Goal: Book appointment/travel/reservation

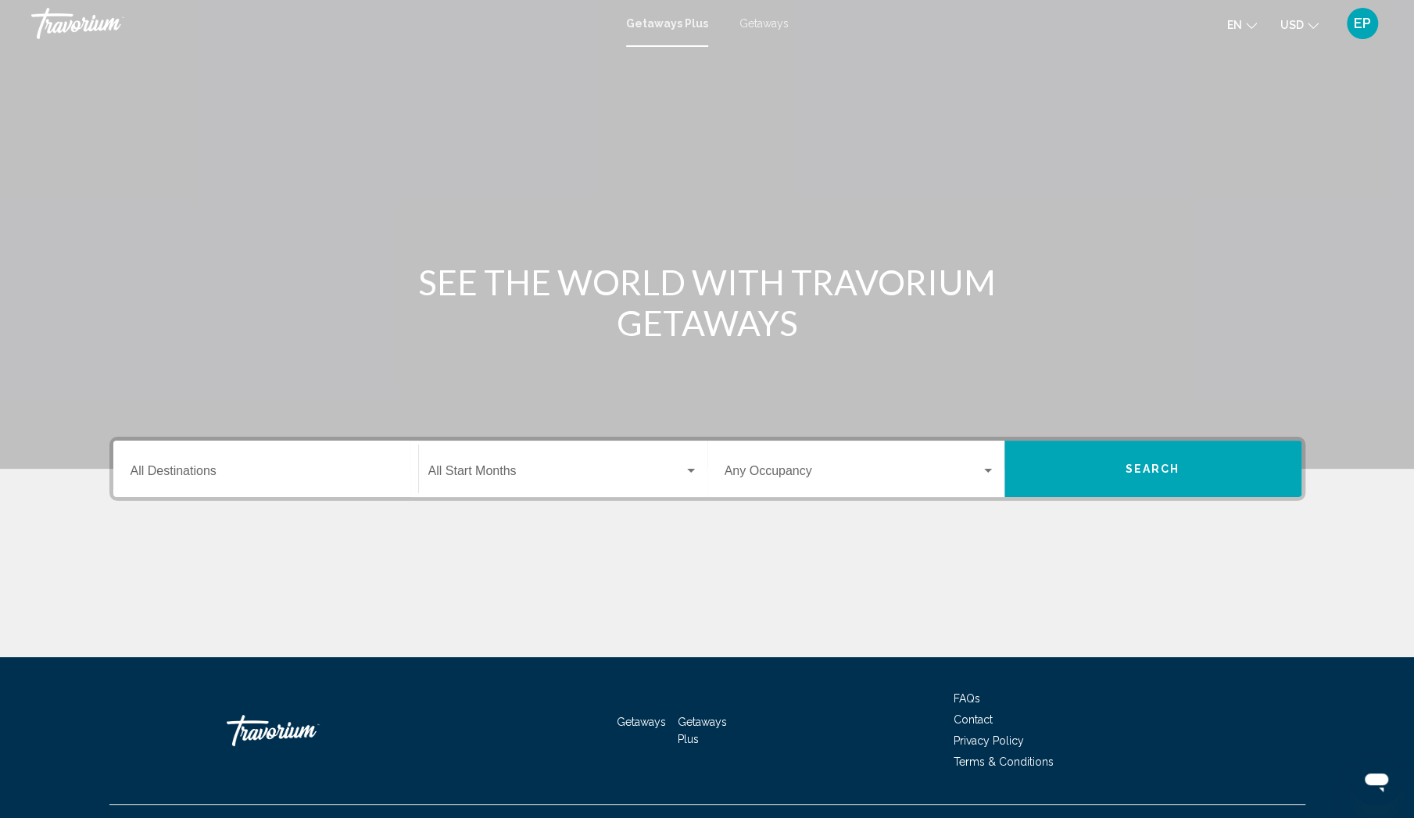
click at [249, 476] on input "Destination All Destinations" at bounding box center [266, 474] width 270 height 14
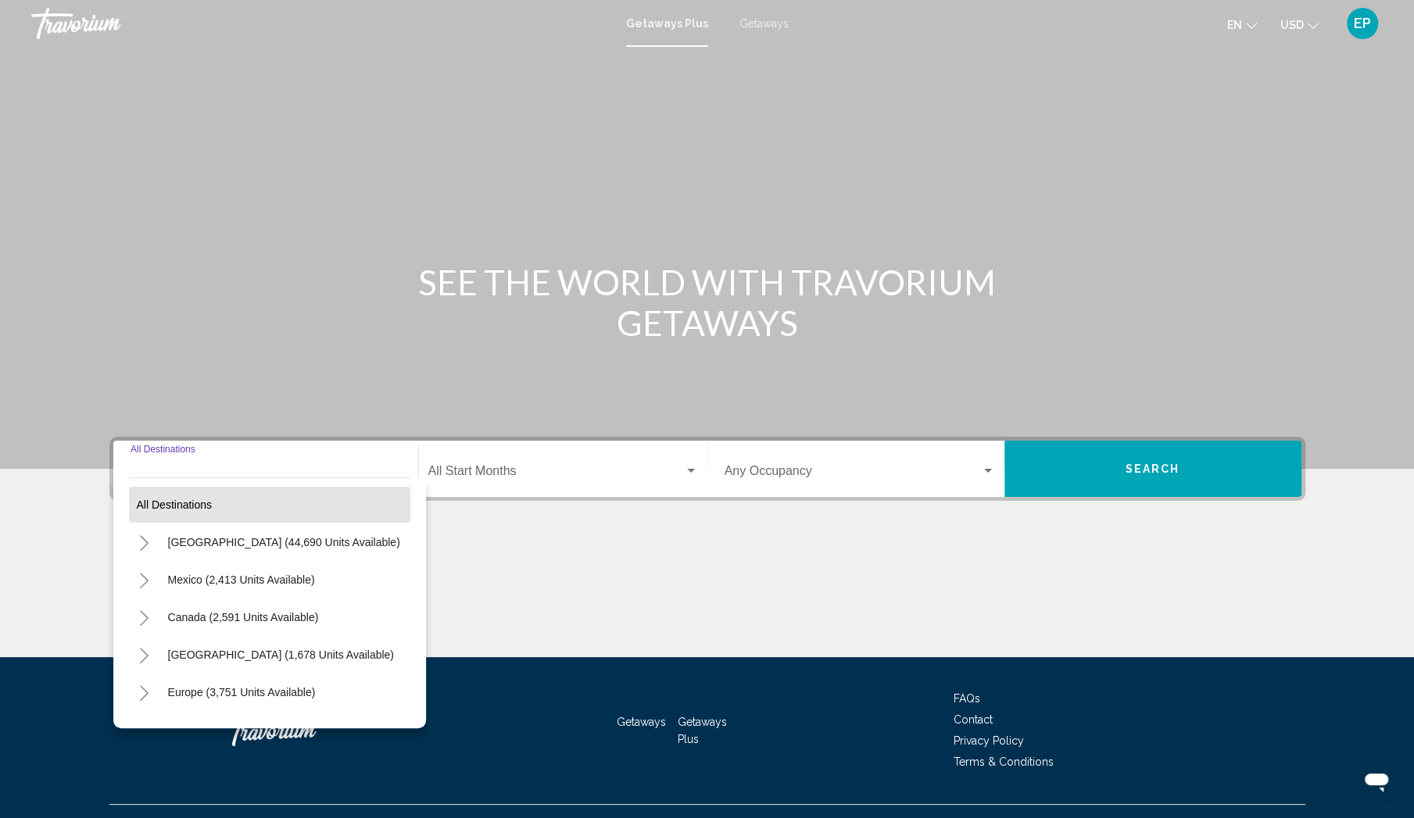
scroll to position [30, 0]
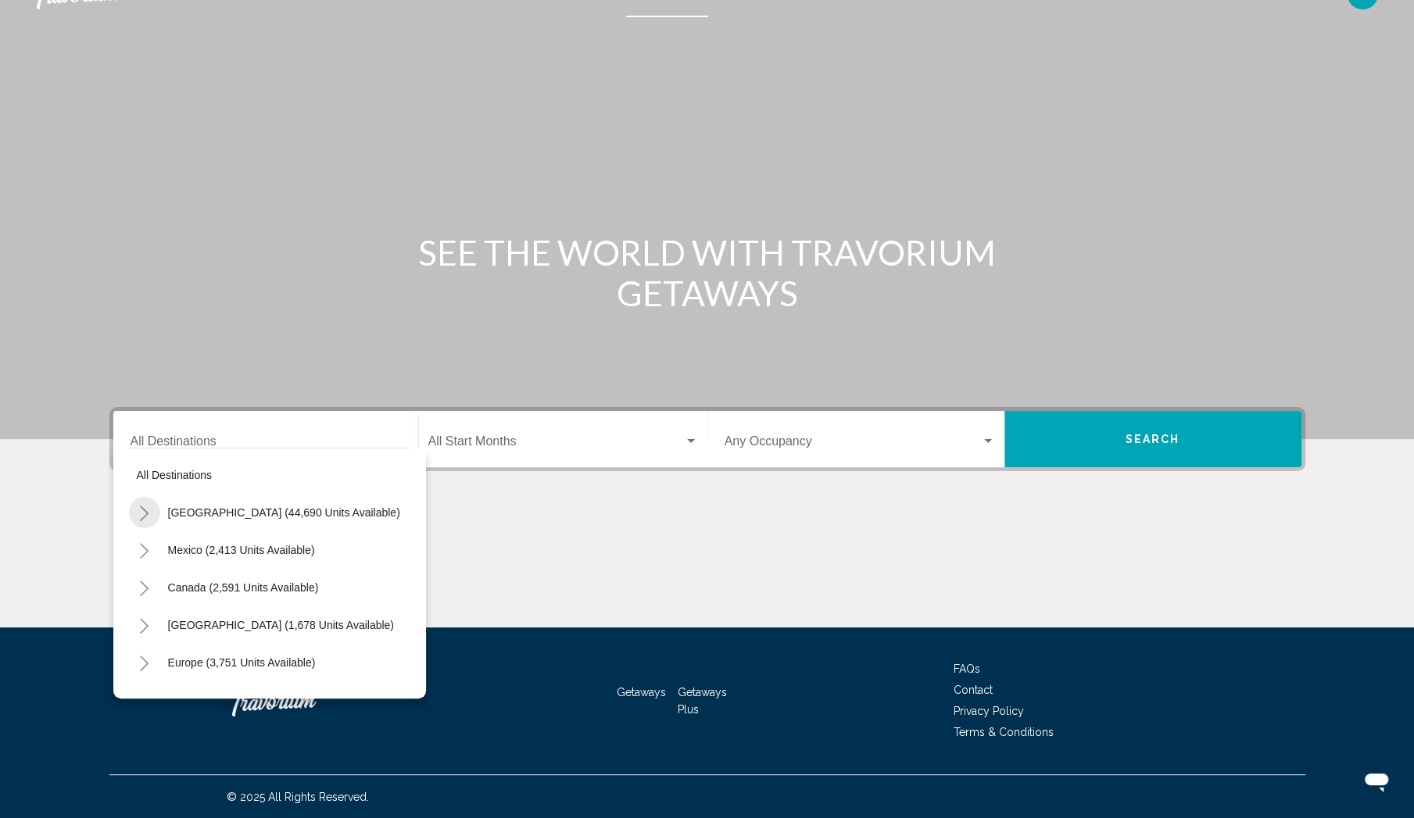
click at [143, 509] on icon "Toggle United States (44,690 units available)" at bounding box center [144, 514] width 9 height 16
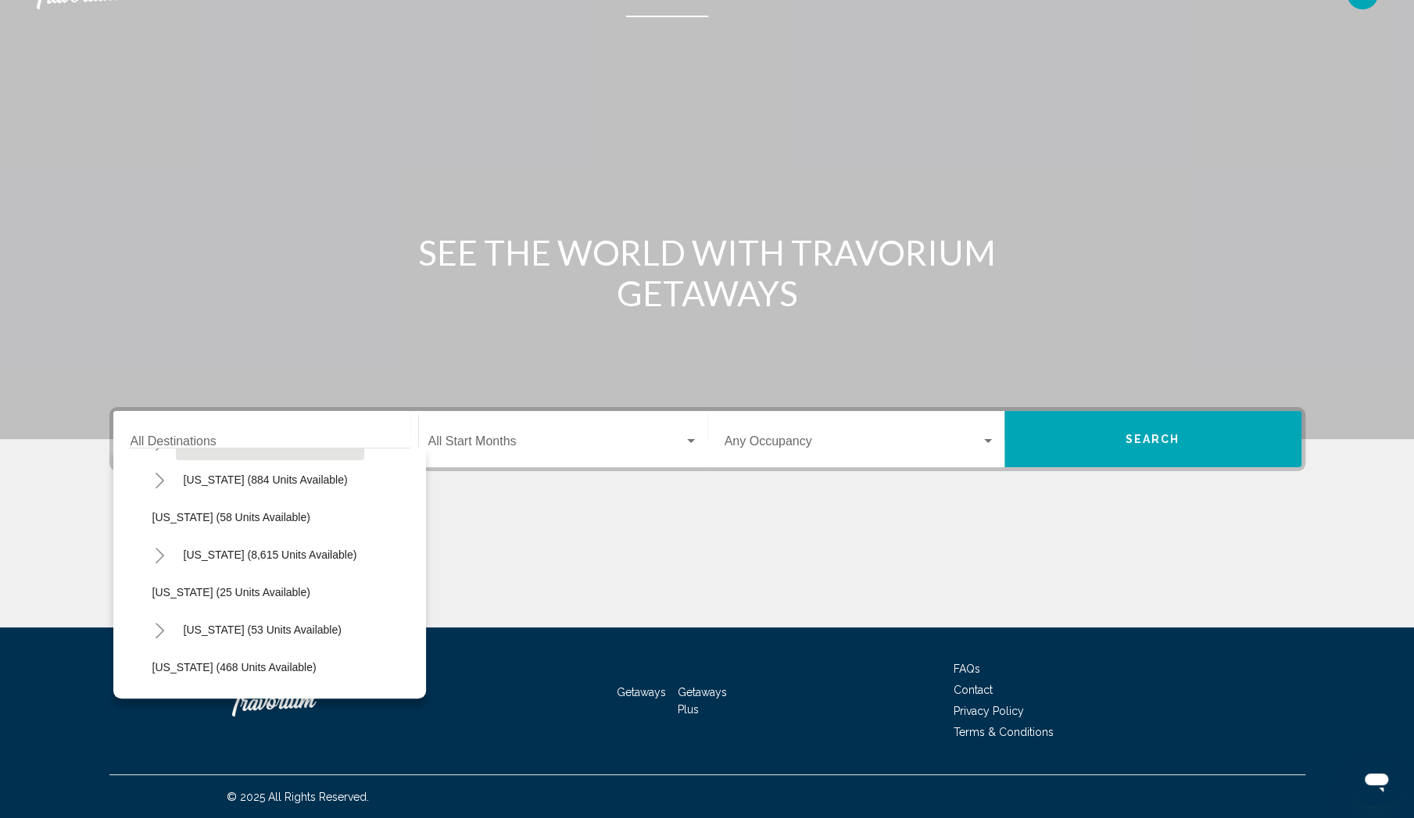
scroll to position [208, 0]
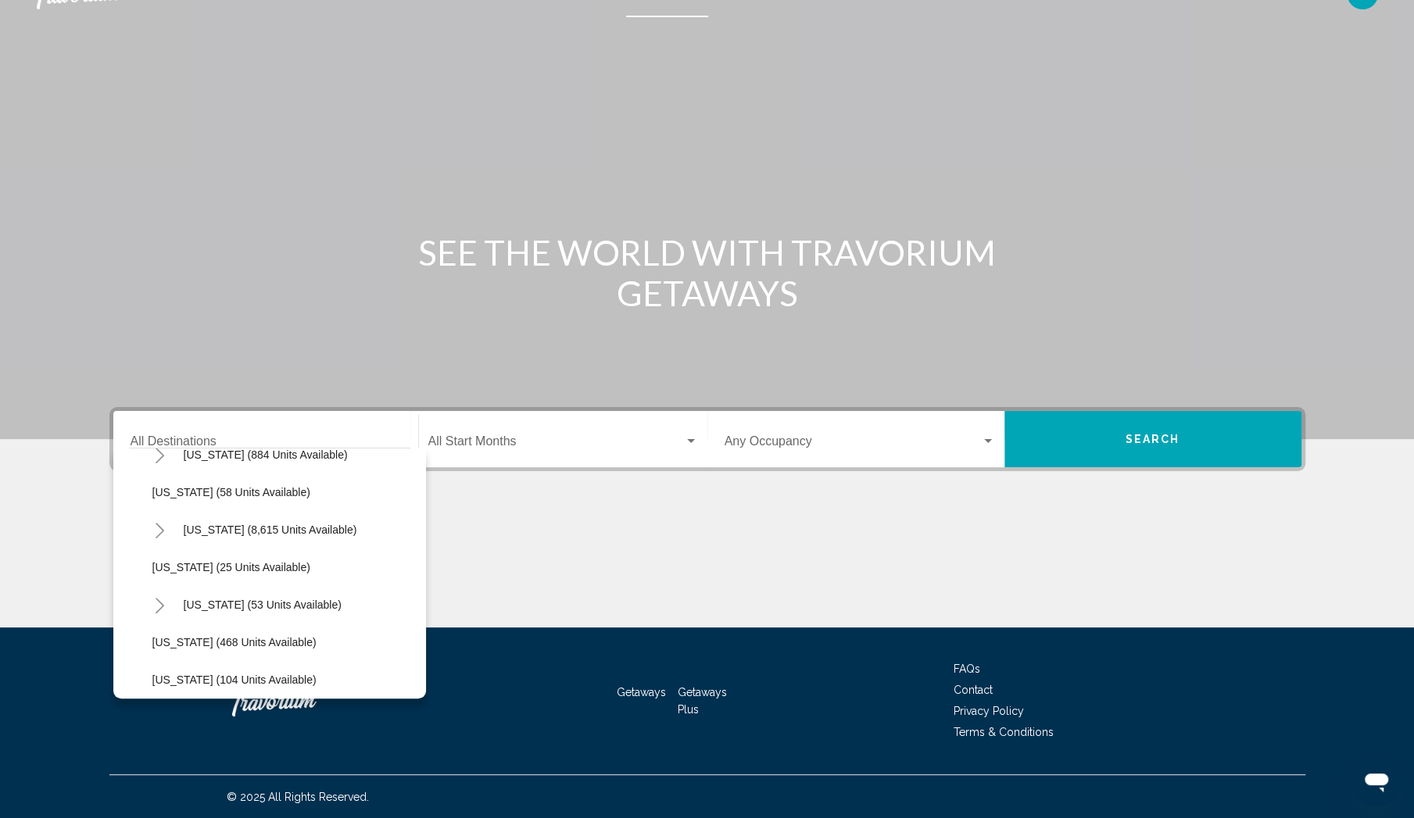
click at [161, 527] on icon "Toggle Florida (8,615 units available)" at bounding box center [160, 531] width 9 height 16
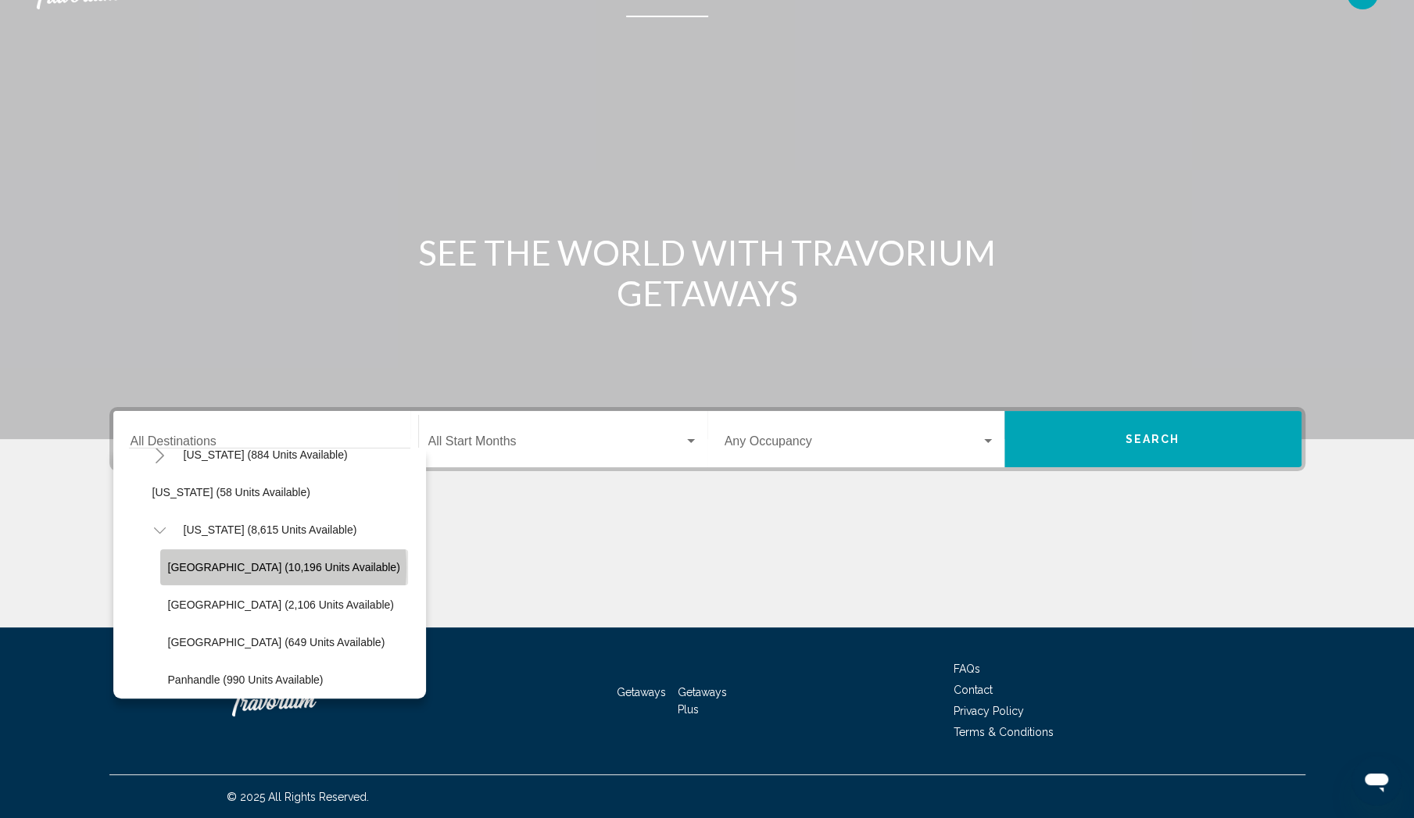
click at [242, 567] on span "[GEOGRAPHIC_DATA] (10,196 units available)" at bounding box center [284, 567] width 232 height 13
type input "**********"
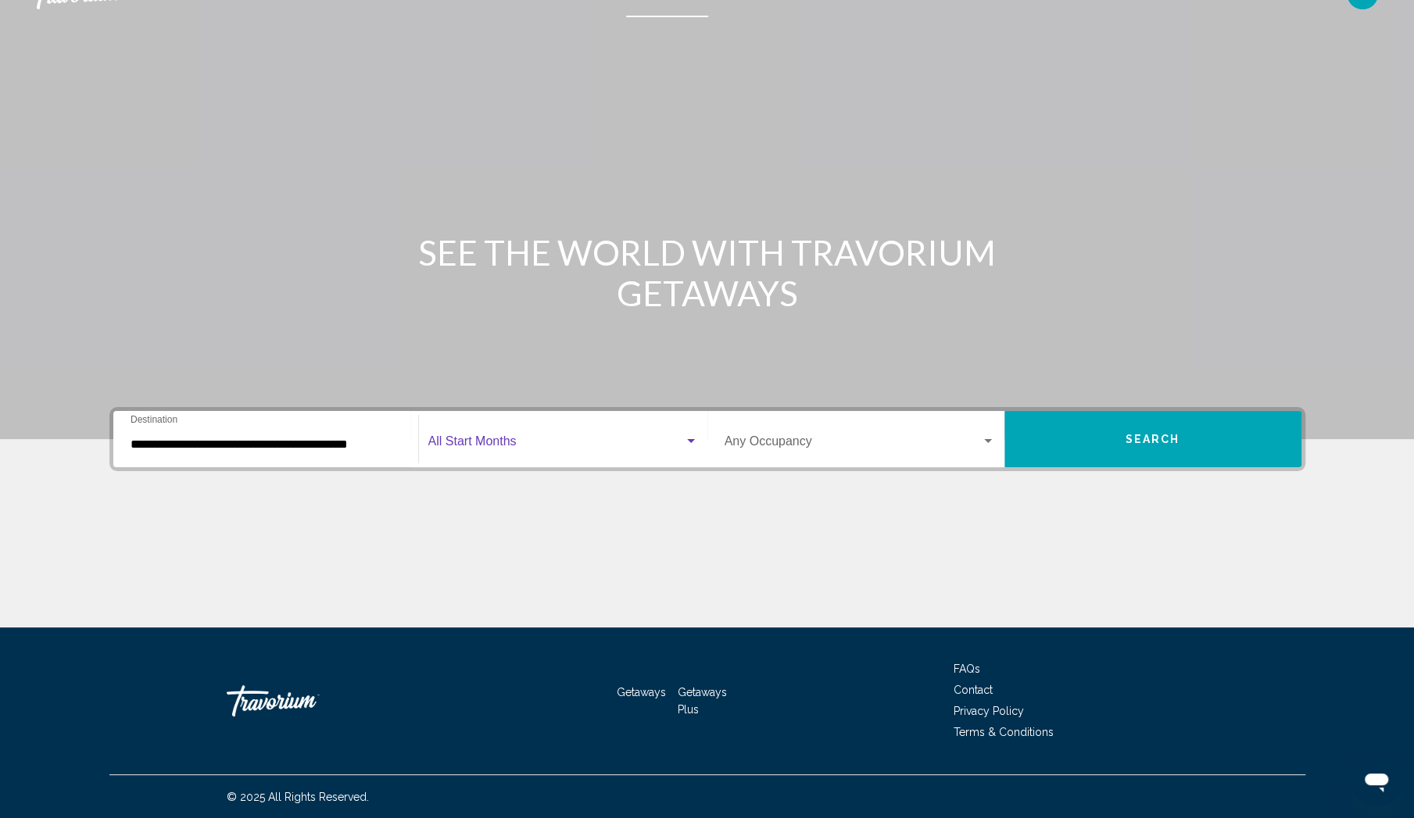
click at [555, 445] on span "Search widget" at bounding box center [556, 445] width 256 height 14
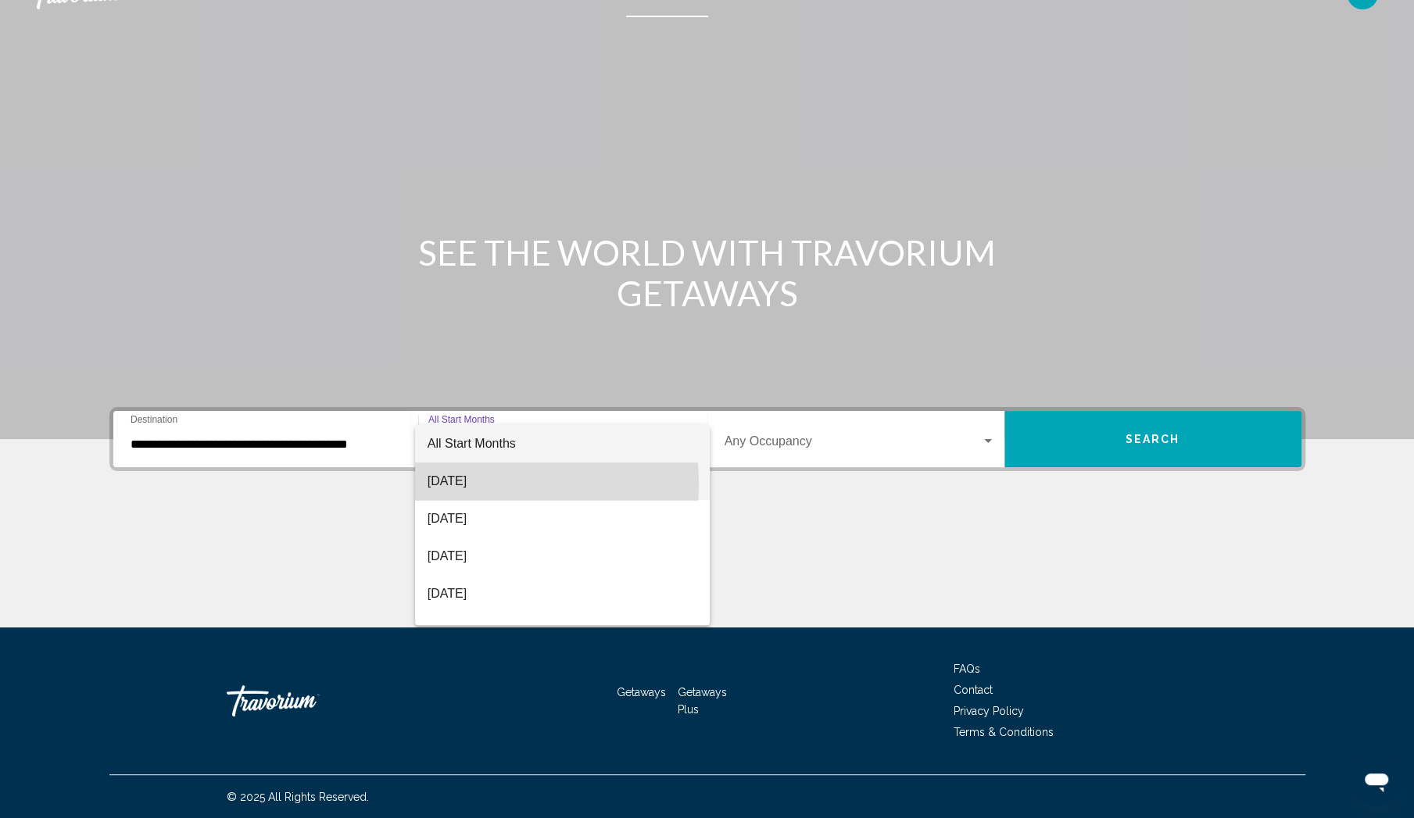
click at [482, 484] on span "[DATE]" at bounding box center [562, 482] width 270 height 38
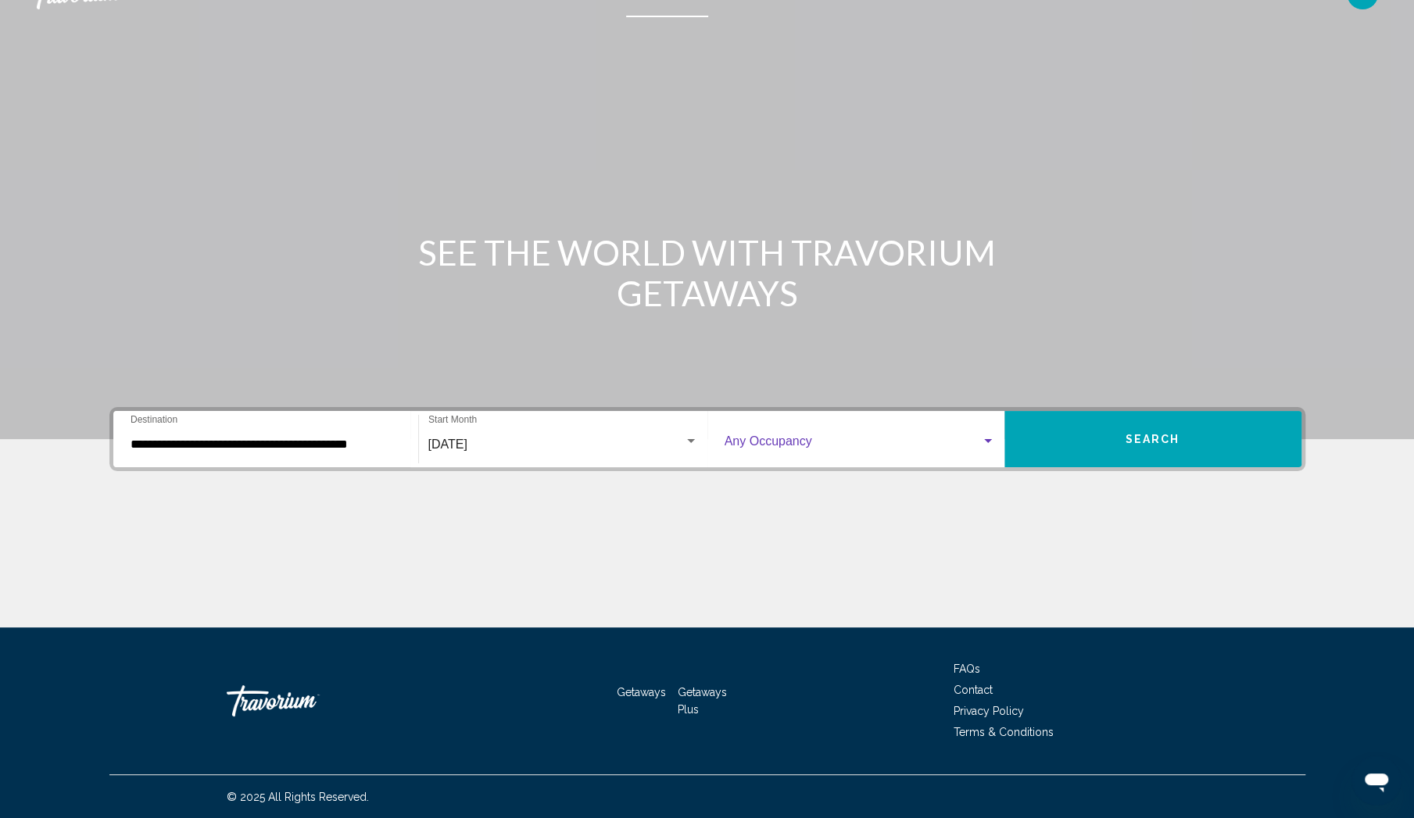
click at [826, 448] on span "Search widget" at bounding box center [852, 445] width 256 height 14
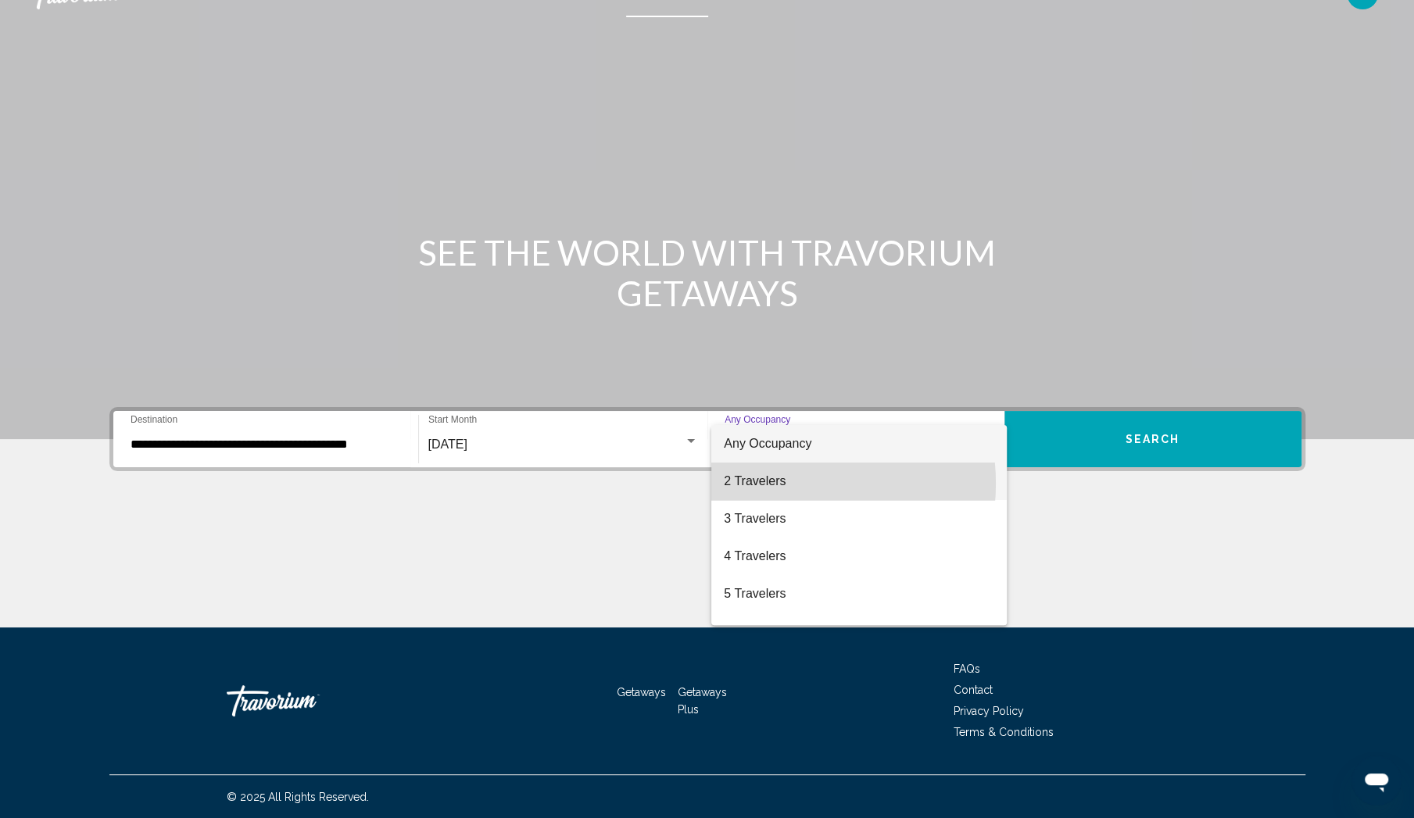
click at [771, 484] on span "2 Travelers" at bounding box center [859, 482] width 270 height 38
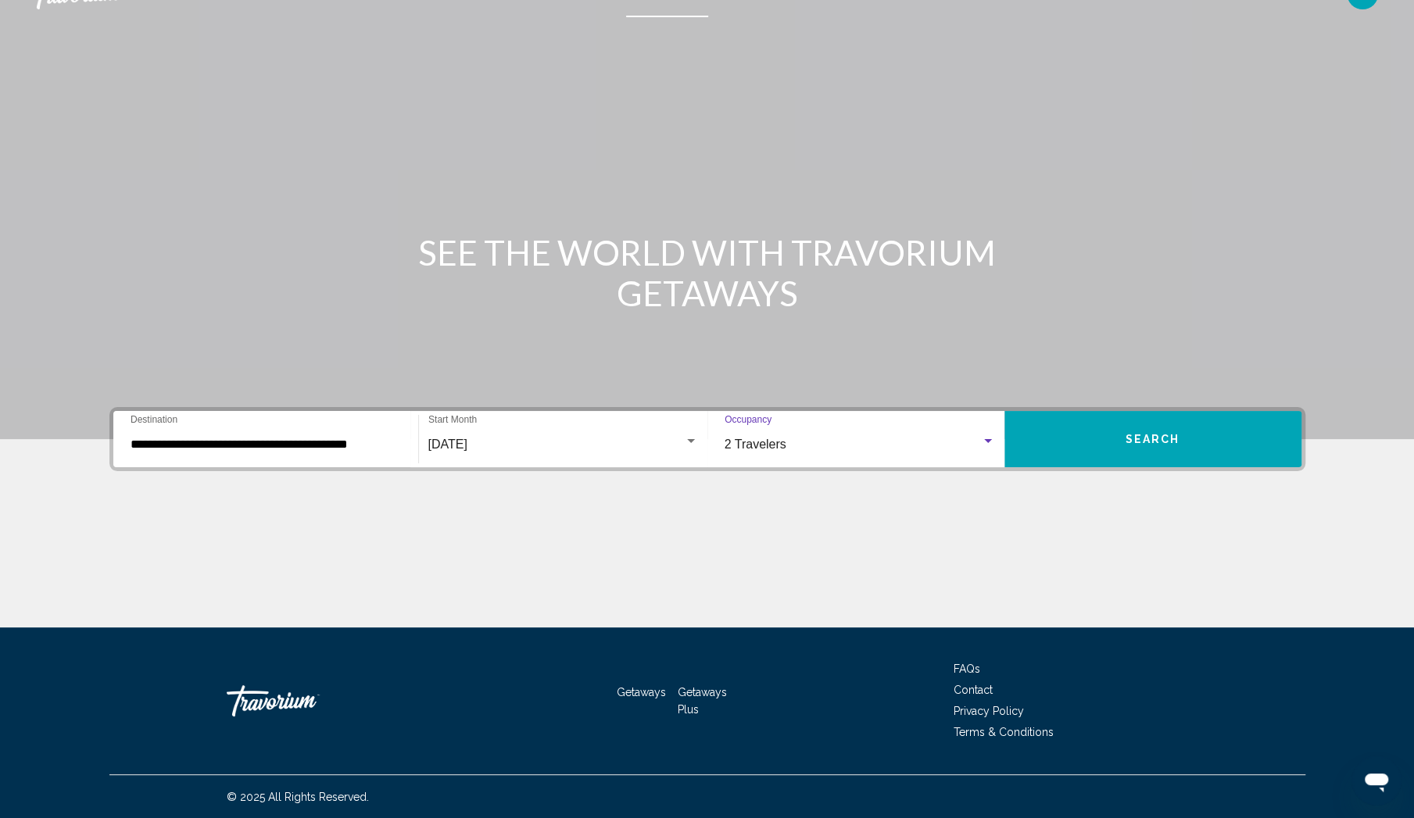
click at [1164, 440] on span "Search" at bounding box center [1152, 440] width 55 height 13
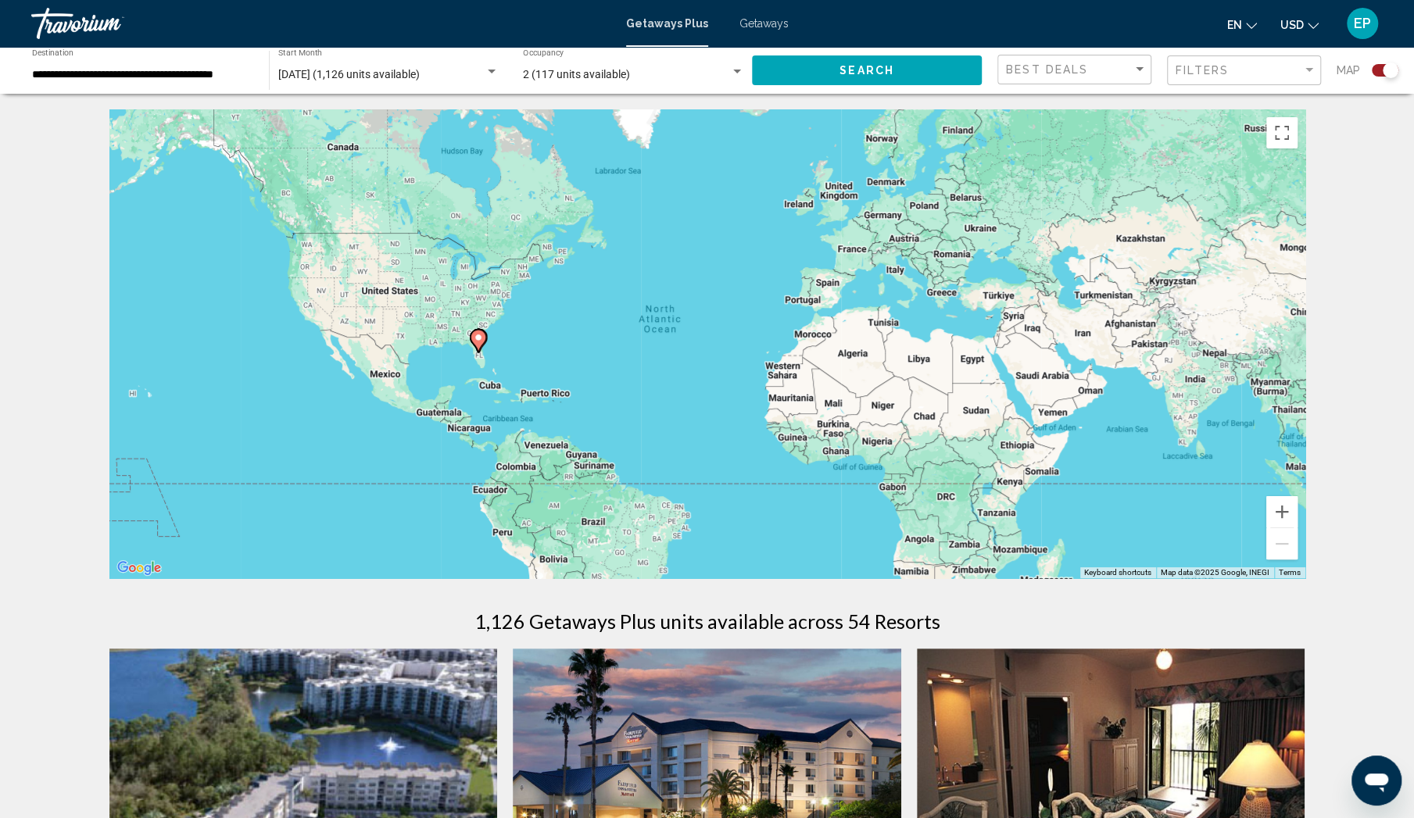
click at [484, 345] on gmp-advanced-marker "Main content" at bounding box center [478, 340] width 16 height 23
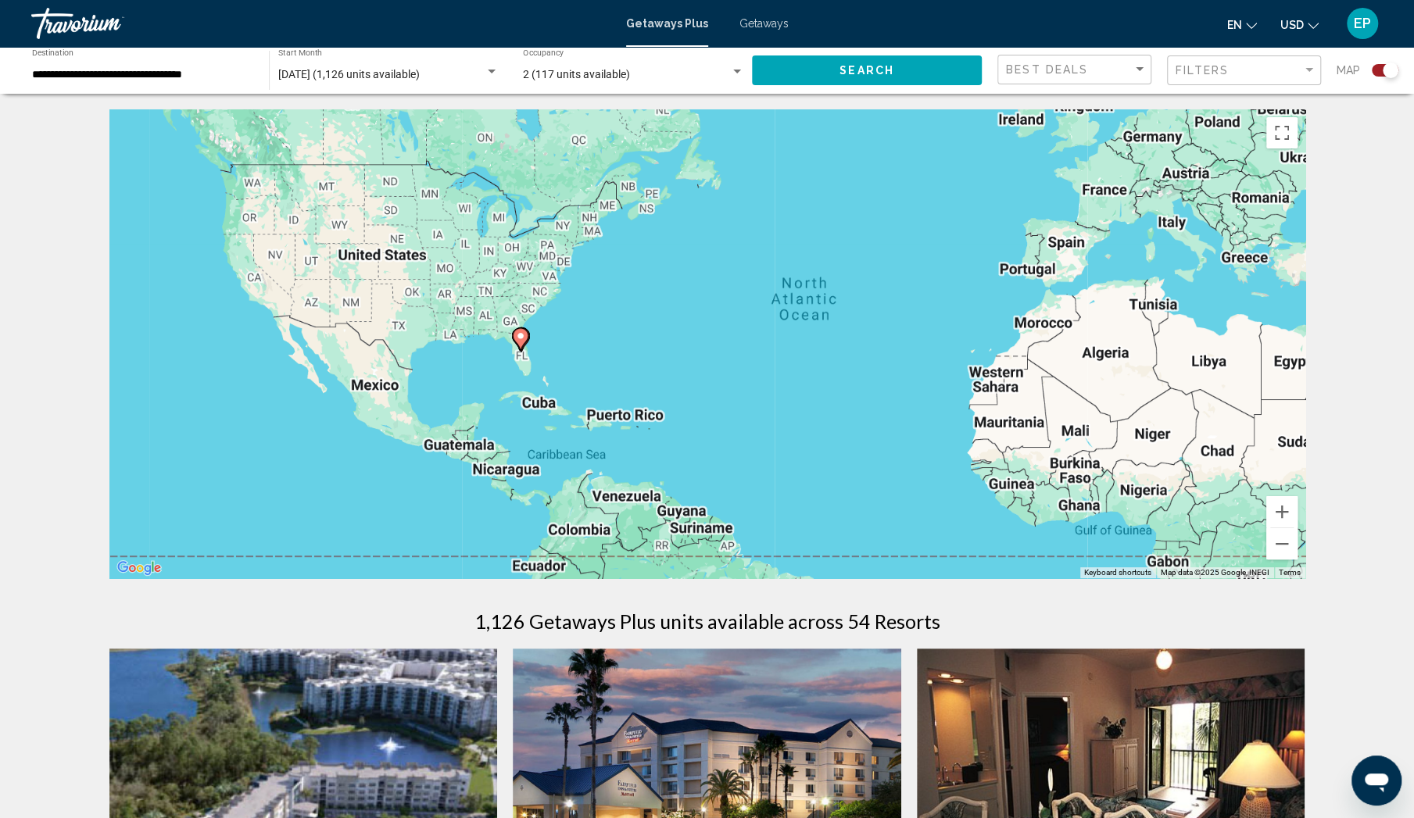
click at [484, 345] on div "To activate drag with keyboard, press Alt + Enter. Once in keyboard drag state,…" at bounding box center [707, 343] width 1196 height 469
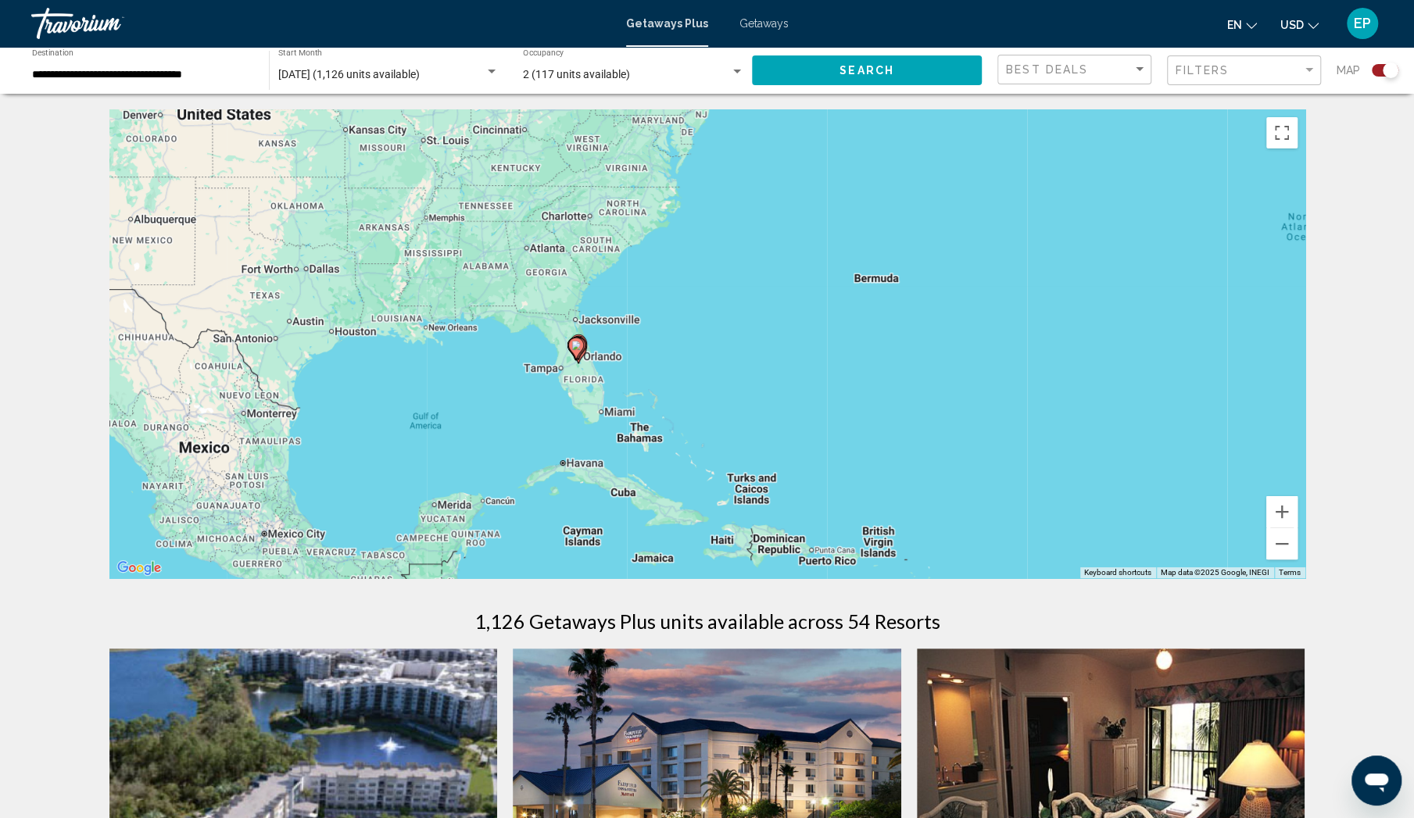
click at [581, 350] on gmp-advanced-marker "Main content" at bounding box center [576, 348] width 16 height 23
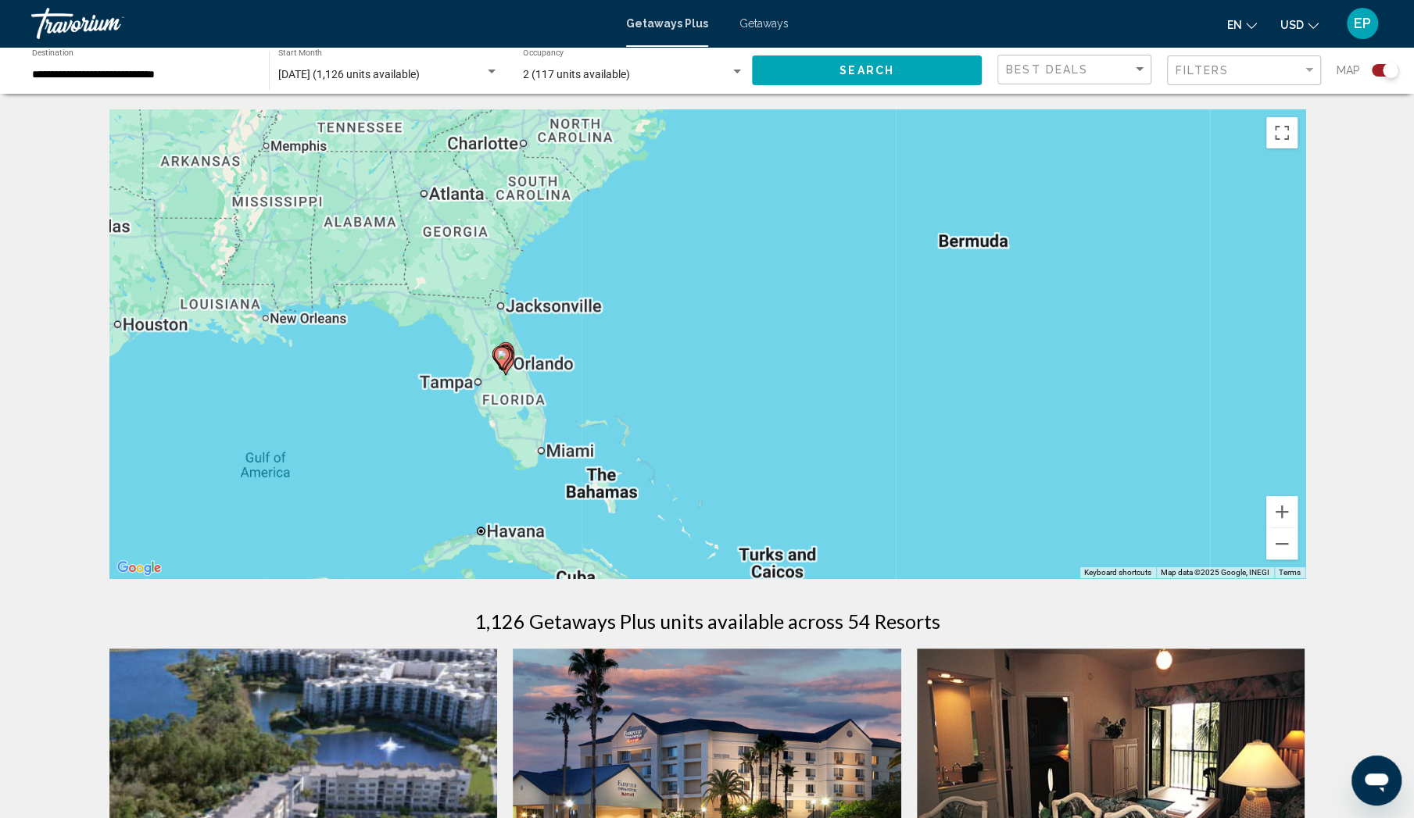
click at [581, 350] on div "To activate drag with keyboard, press Alt + Enter. Once in keyboard drag state,…" at bounding box center [707, 343] width 1196 height 469
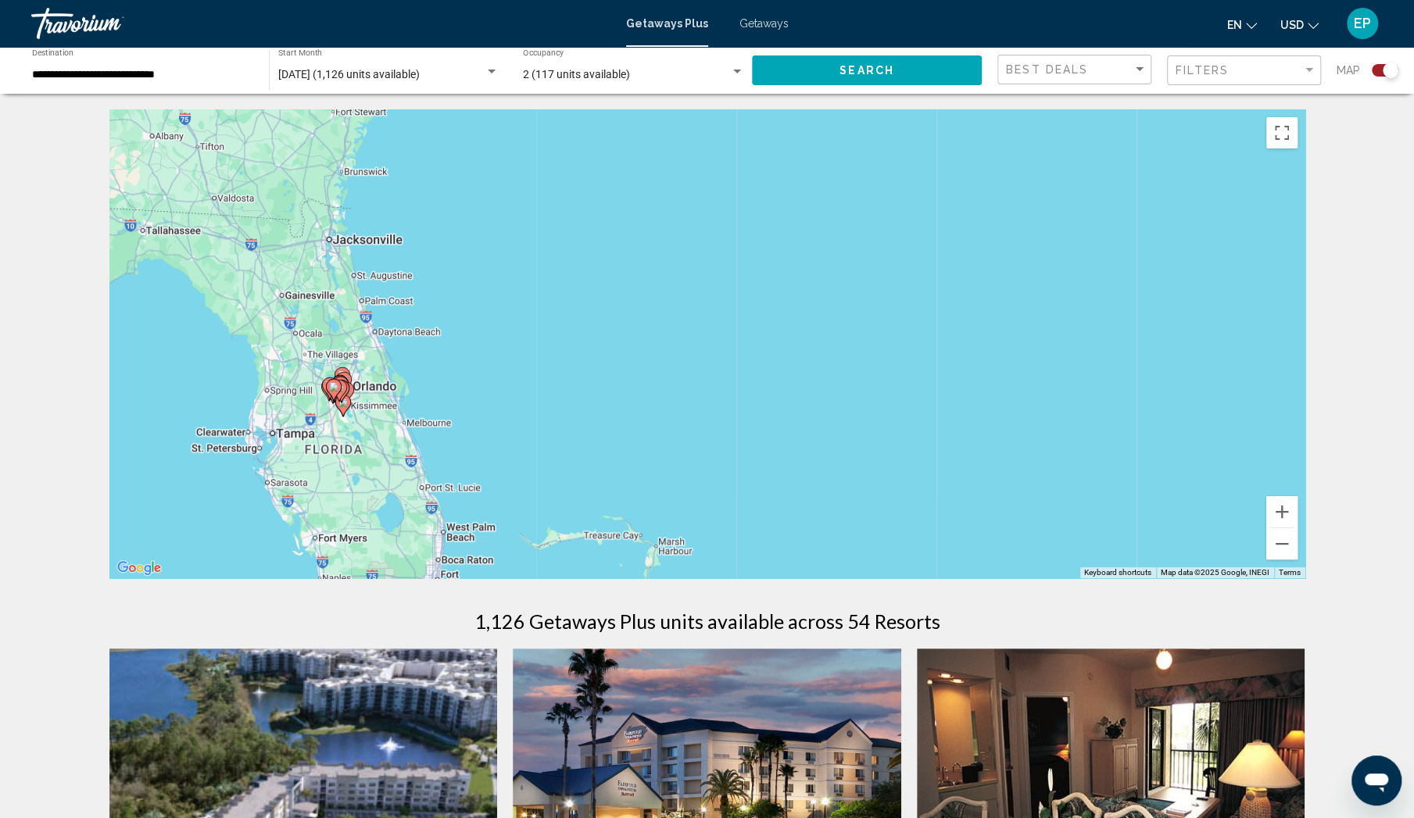
click at [338, 394] on gmp-advanced-marker "Main content" at bounding box center [334, 389] width 16 height 23
type input "**********"
click at [338, 394] on div "To activate drag with keyboard, press Alt + Enter. Once in keyboard drag state,…" at bounding box center [707, 343] width 1196 height 469
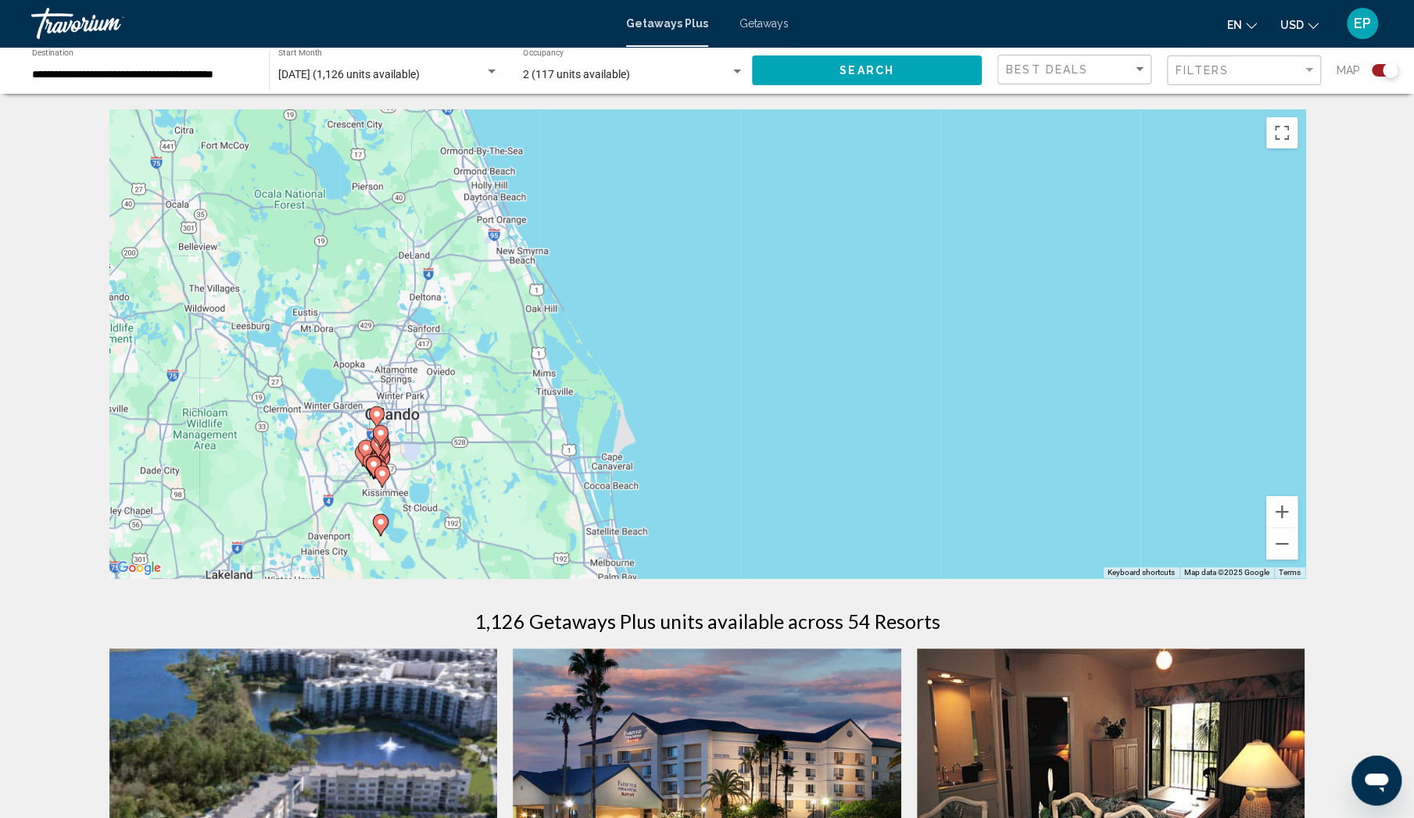
drag, startPoint x: 334, startPoint y: 394, endPoint x: 1035, endPoint y: 352, distance: 701.5
click at [1032, 352] on div "To activate drag with keyboard, press Alt + Enter. Once in keyboard drag state,…" at bounding box center [707, 343] width 1196 height 469
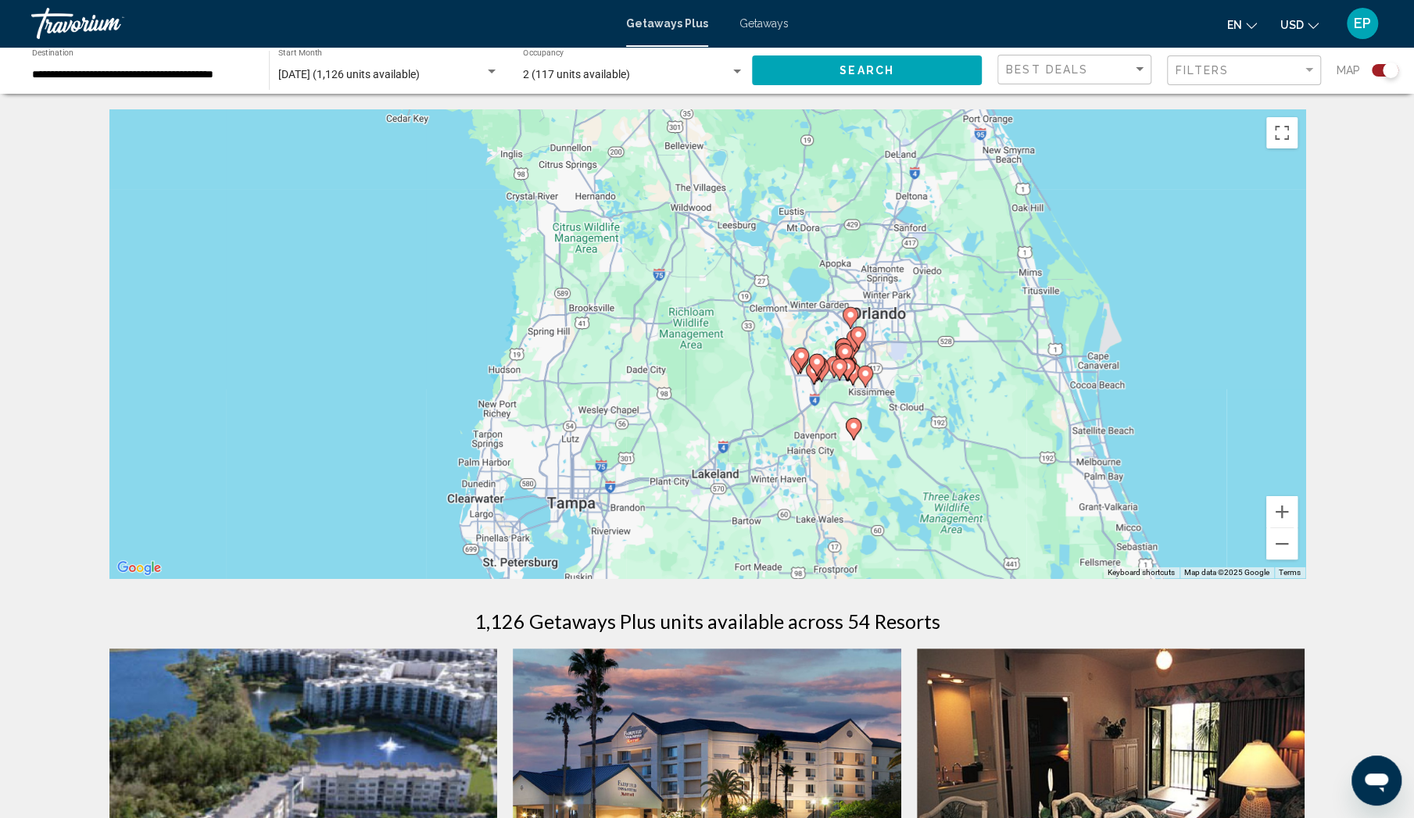
drag, startPoint x: 433, startPoint y: 455, endPoint x: 887, endPoint y: 352, distance: 465.5
click at [887, 352] on div "To activate drag with keyboard, press Alt + Enter. Once in keyboard drag state,…" at bounding box center [707, 343] width 1196 height 469
click at [857, 356] on gmp-advanced-marker "Main content" at bounding box center [852, 348] width 16 height 23
click at [857, 356] on div "To navigate, press the arrow keys. To activate drag with keyboard, press Alt + …" at bounding box center [707, 343] width 1196 height 469
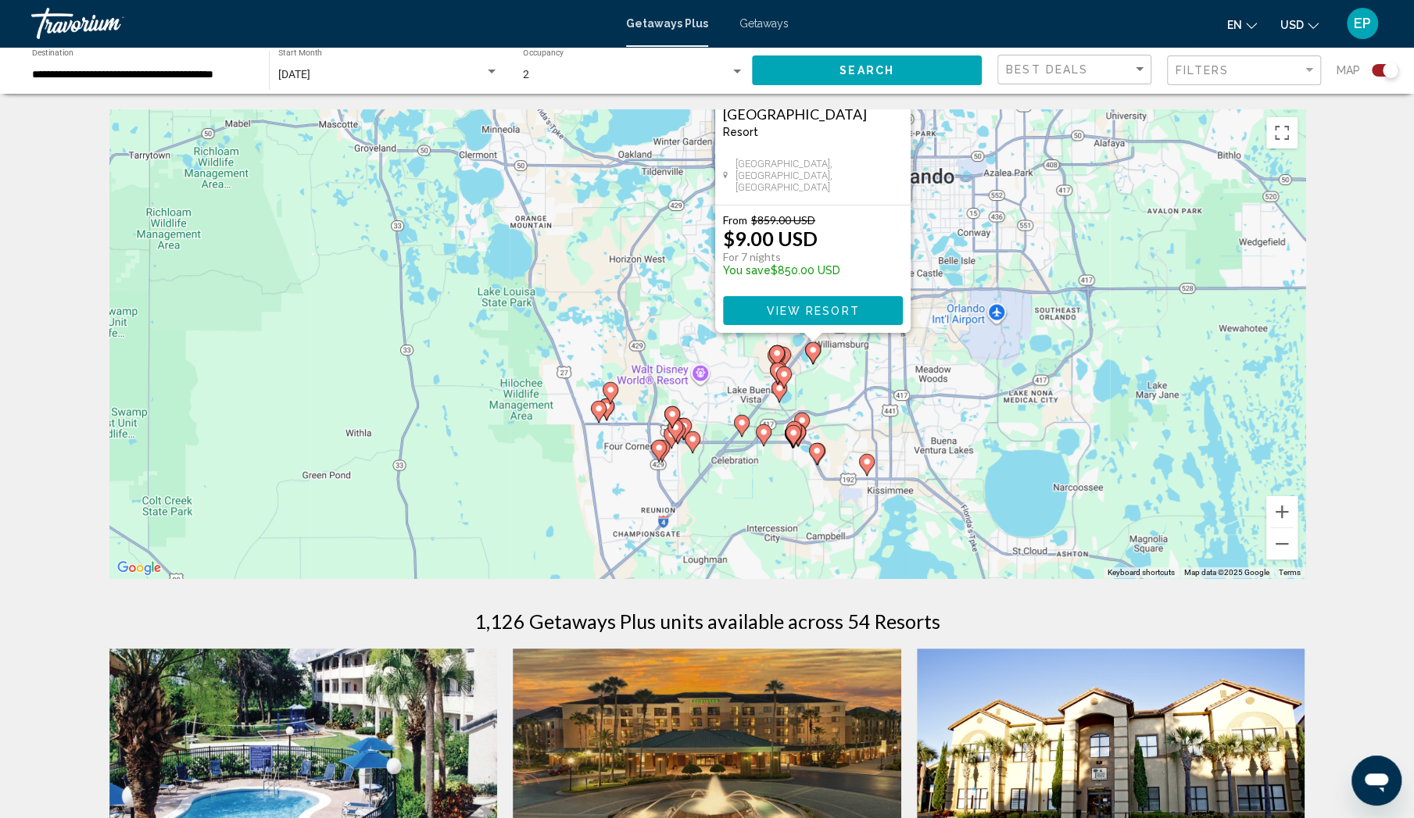
click at [925, 239] on div "To activate drag with keyboard, press Alt + Enter. Once in keyboard drag state,…" at bounding box center [707, 343] width 1196 height 469
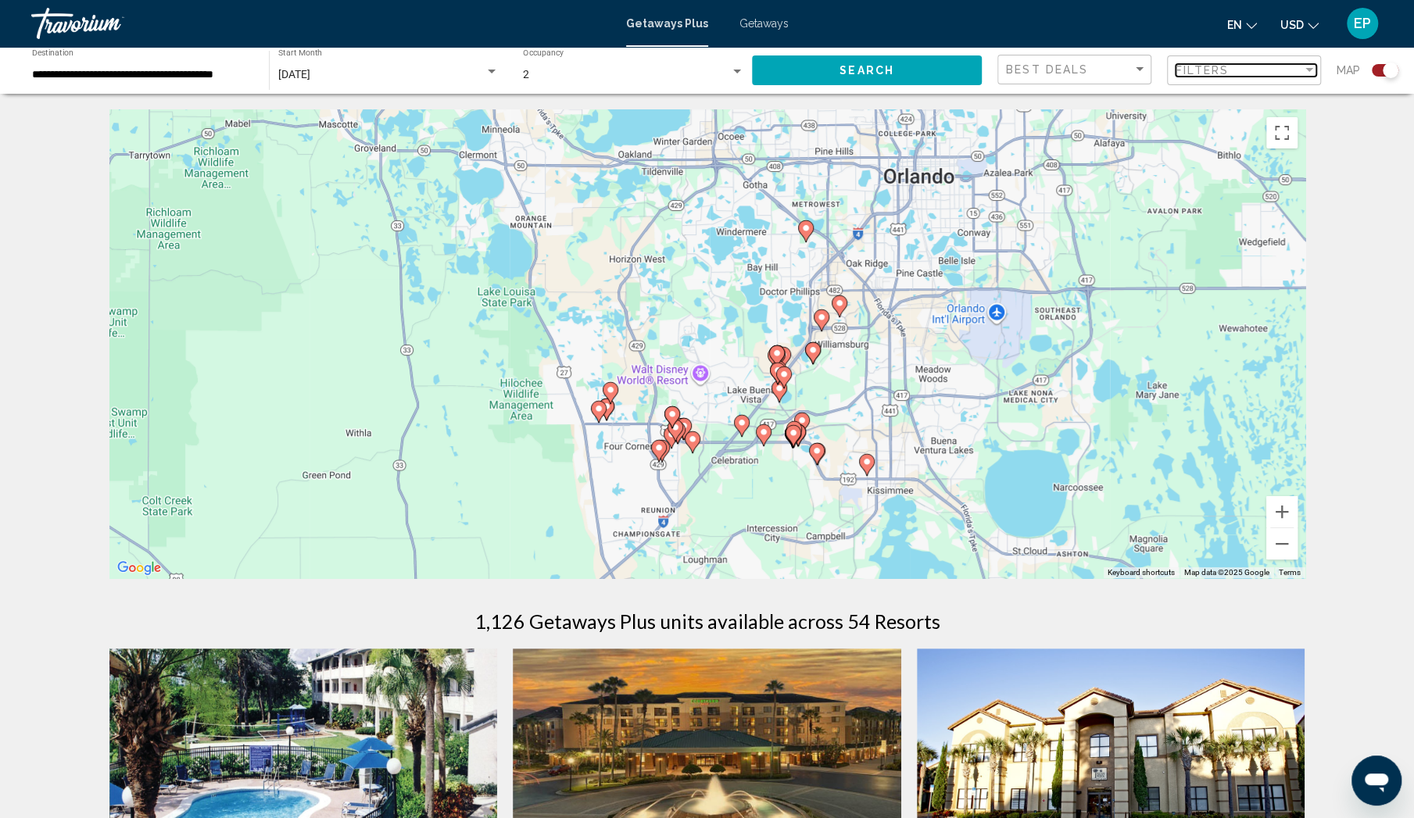
click at [1304, 71] on div "Filter" at bounding box center [1309, 70] width 14 height 13
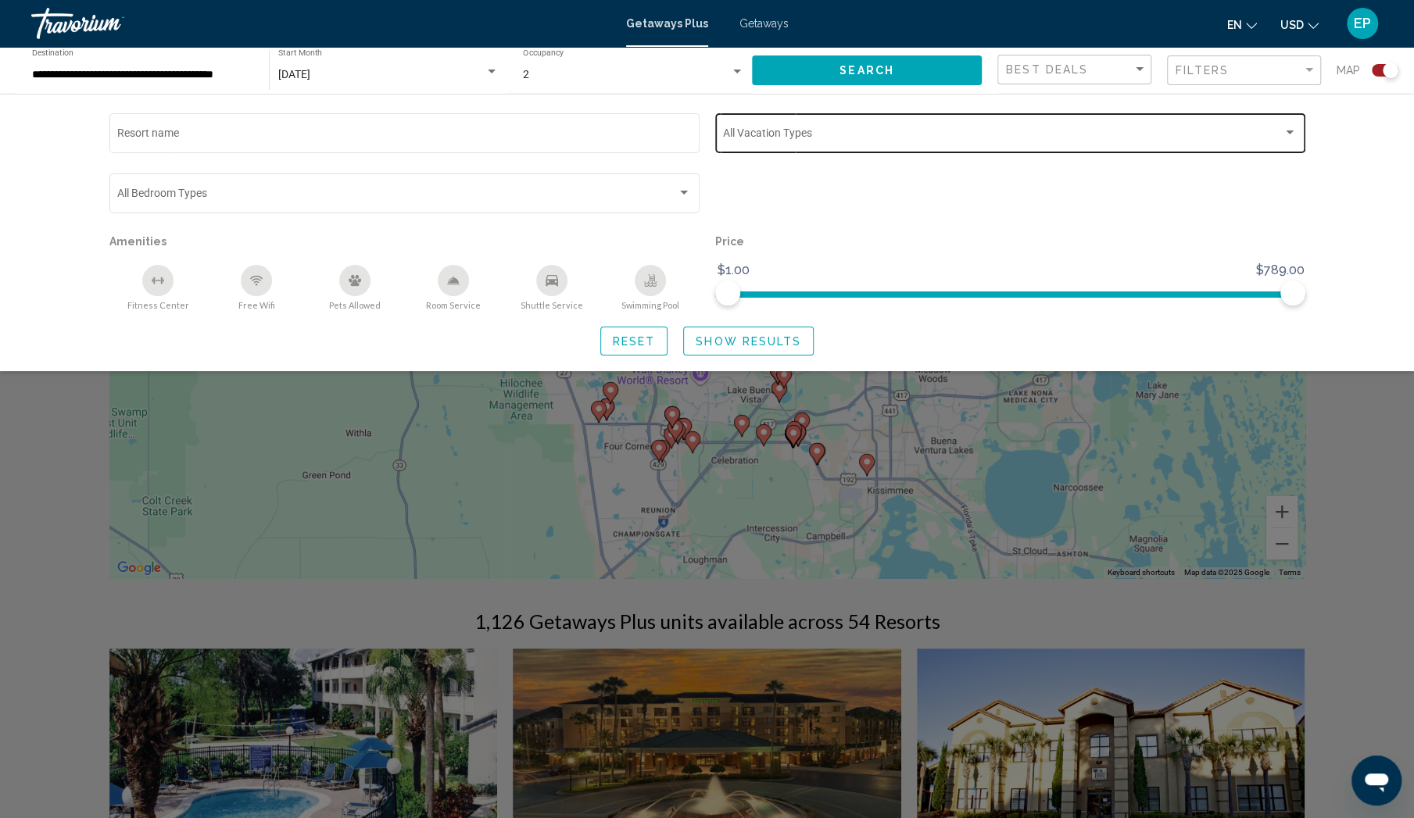
click at [910, 145] on div "Vacation Types All Vacation Types" at bounding box center [1010, 131] width 574 height 43
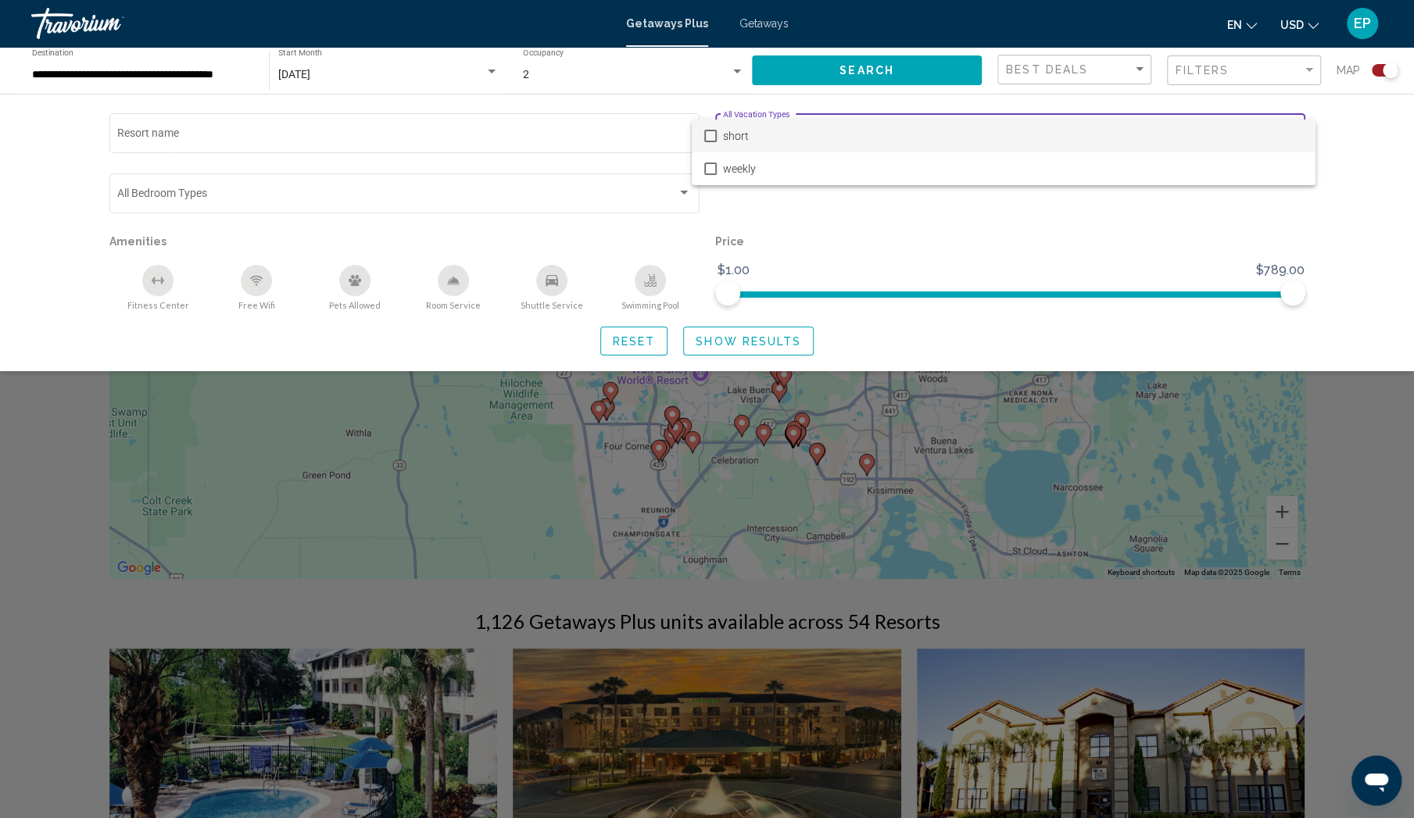
click at [711, 134] on mat-pseudo-checkbox at bounding box center [710, 136] width 13 height 13
click at [1350, 138] on div at bounding box center [707, 409] width 1414 height 818
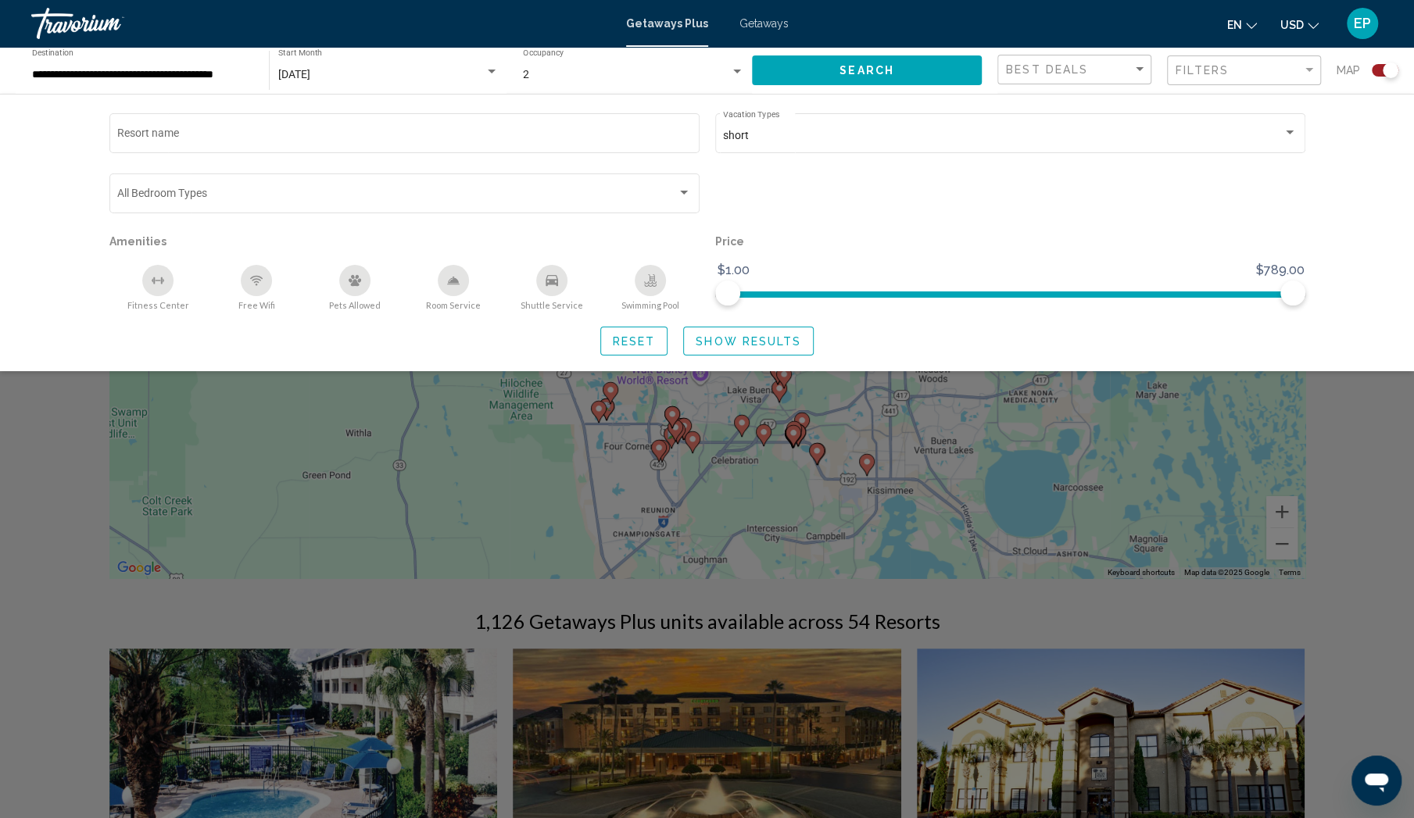
click at [736, 337] on span "Show Results" at bounding box center [749, 341] width 106 height 13
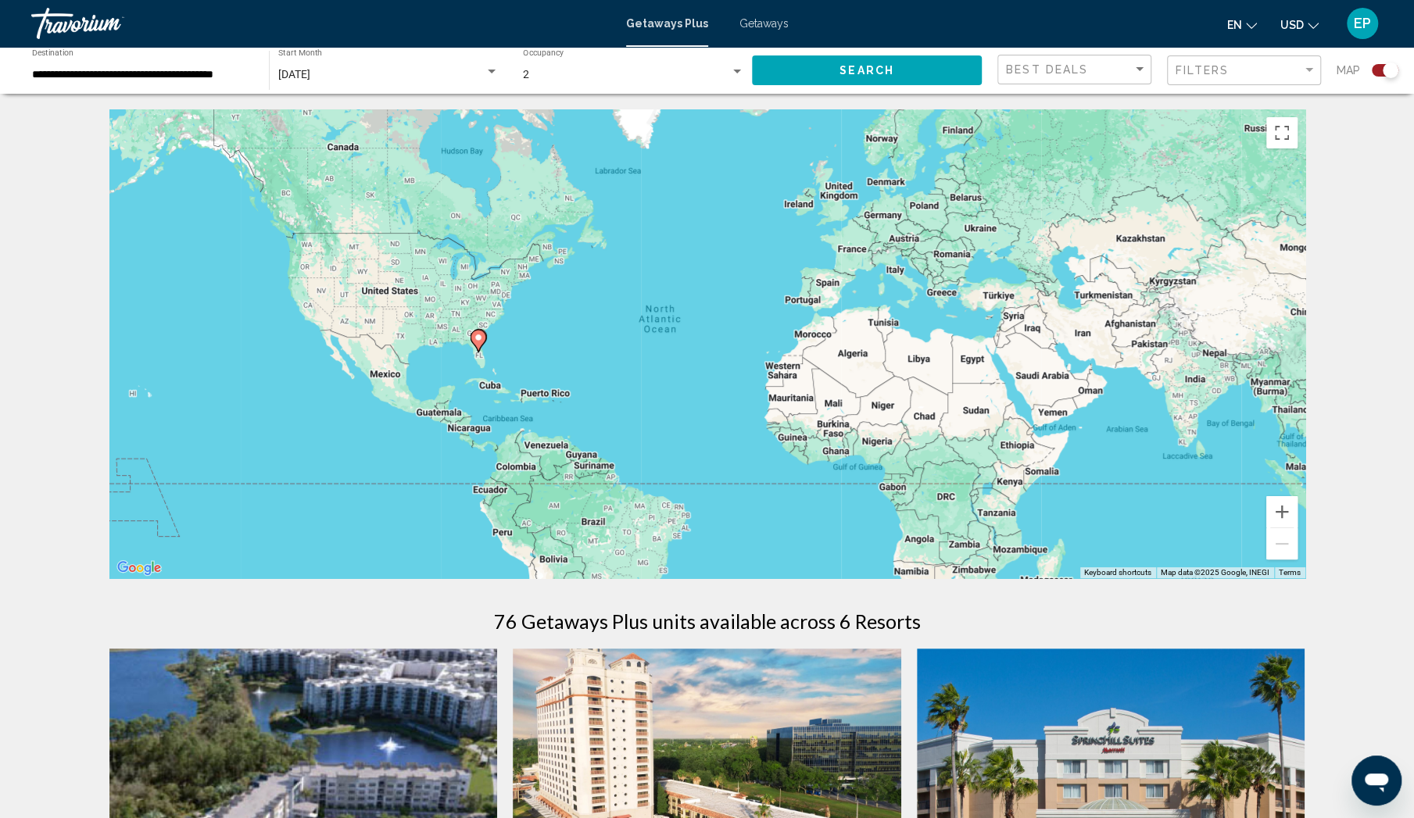
click at [482, 357] on div "To activate drag with keyboard, press Alt + Enter. Once in keyboard drag state,…" at bounding box center [707, 343] width 1196 height 469
click at [483, 355] on div "To activate drag with keyboard, press Alt + Enter. Once in keyboard drag state,…" at bounding box center [707, 343] width 1196 height 469
click at [500, 357] on div "To activate drag with keyboard, press Alt + Enter. Once in keyboard drag state,…" at bounding box center [707, 343] width 1196 height 469
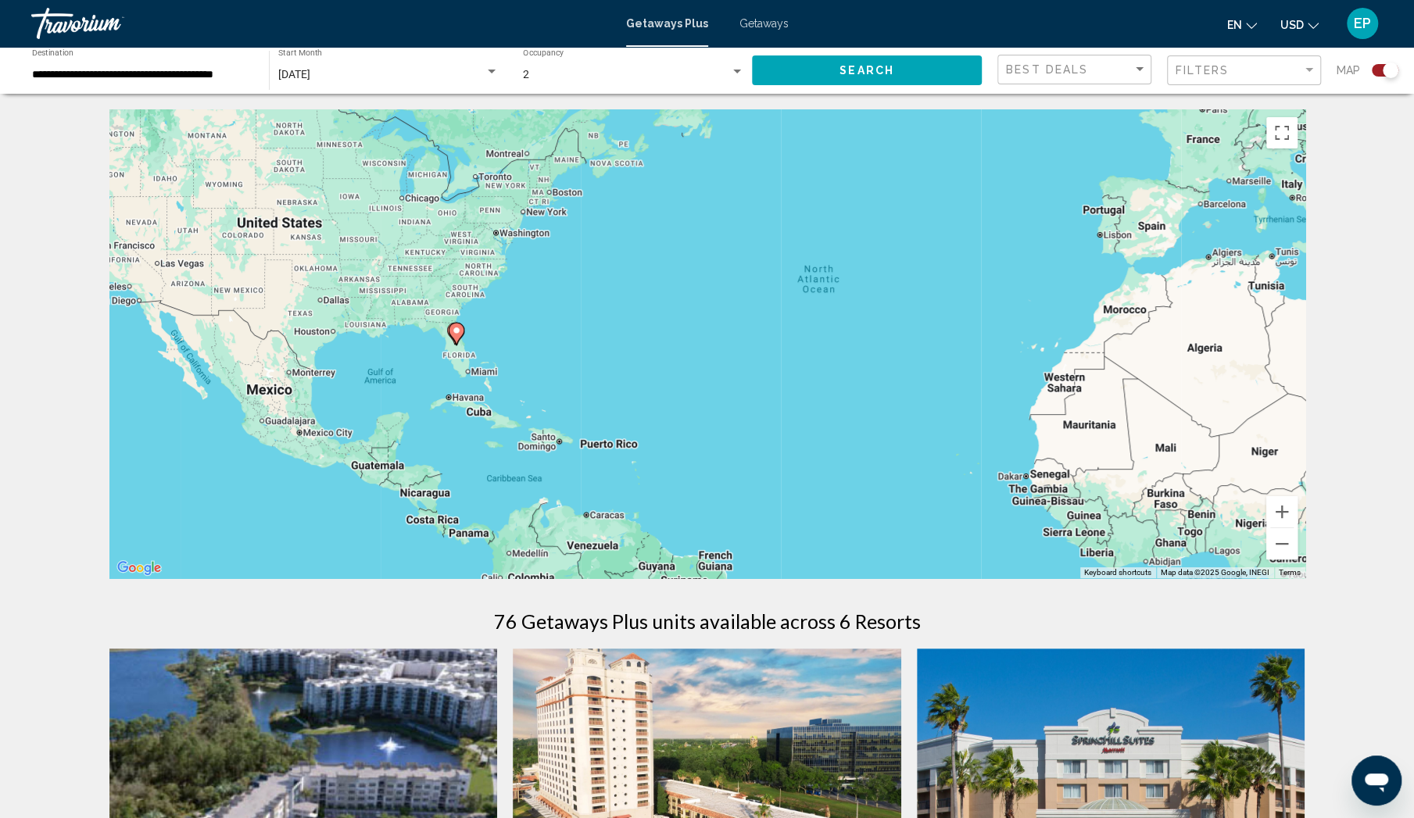
click at [477, 344] on div "To activate drag with keyboard, press Alt + Enter. Once in keyboard drag state,…" at bounding box center [707, 343] width 1196 height 469
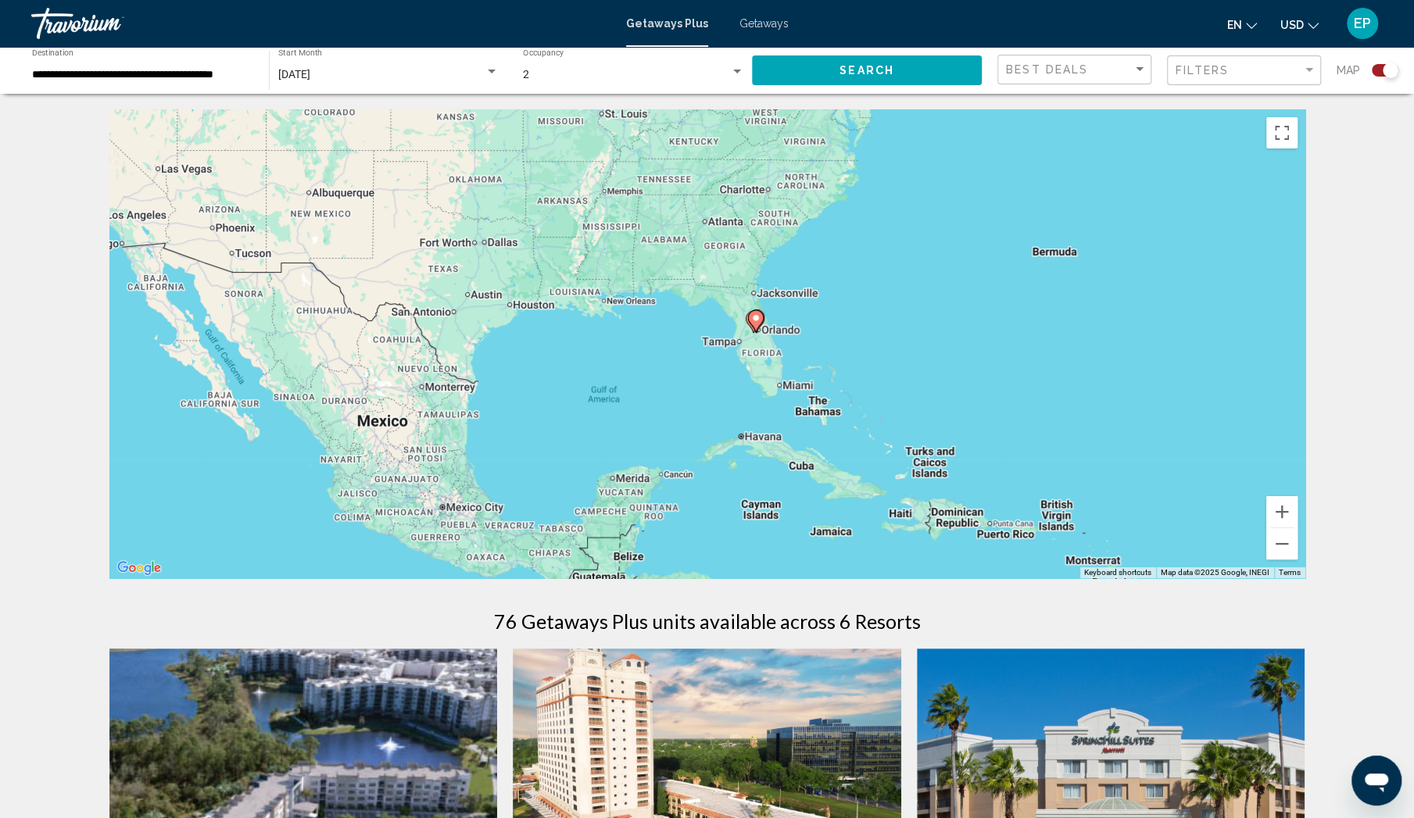
drag, startPoint x: 457, startPoint y: 346, endPoint x: 781, endPoint y: 332, distance: 323.9
click at [781, 332] on div "To activate drag with keyboard, press Alt + Enter. Once in keyboard drag state,…" at bounding box center [707, 343] width 1196 height 469
click at [783, 328] on div "To activate drag with keyboard, press Alt + Enter. Once in keyboard drag state,…" at bounding box center [707, 343] width 1196 height 469
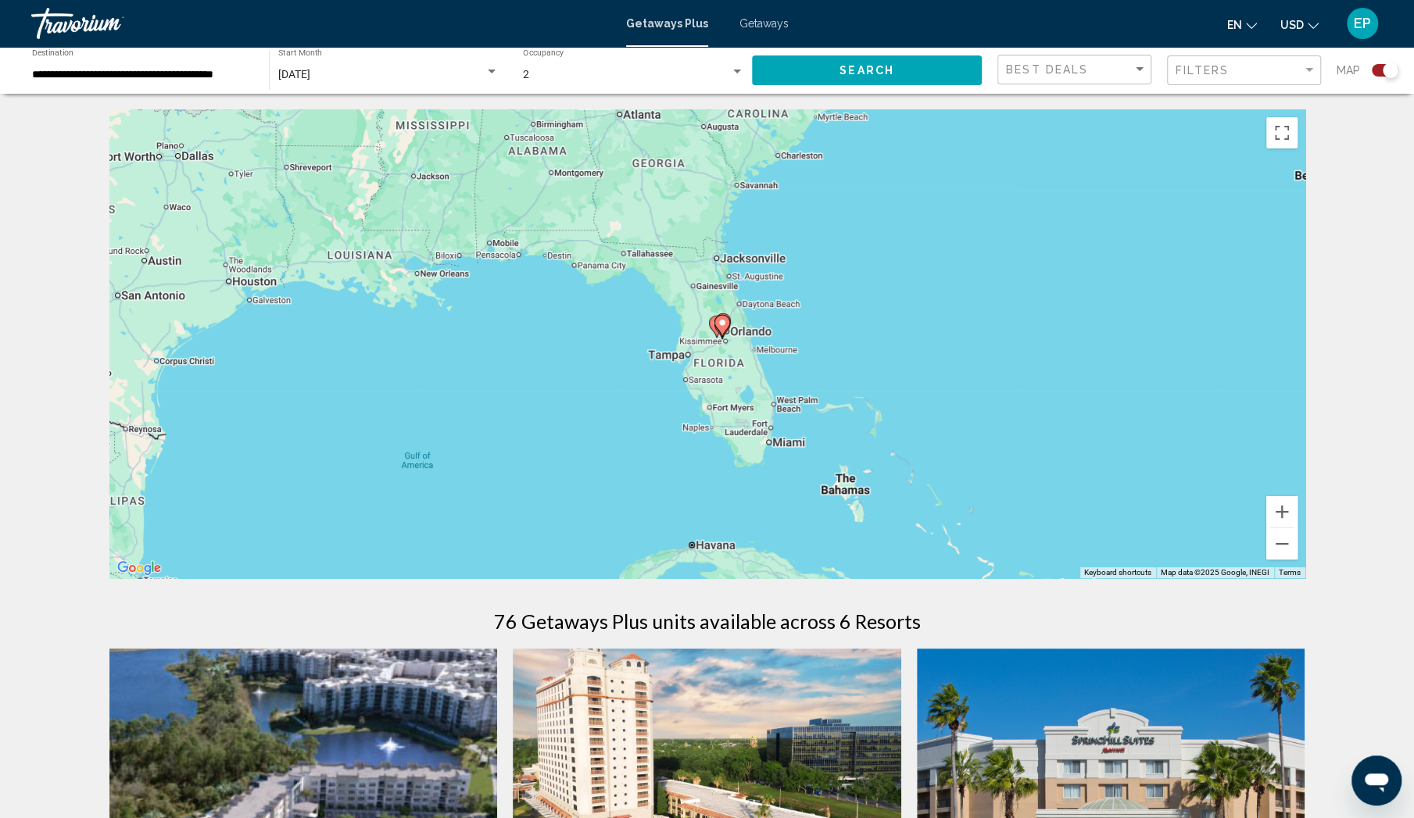
click at [726, 336] on gmp-advanced-marker "Main content" at bounding box center [722, 325] width 16 height 23
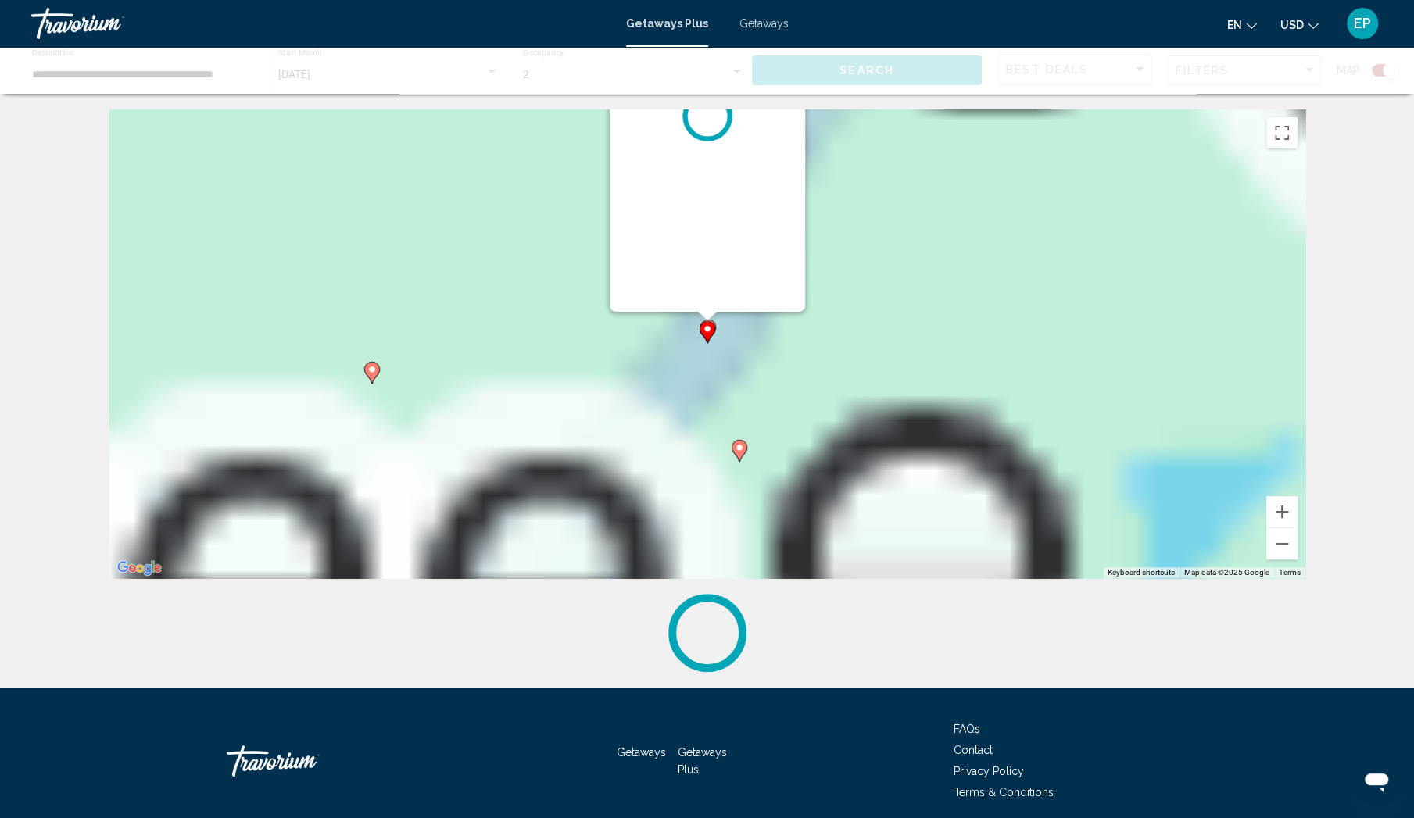
click at [727, 336] on div "To activate drag with keyboard, press Alt + Enter. Once in keyboard drag state,…" at bounding box center [707, 343] width 1196 height 469
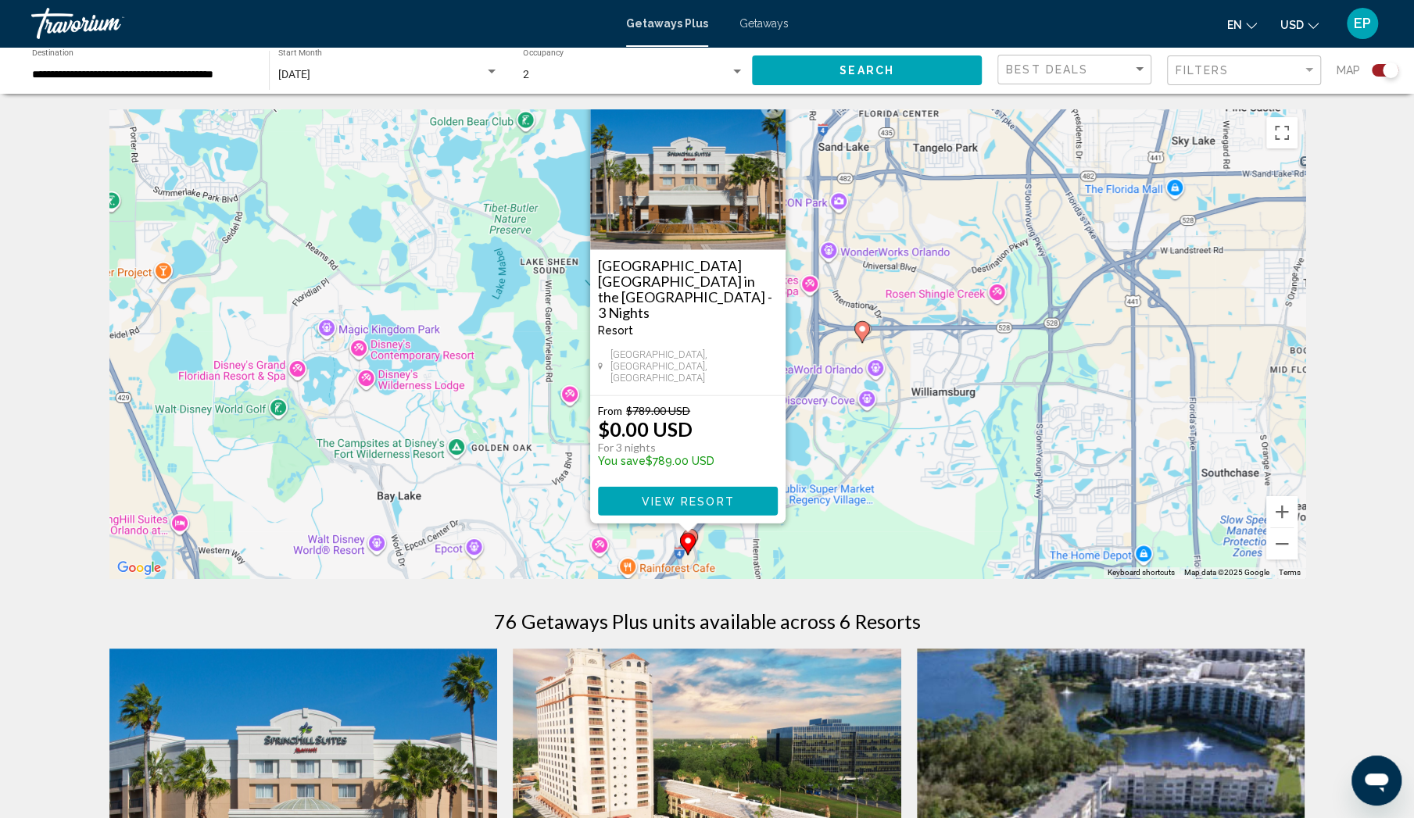
click at [821, 515] on div "To activate drag with keyboard, press Alt + Enter. Once in keyboard drag state,…" at bounding box center [707, 343] width 1196 height 469
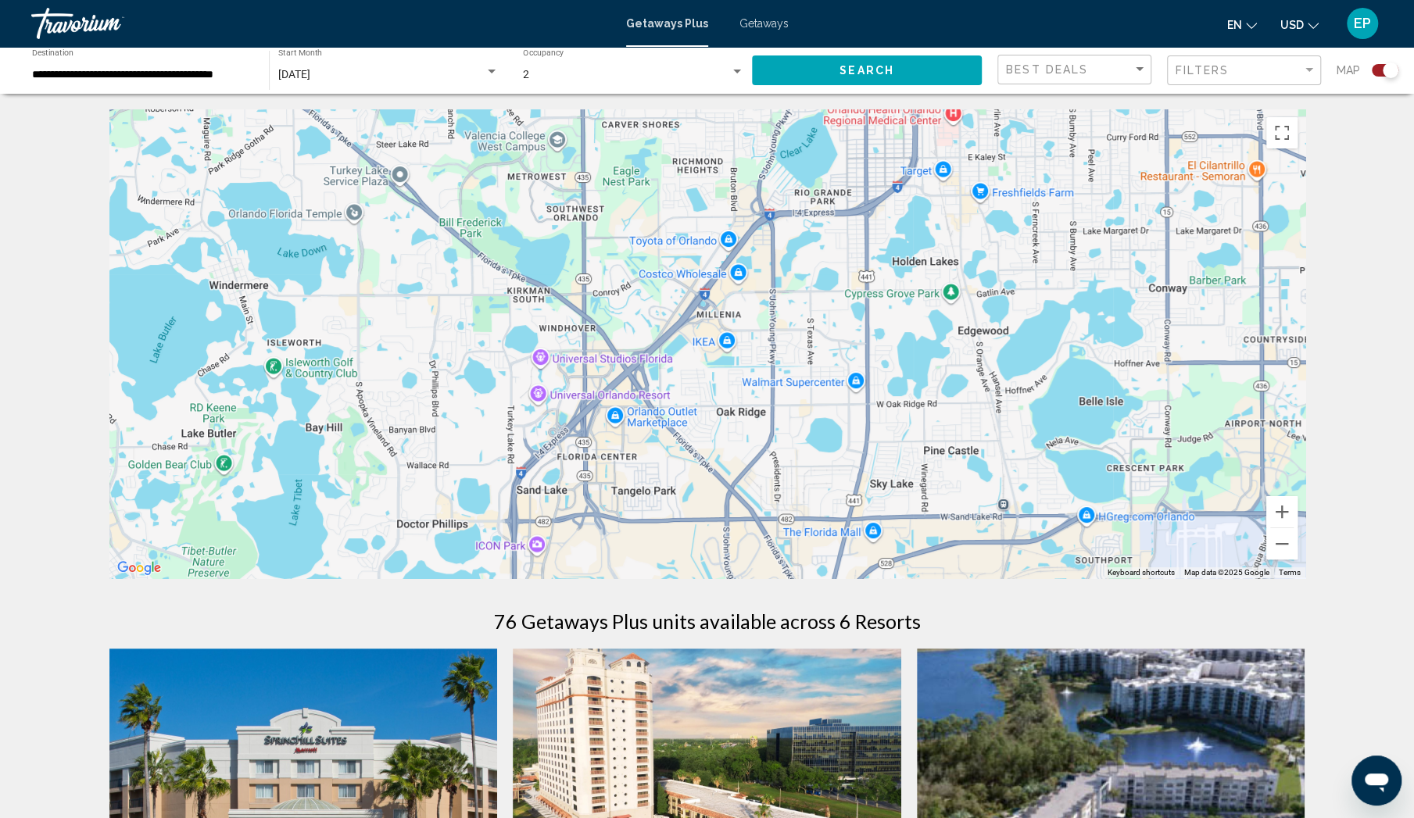
drag, startPoint x: 959, startPoint y: 286, endPoint x: 671, endPoint y: 599, distance: 425.9
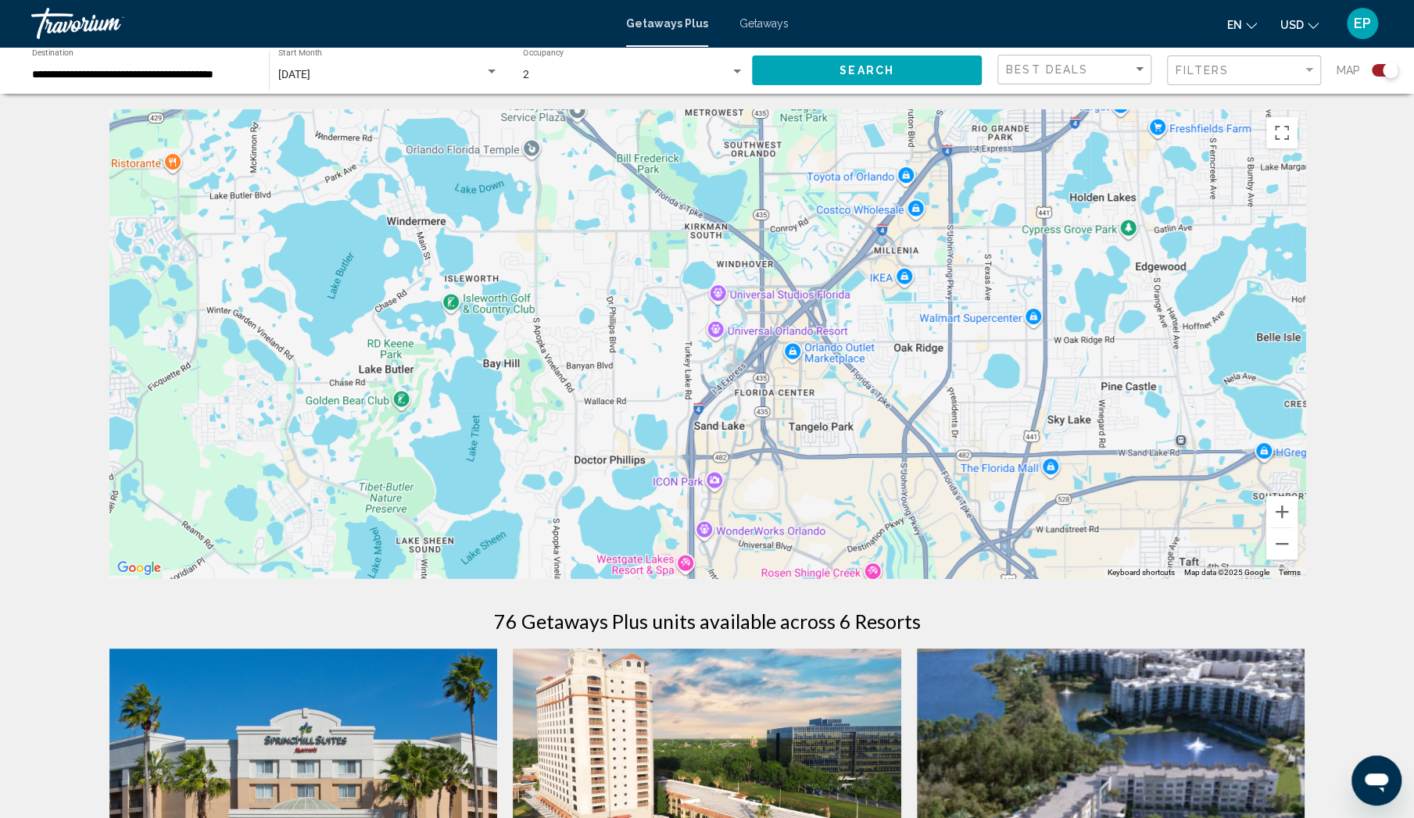
drag, startPoint x: 1002, startPoint y: 251, endPoint x: 1175, endPoint y: 195, distance: 182.2
click at [1175, 195] on div "To activate drag with keyboard, press Alt + Enter. Once in keyboard drag state,…" at bounding box center [707, 343] width 1196 height 469
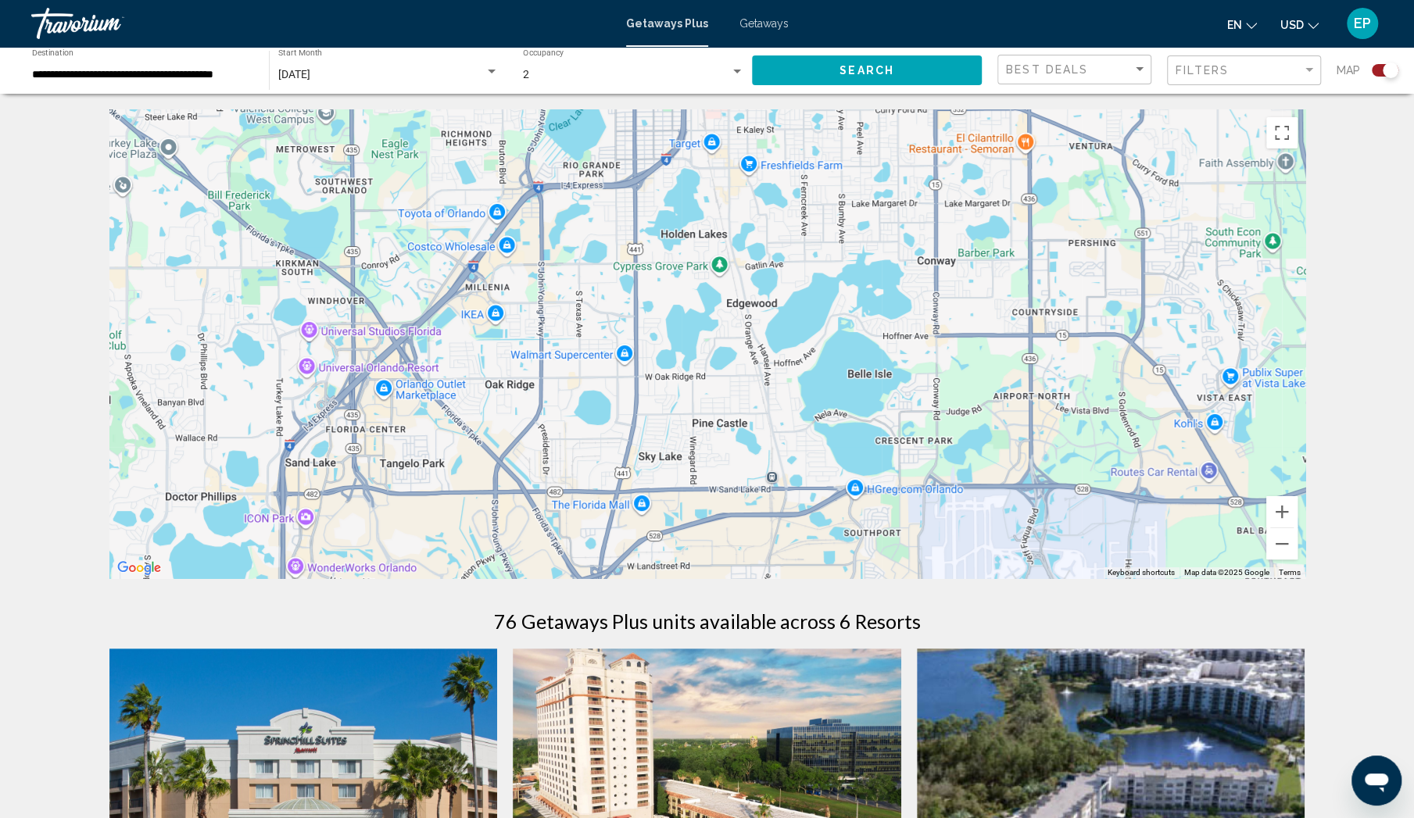
drag, startPoint x: 889, startPoint y: 515, endPoint x: 481, endPoint y: 549, distance: 409.4
click at [481, 549] on div "To activate drag with keyboard, press Alt + Enter. Once in keyboard drag state,…" at bounding box center [707, 343] width 1196 height 469
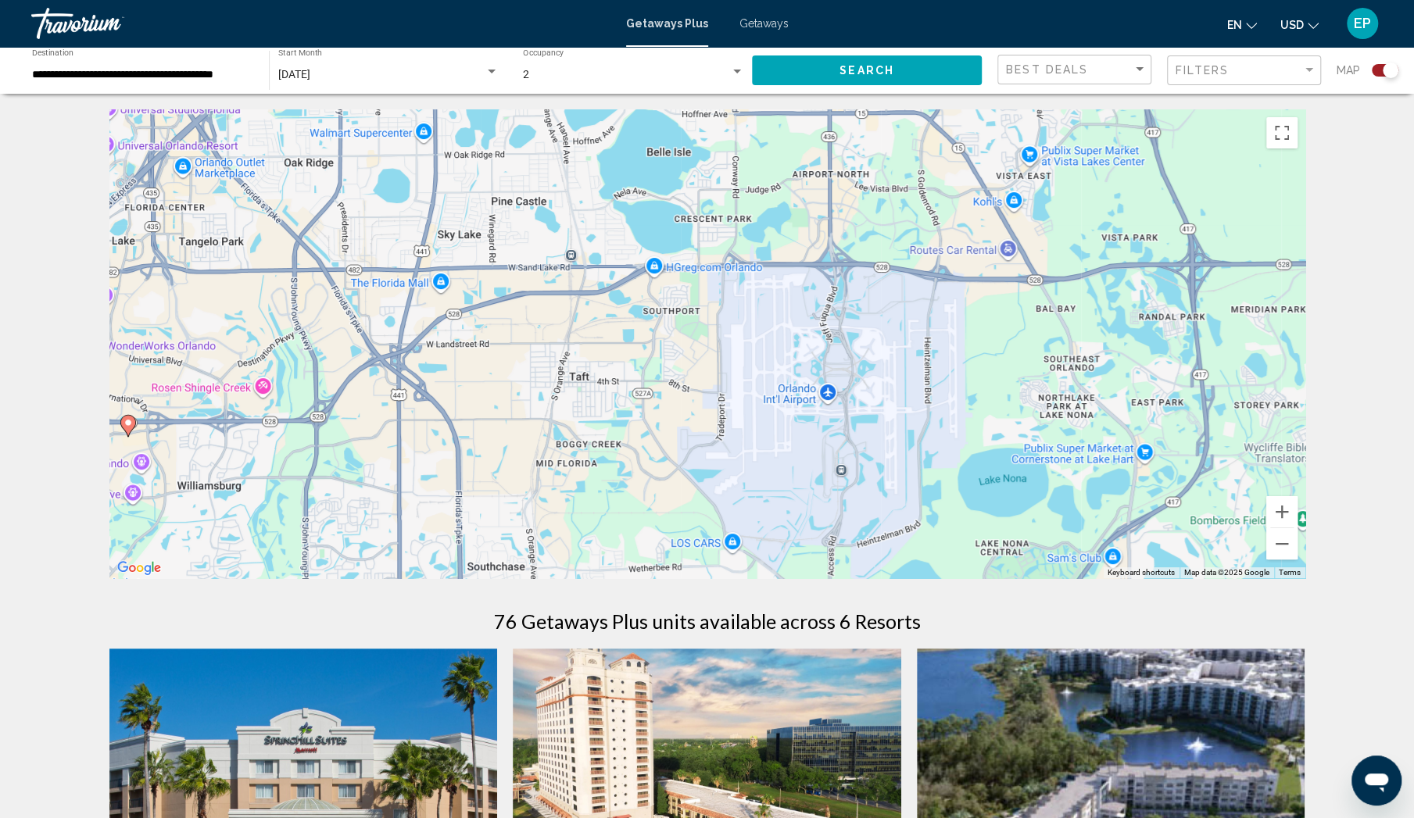
drag, startPoint x: 786, startPoint y: 298, endPoint x: 658, endPoint y: 109, distance: 228.5
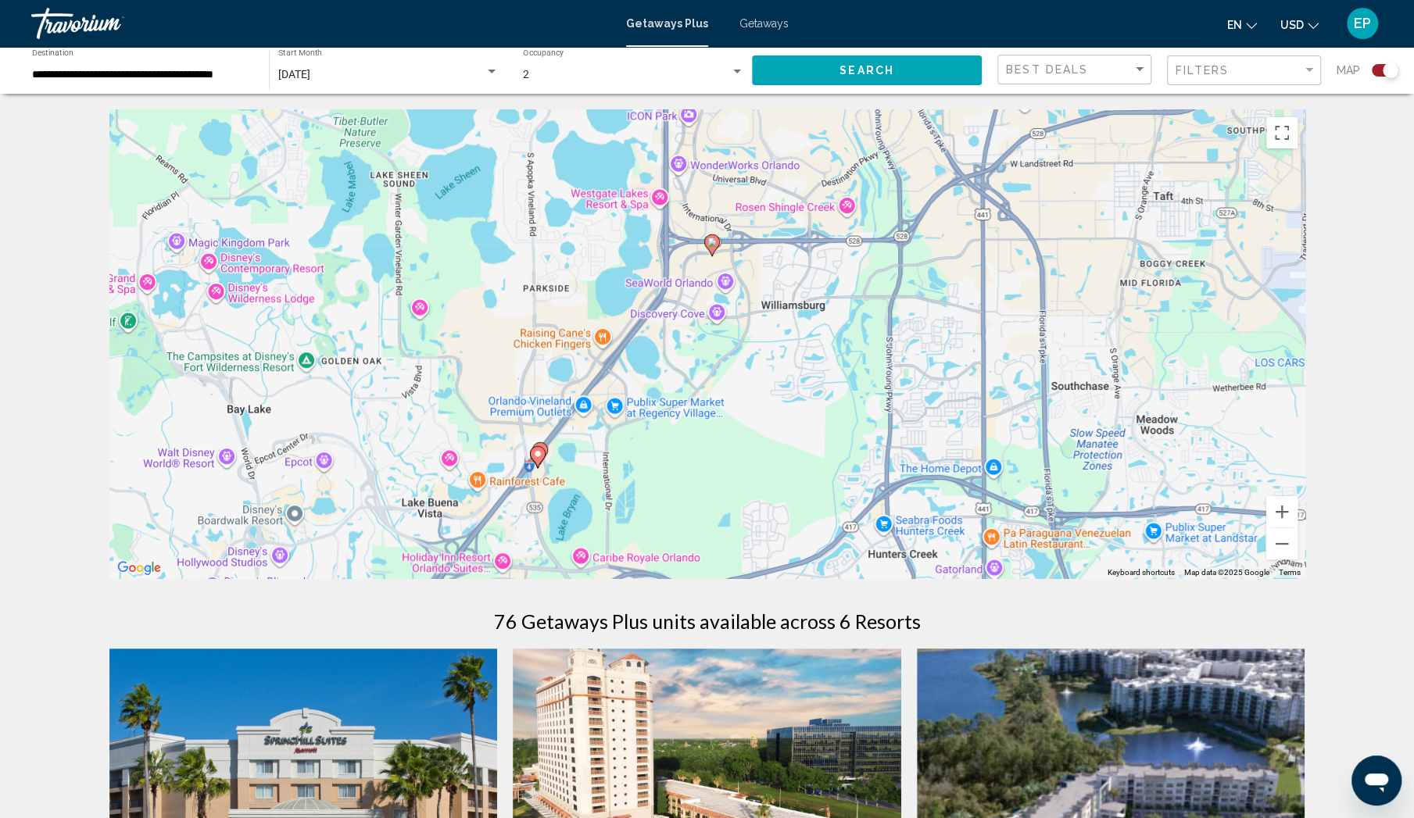
drag, startPoint x: 258, startPoint y: 399, endPoint x: 862, endPoint y: 198, distance: 636.6
click at [862, 198] on div "To activate drag with keyboard, press Alt + Enter. Once in keyboard drag state,…" at bounding box center [707, 343] width 1196 height 469
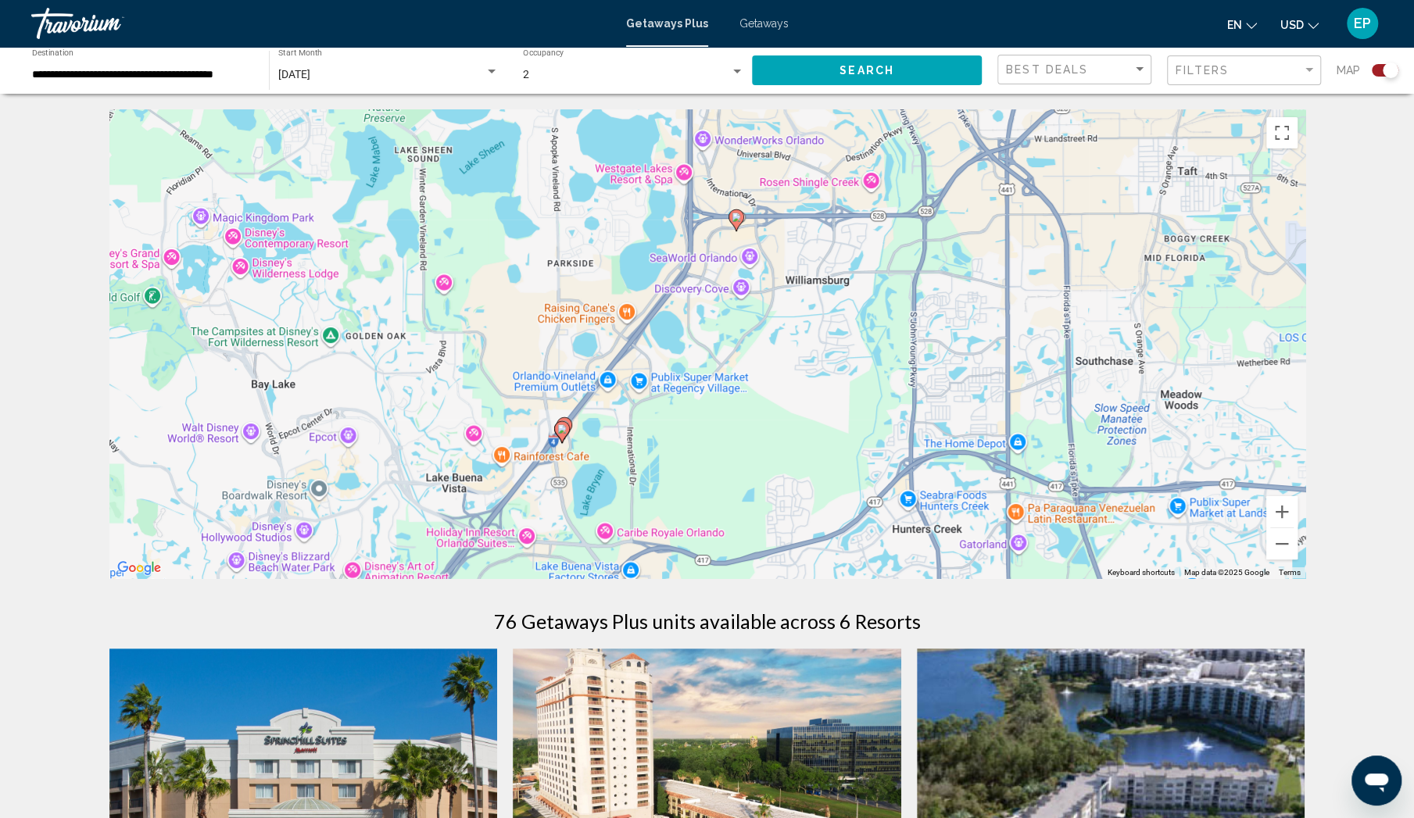
click at [735, 216] on image "Main content" at bounding box center [736, 217] width 9 height 9
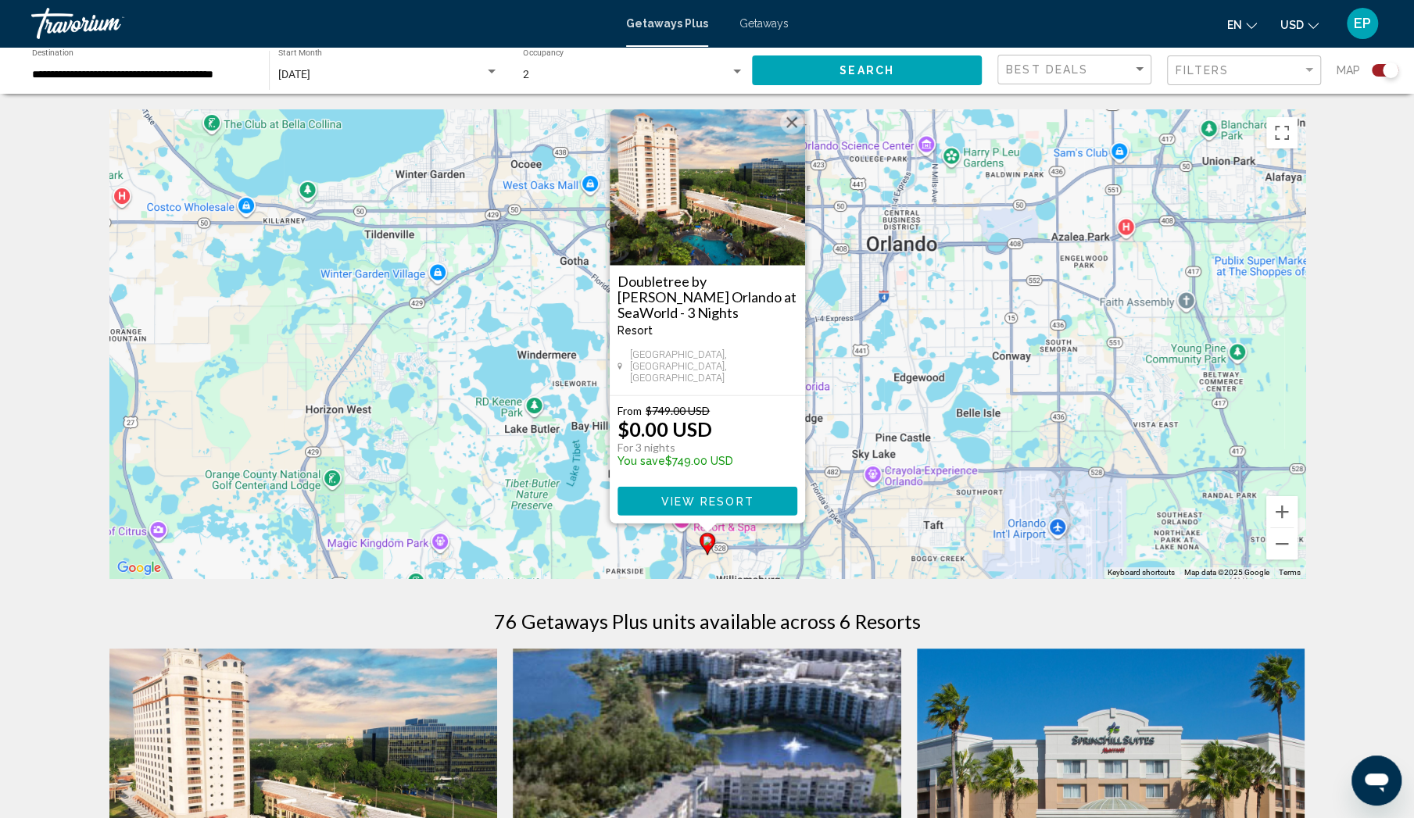
click at [755, 396] on div "From $749.00 USD $0.00 USD For 3 nights You save $749.00 USD View Resort" at bounding box center [707, 459] width 195 height 127
click at [708, 504] on span "View Resort" at bounding box center [706, 501] width 93 height 13
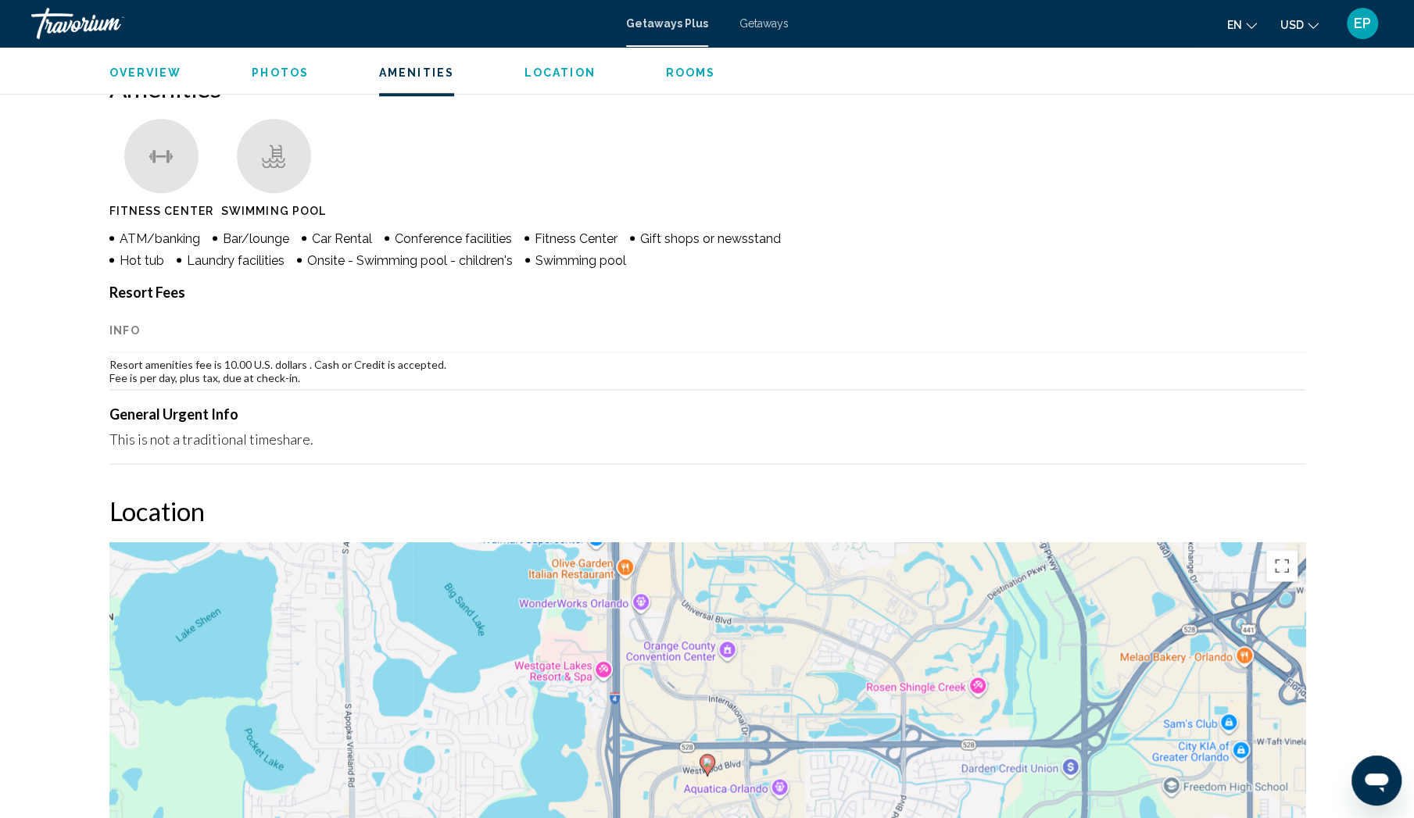
scroll to position [1050, 0]
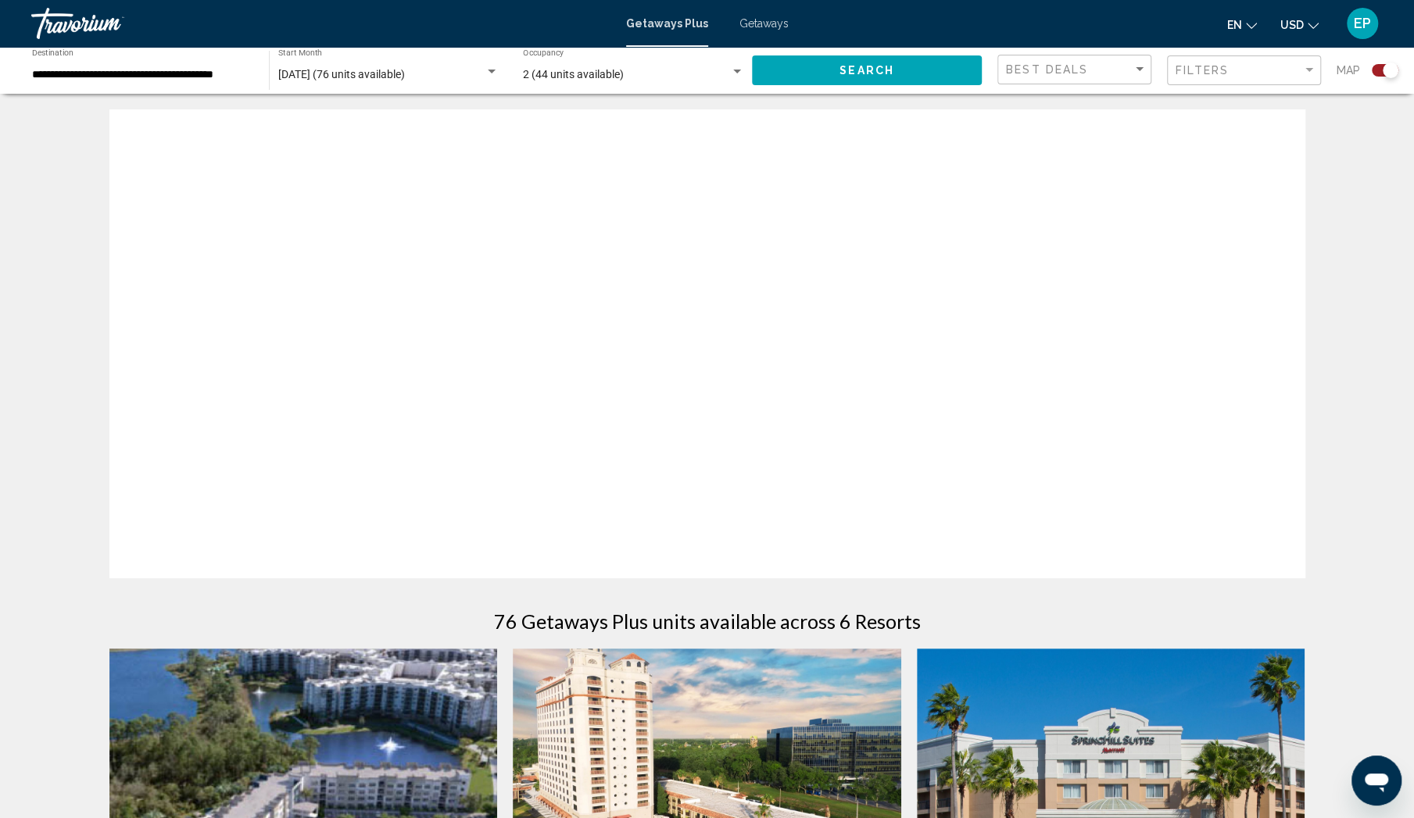
click at [738, 74] on div "Search widget" at bounding box center [737, 72] width 14 height 13
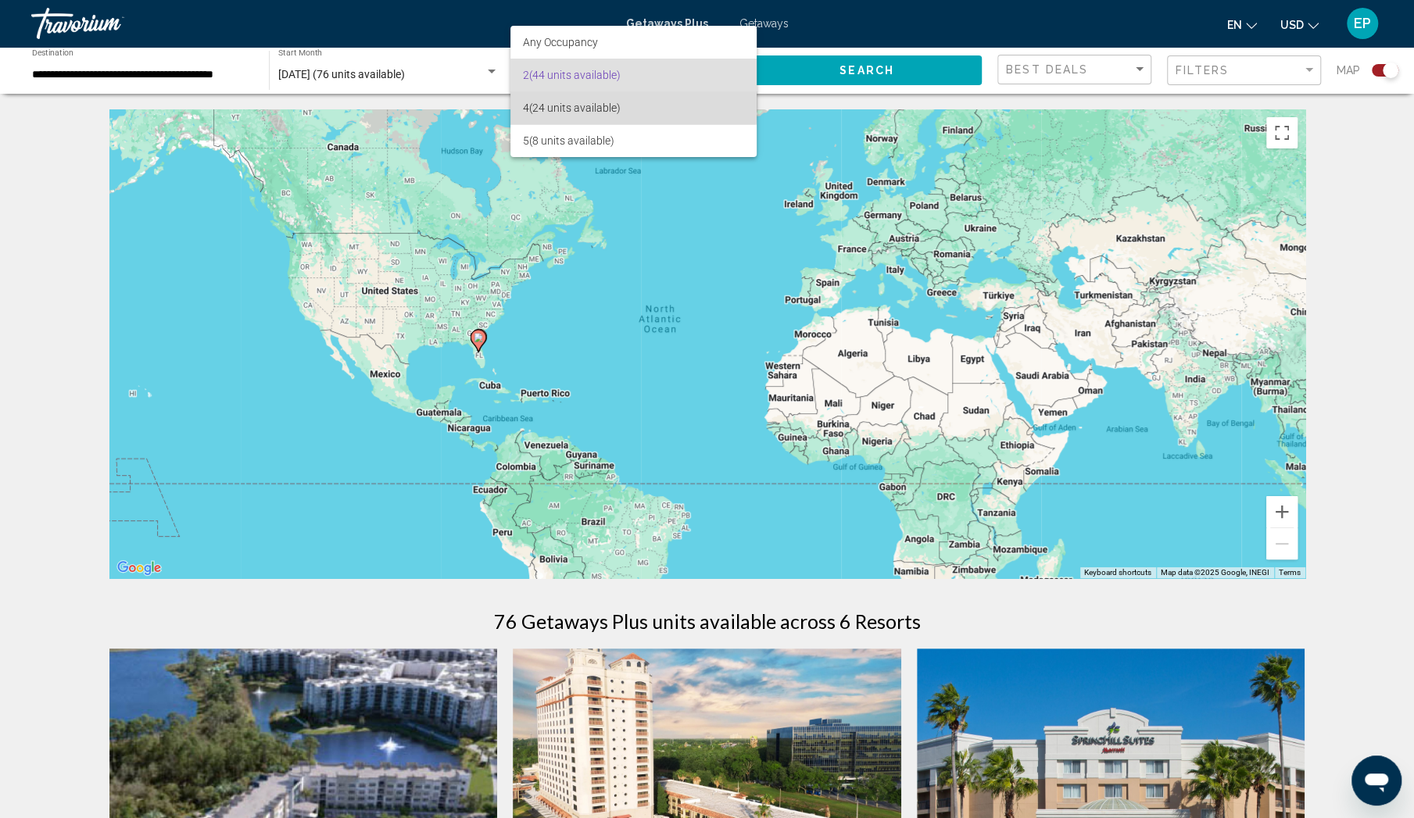
click at [524, 103] on span "4 (24 units available)" at bounding box center [633, 107] width 221 height 33
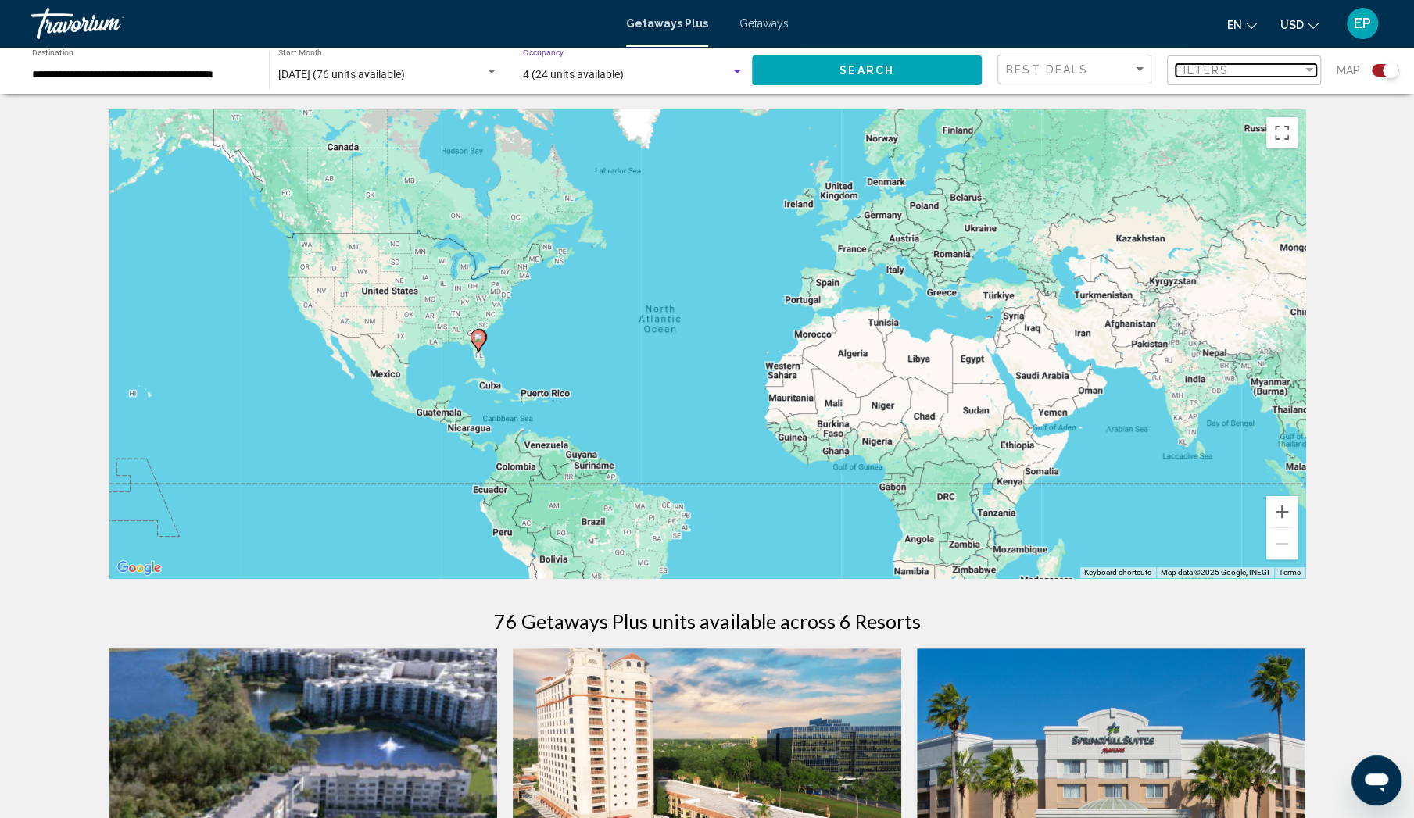
click at [1308, 70] on div "Filter" at bounding box center [1309, 70] width 8 height 4
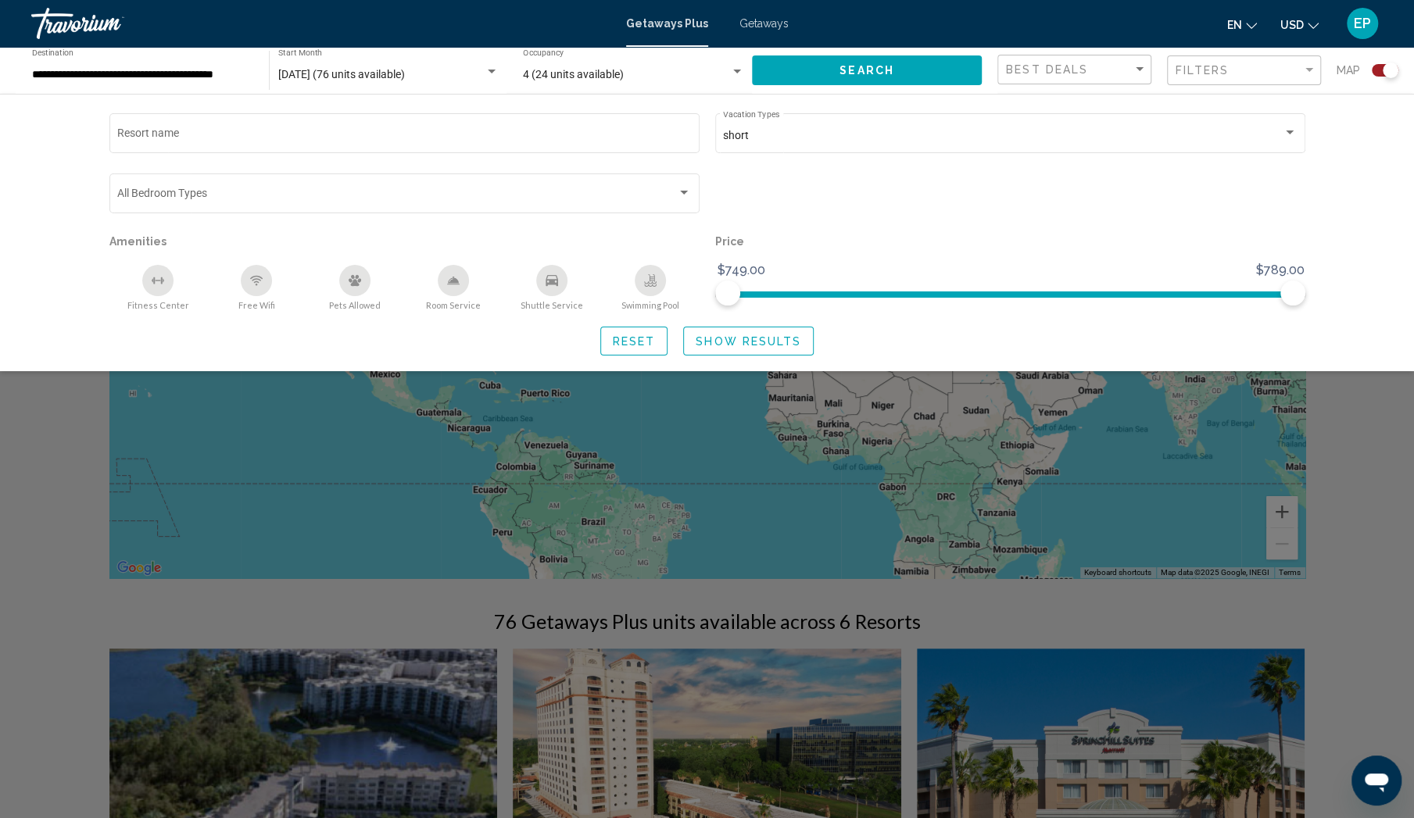
click at [886, 70] on span "Search" at bounding box center [866, 71] width 55 height 13
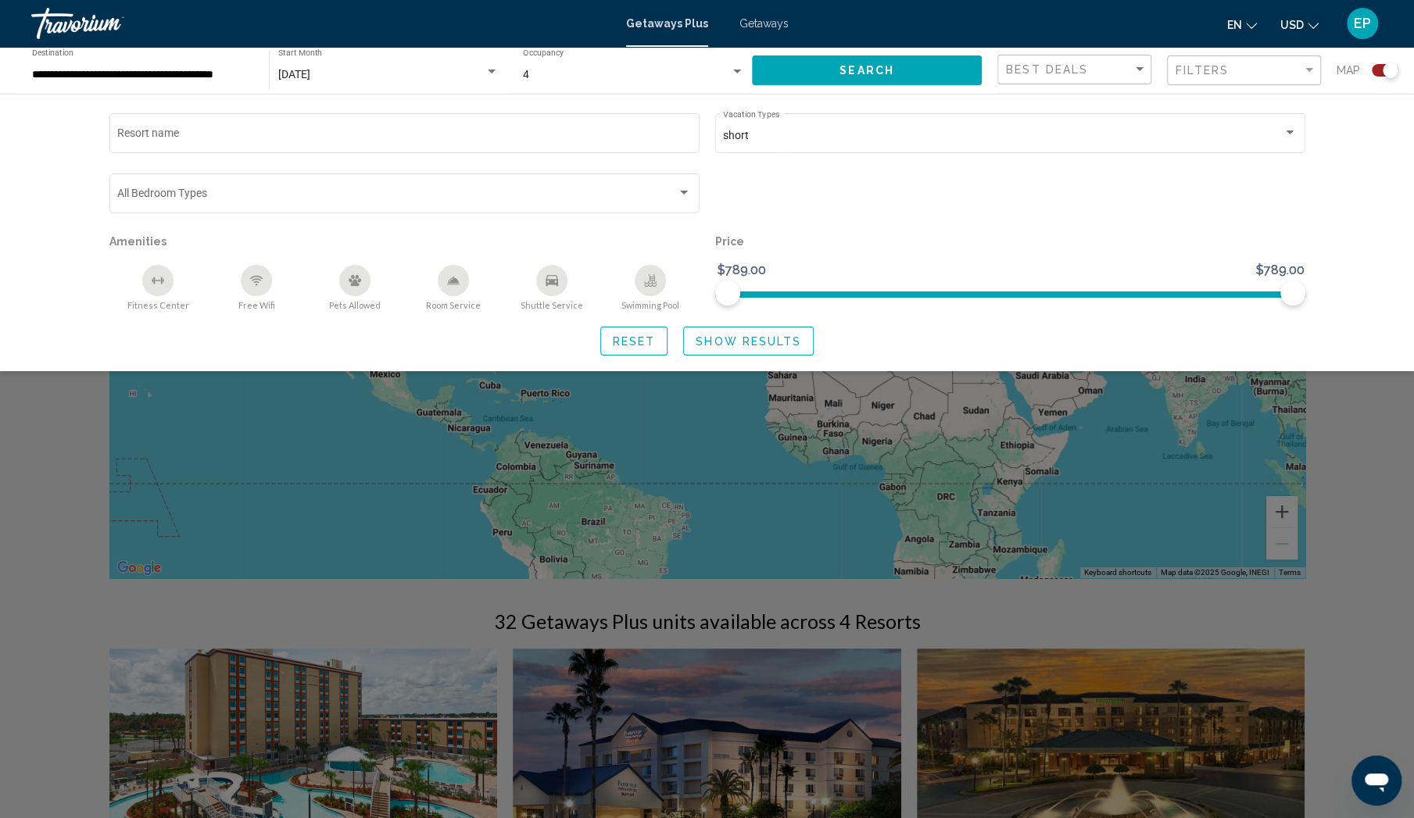
click at [721, 345] on span "Show Results" at bounding box center [749, 341] width 106 height 13
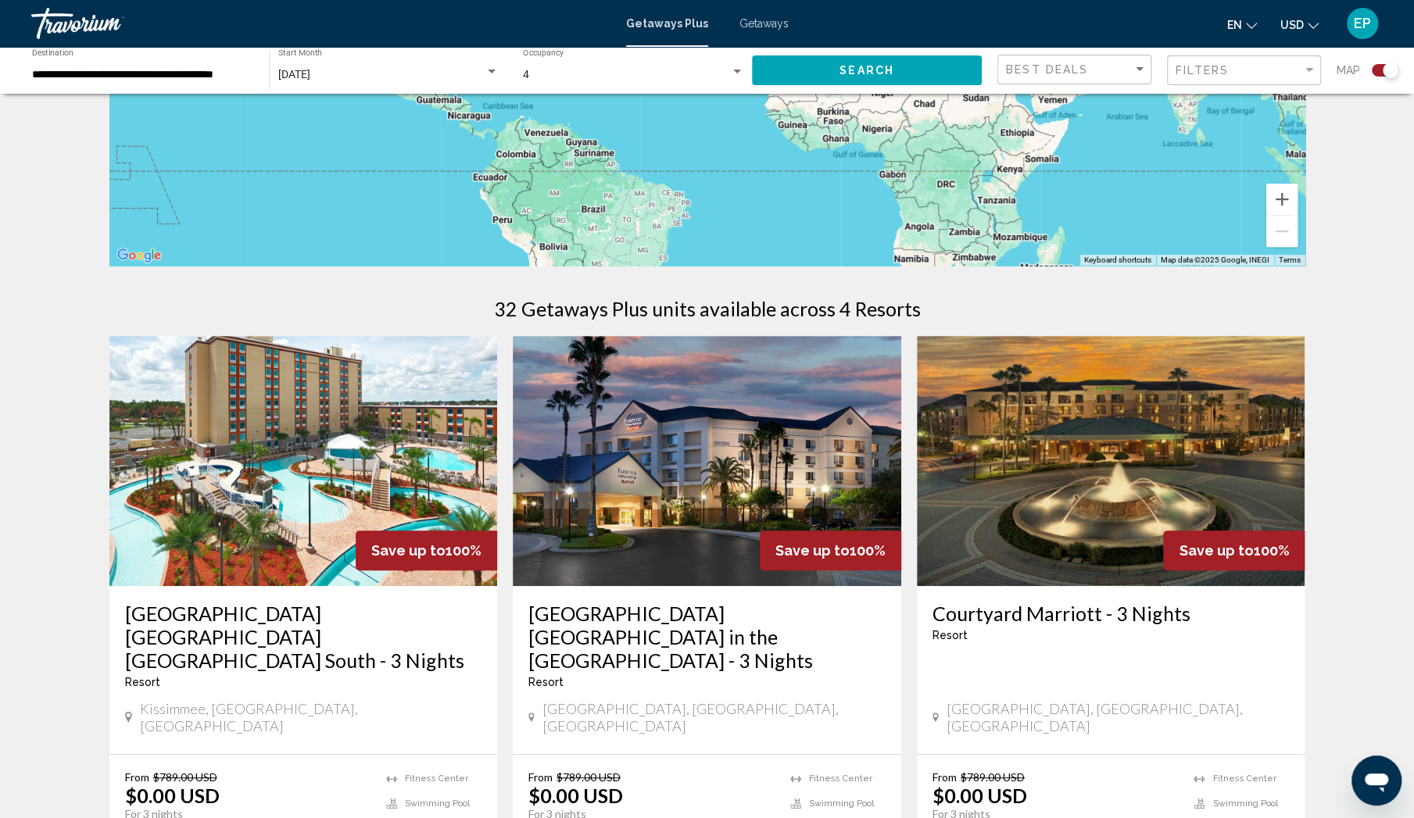
scroll to position [417, 0]
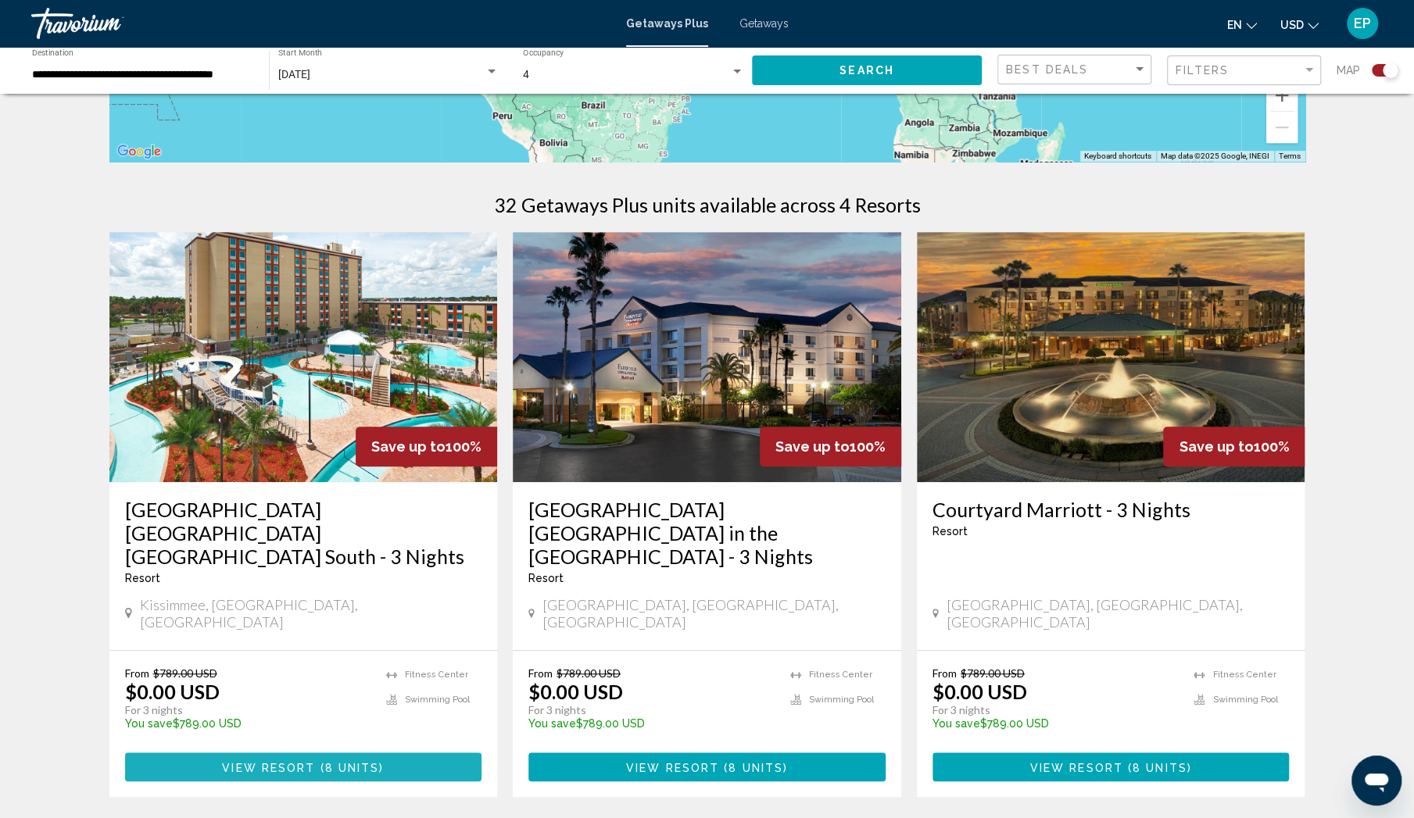
click at [288, 761] on span "View Resort" at bounding box center [268, 767] width 93 height 13
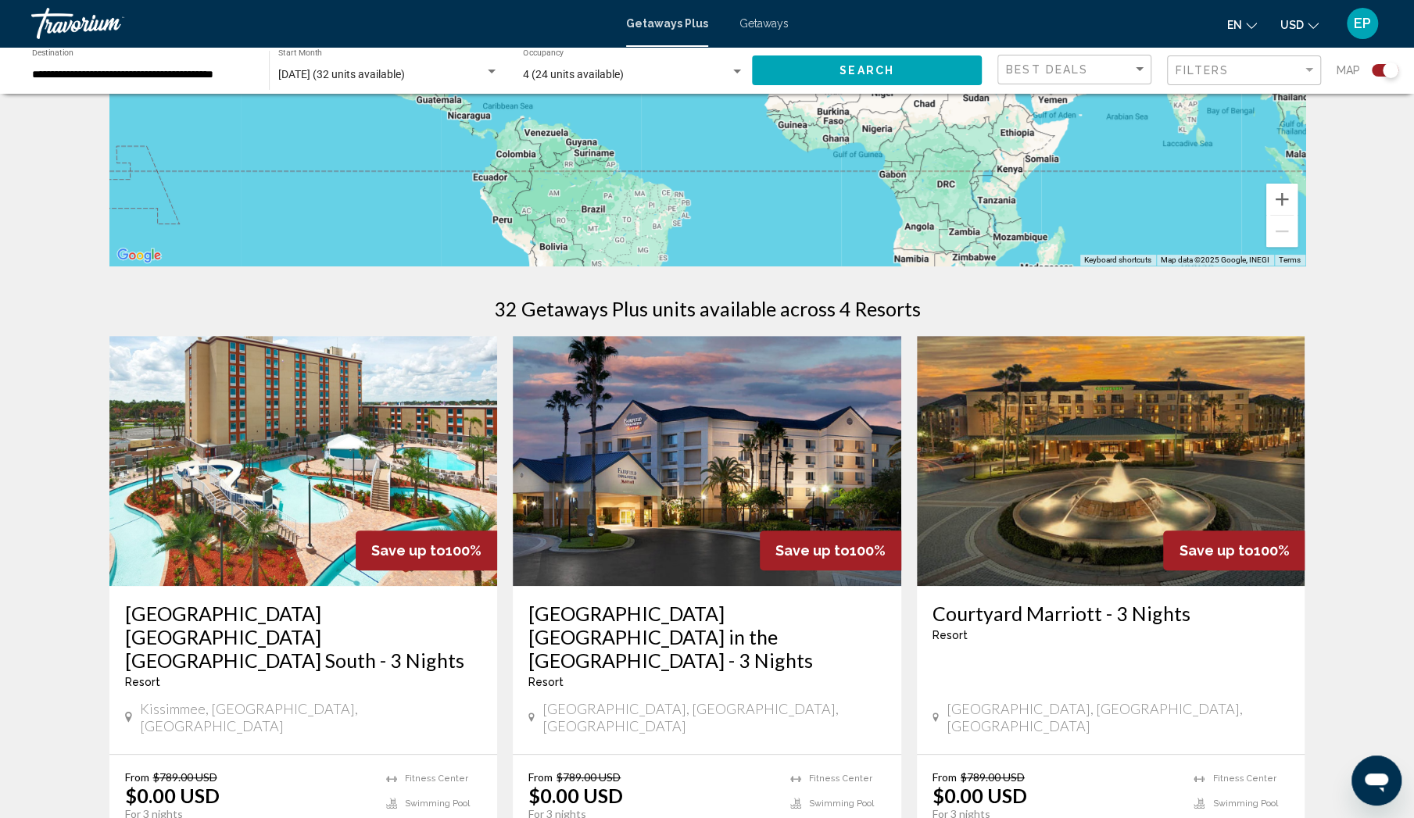
scroll to position [417, 0]
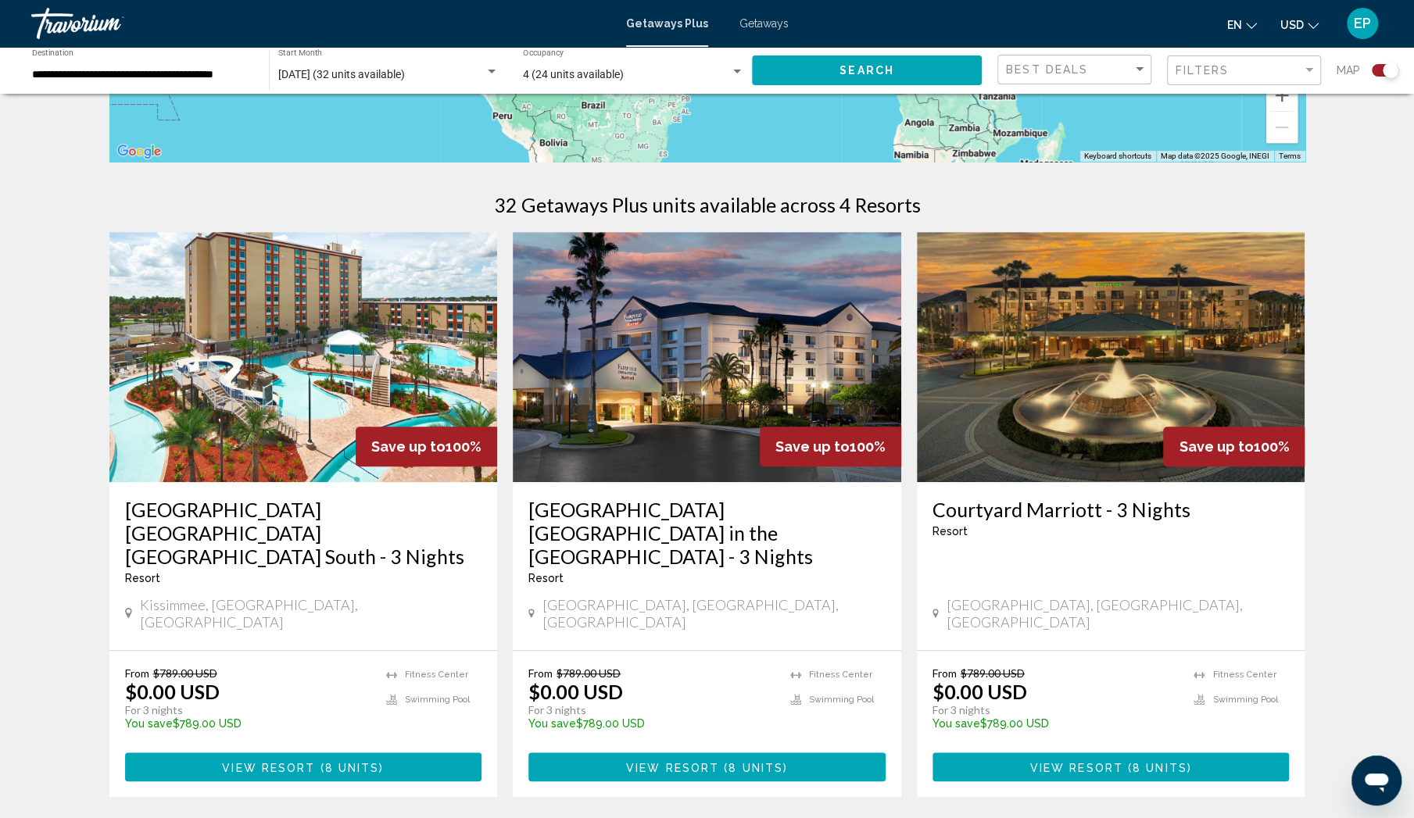
click at [749, 372] on img "Main content" at bounding box center [707, 357] width 388 height 250
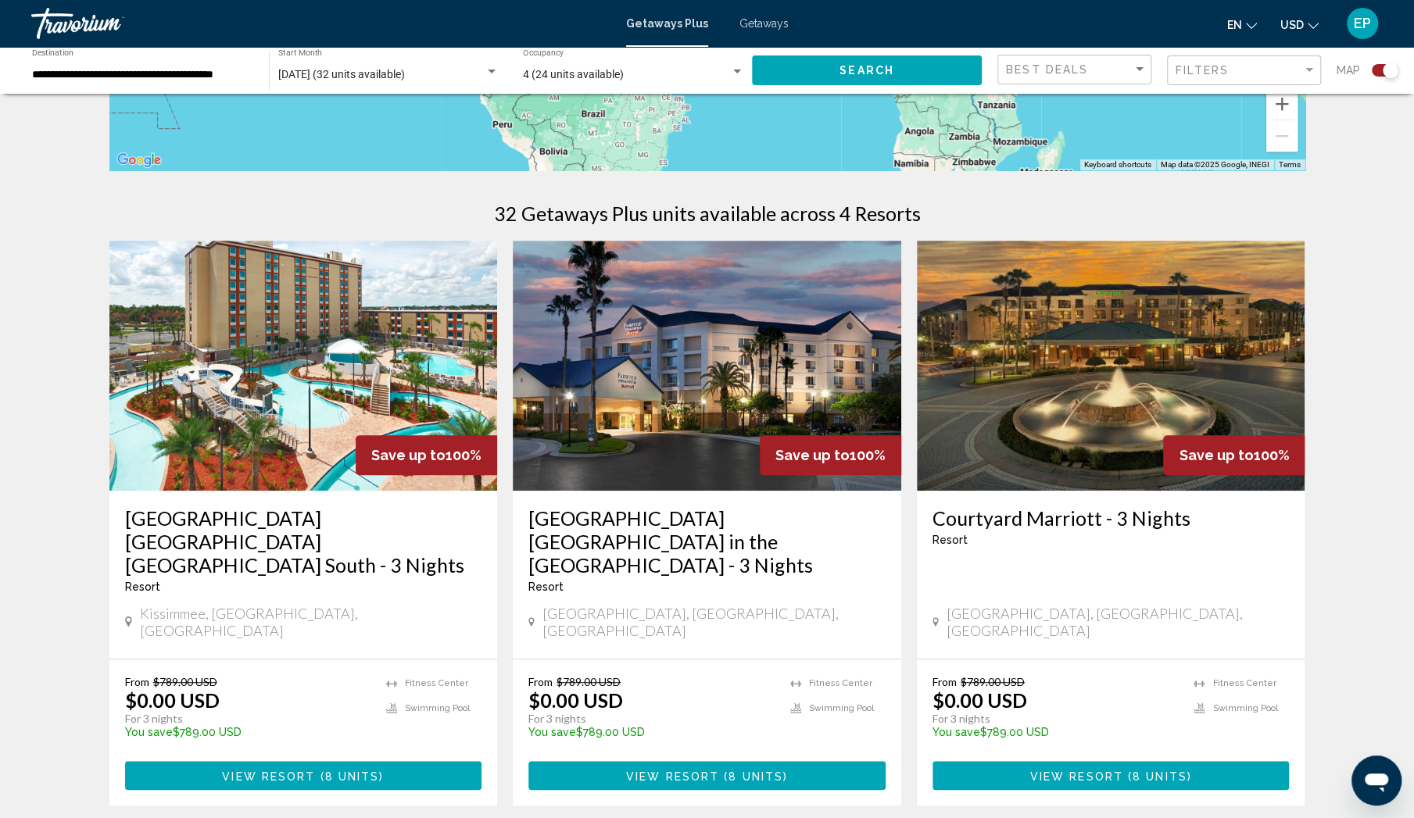
scroll to position [417, 0]
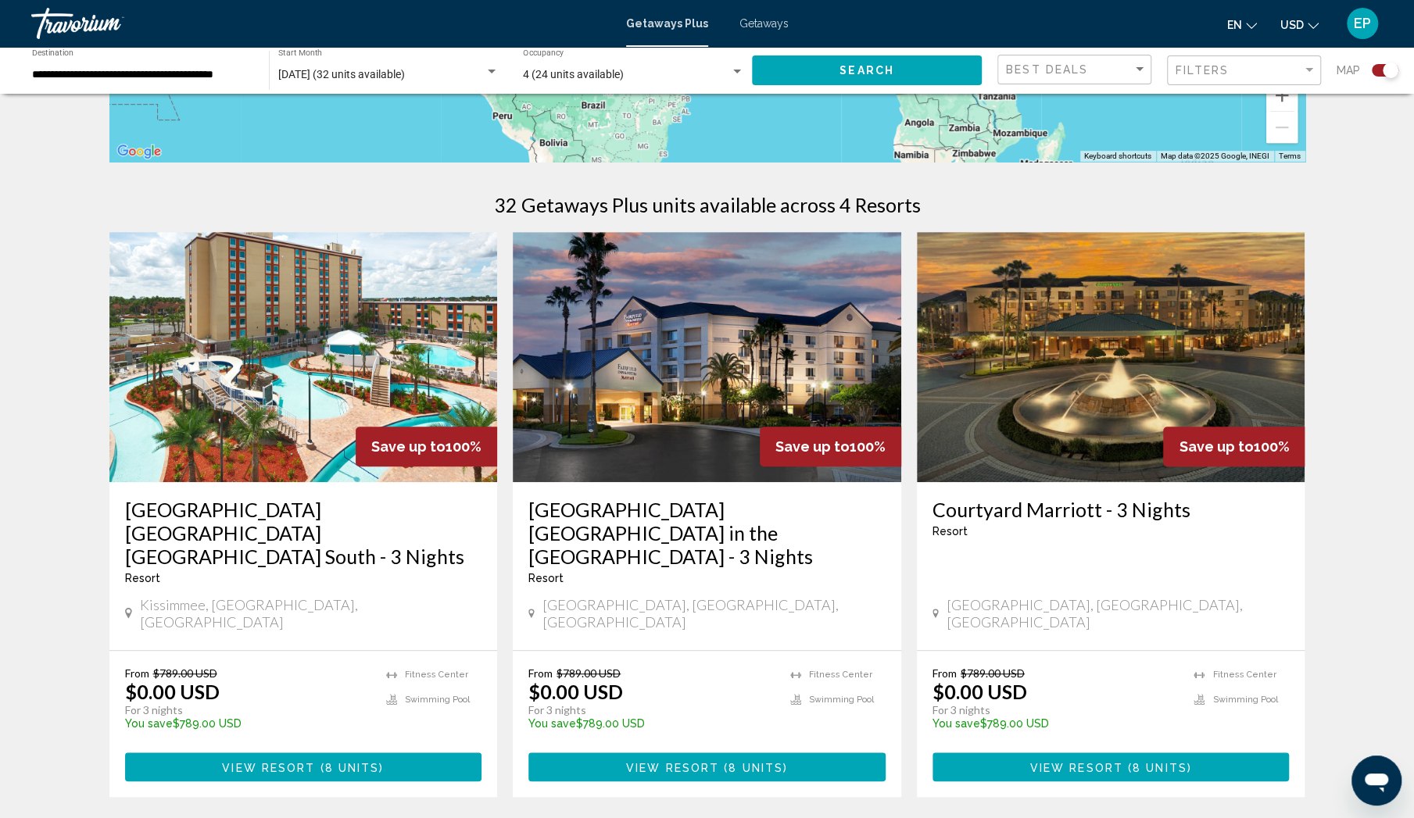
click at [1138, 352] on img "Main content" at bounding box center [1111, 357] width 388 height 250
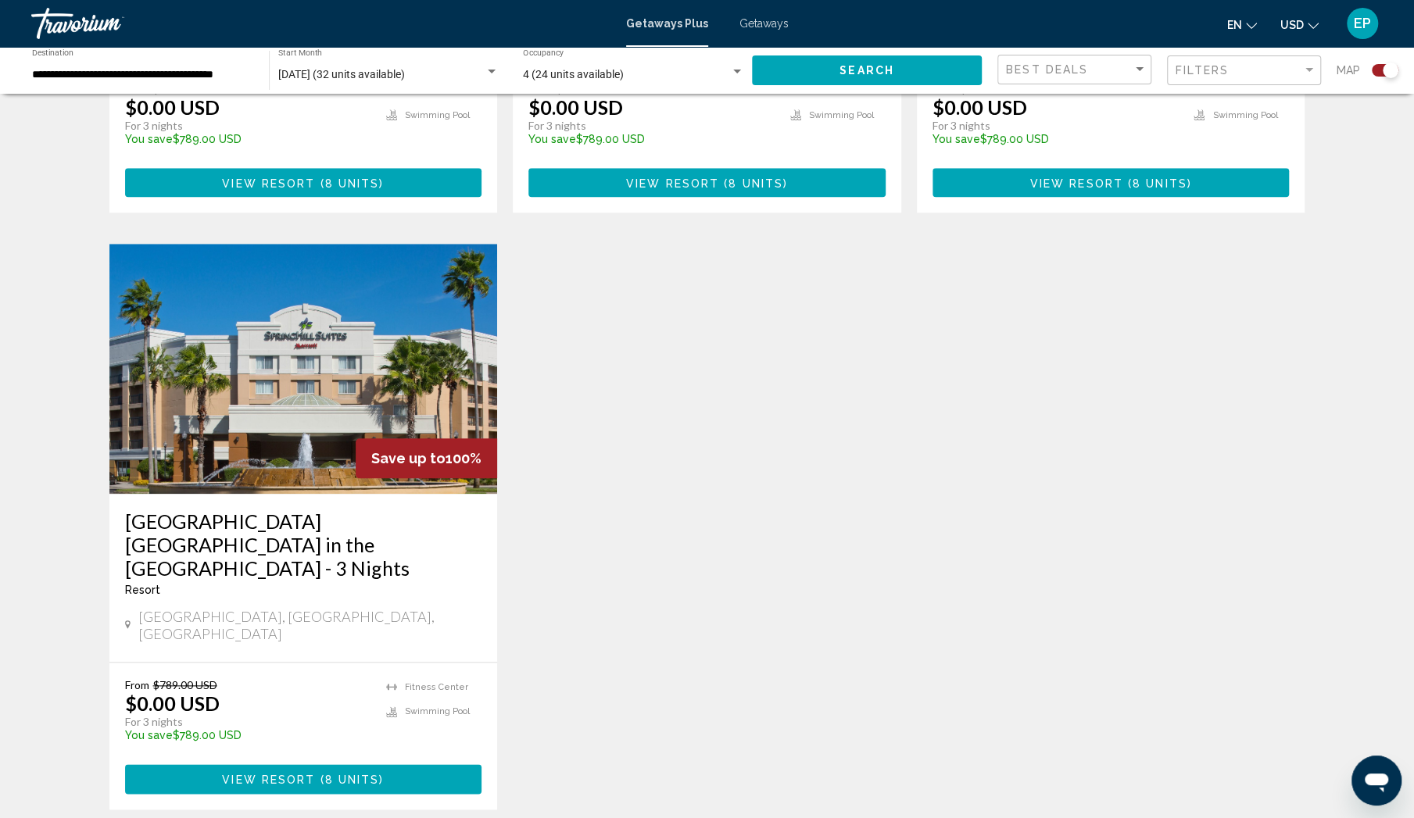
scroll to position [1042, 0]
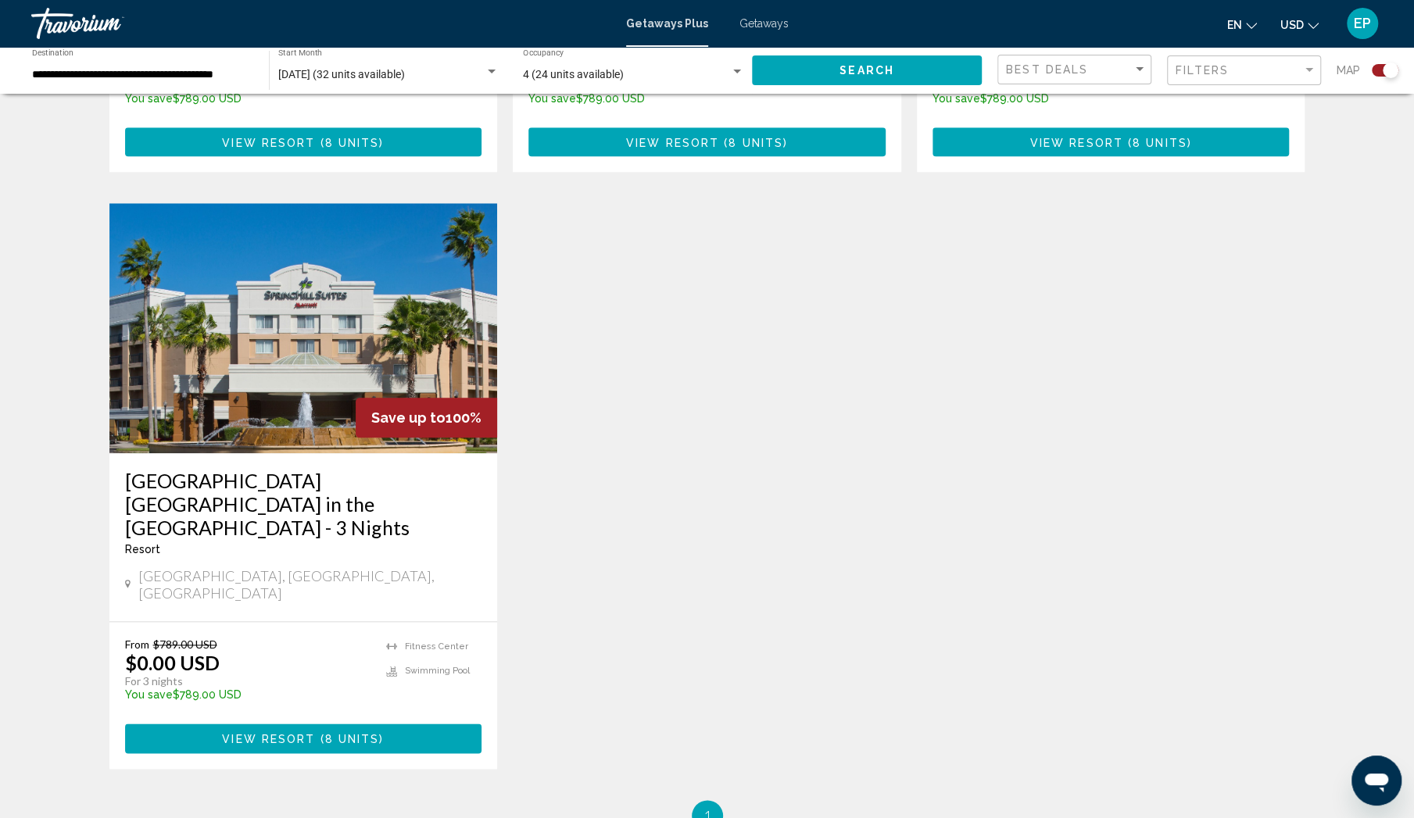
click at [314, 318] on img "Main content" at bounding box center [303, 328] width 388 height 250
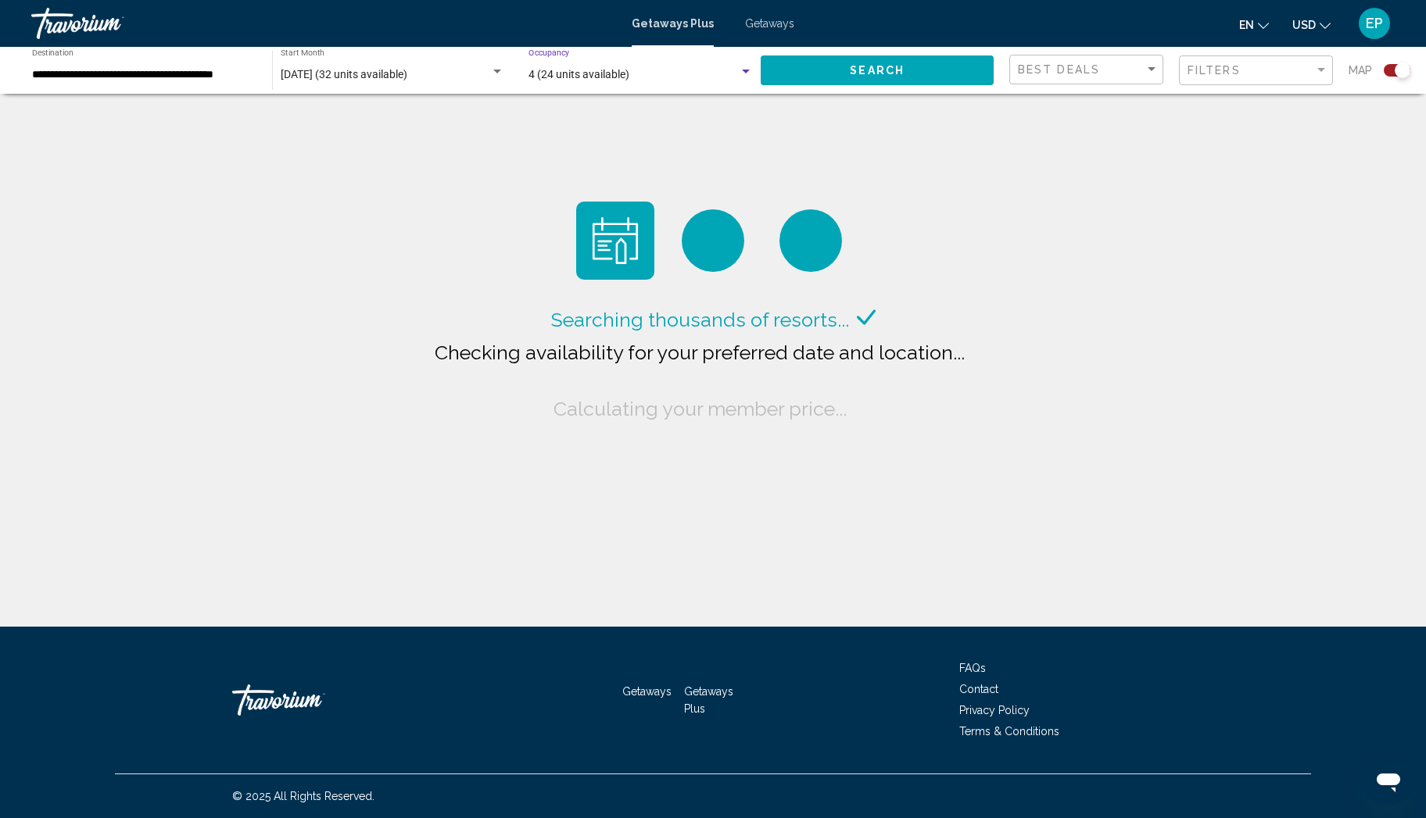
click at [746, 73] on div "Search widget" at bounding box center [746, 72] width 8 height 4
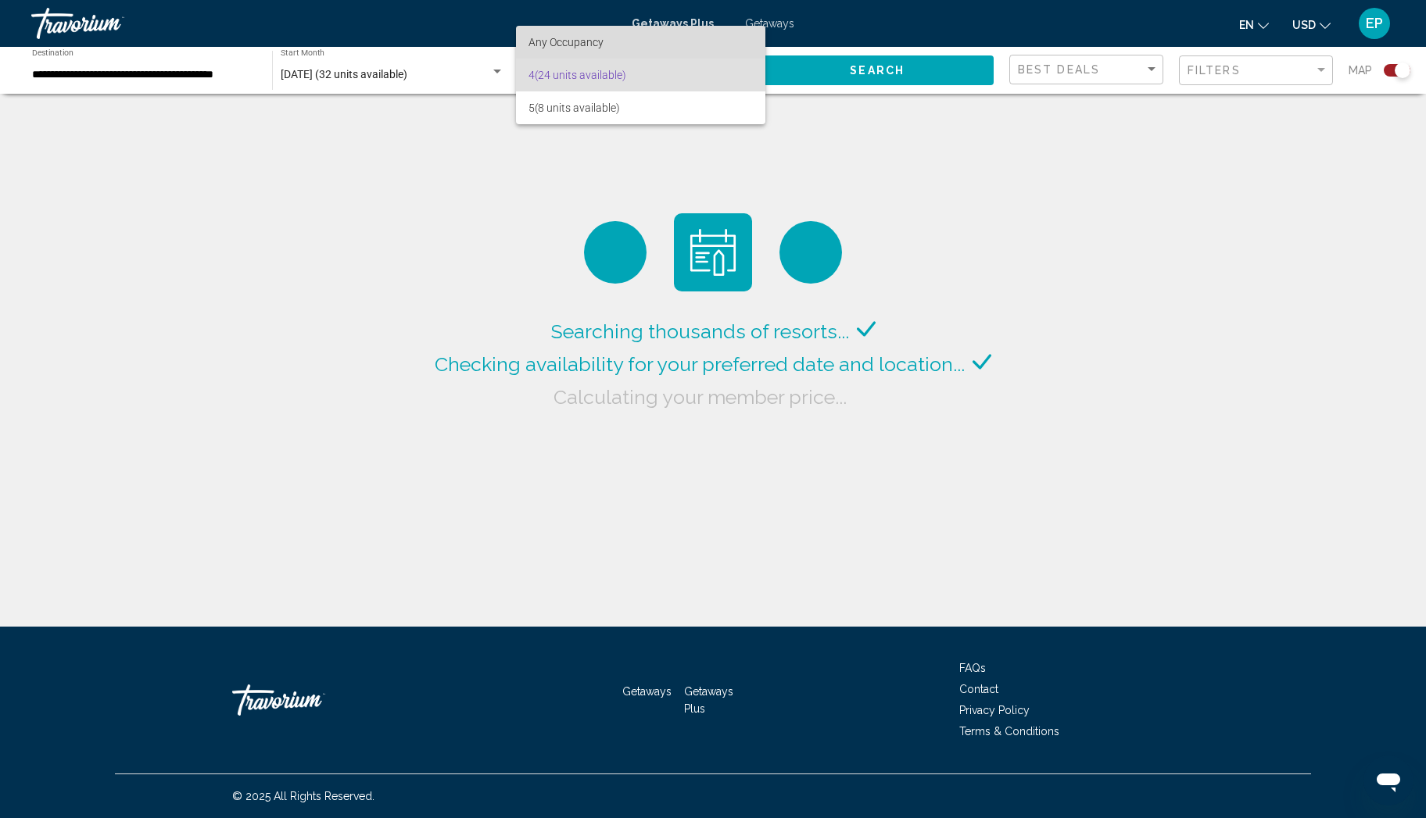
click at [633, 41] on span "Any Occupancy" at bounding box center [640, 42] width 224 height 33
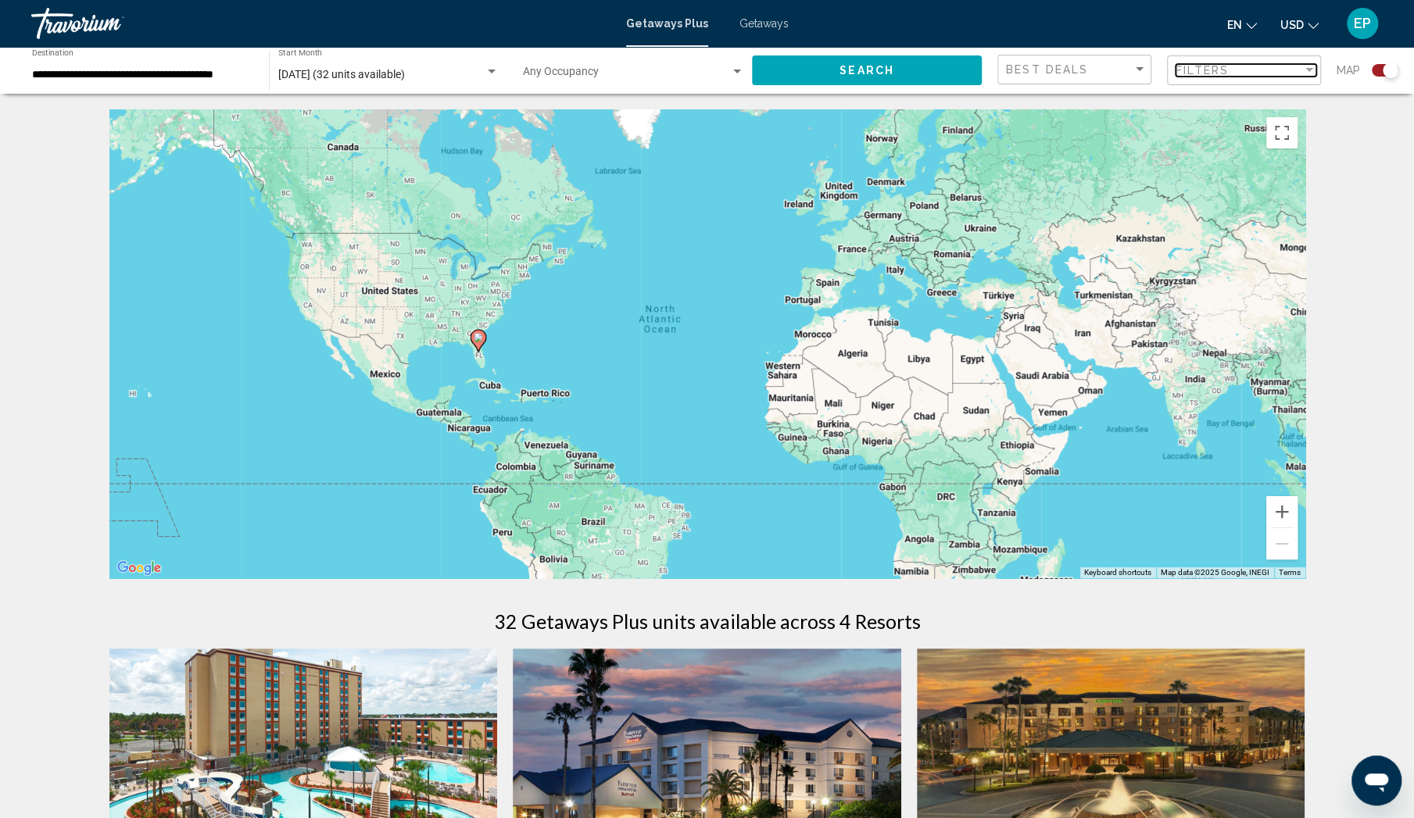
click at [1311, 70] on div "Filter" at bounding box center [1309, 70] width 8 height 4
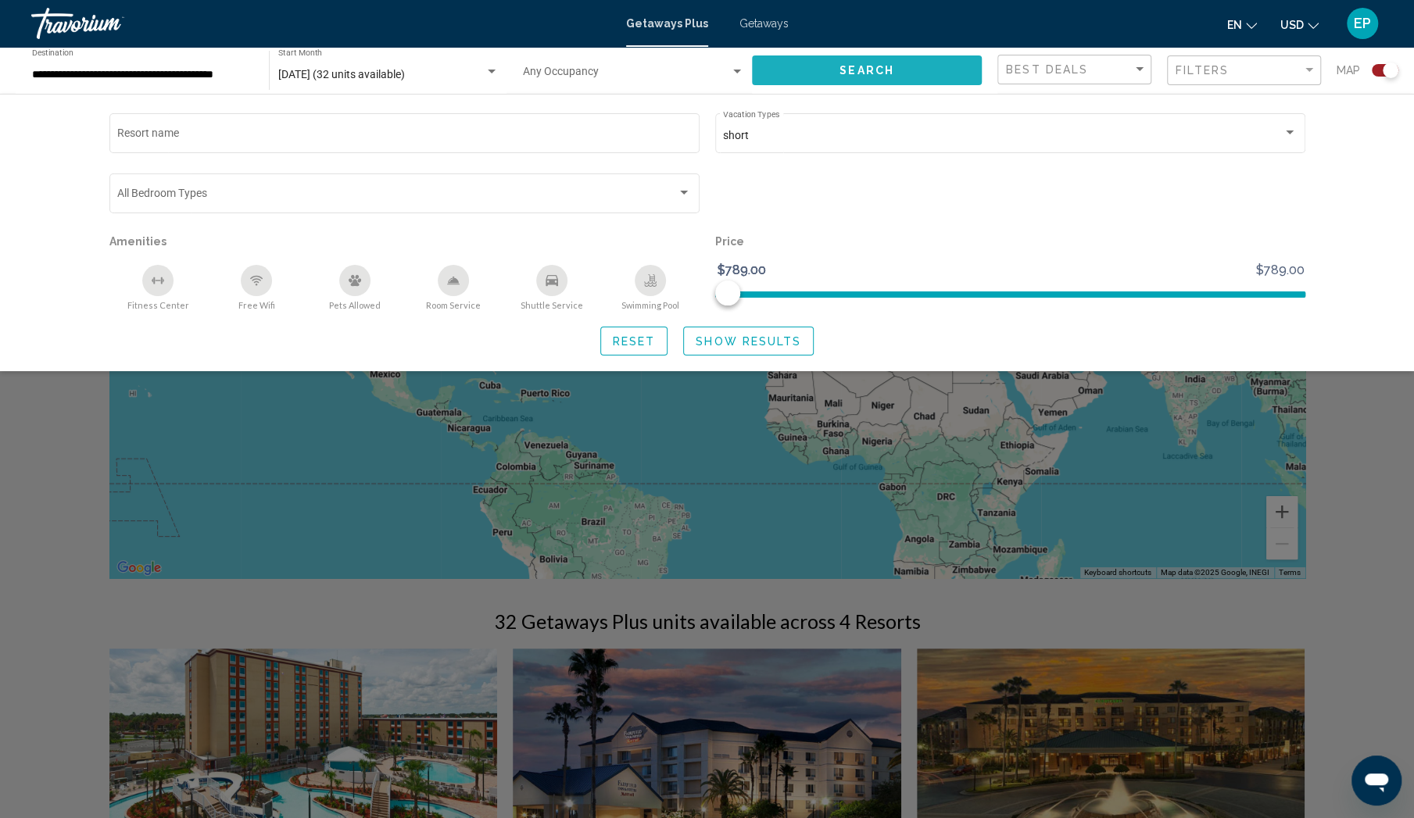
click at [871, 71] on span "Search" at bounding box center [866, 71] width 55 height 13
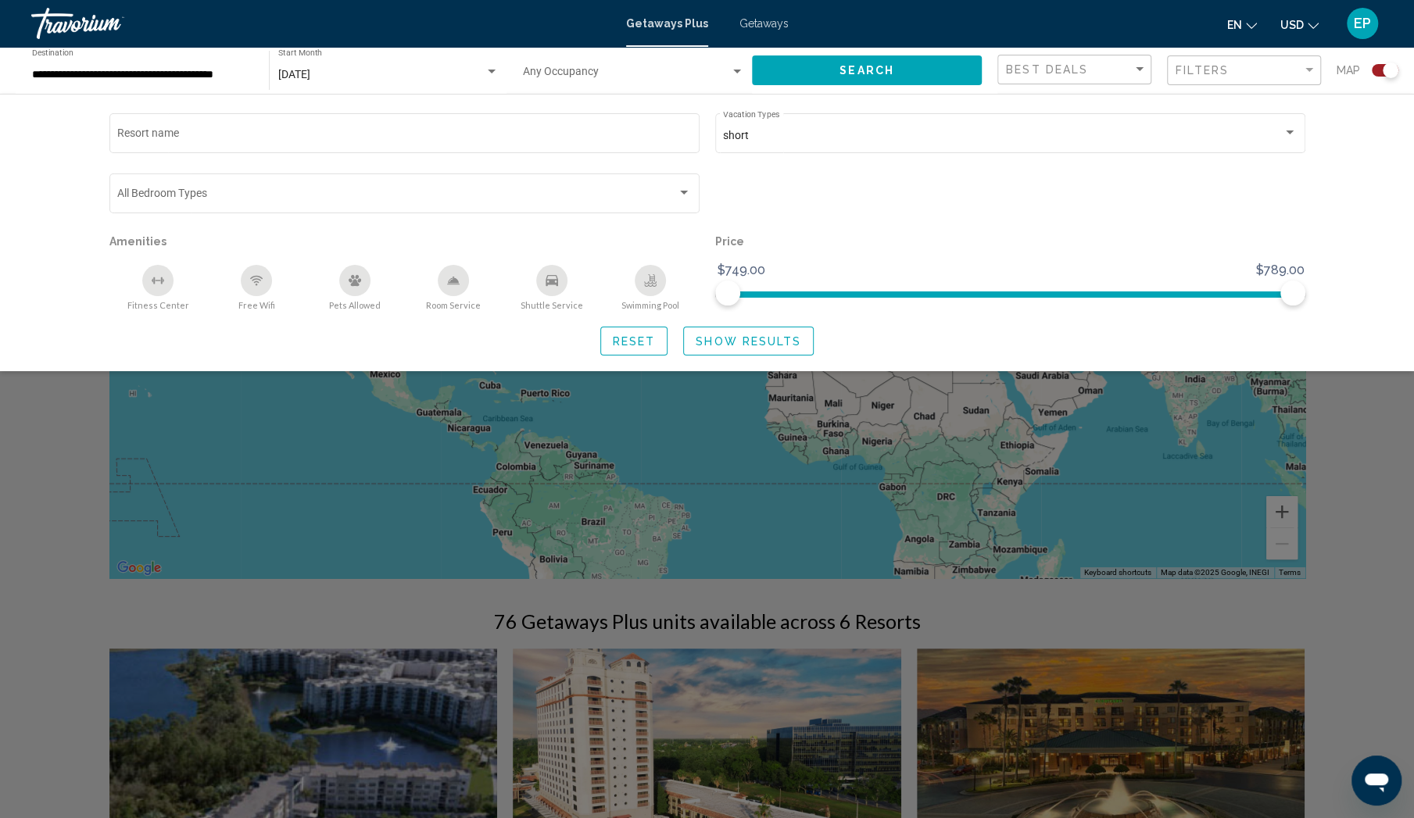
click at [1360, 584] on div "Search widget" at bounding box center [707, 526] width 1414 height 584
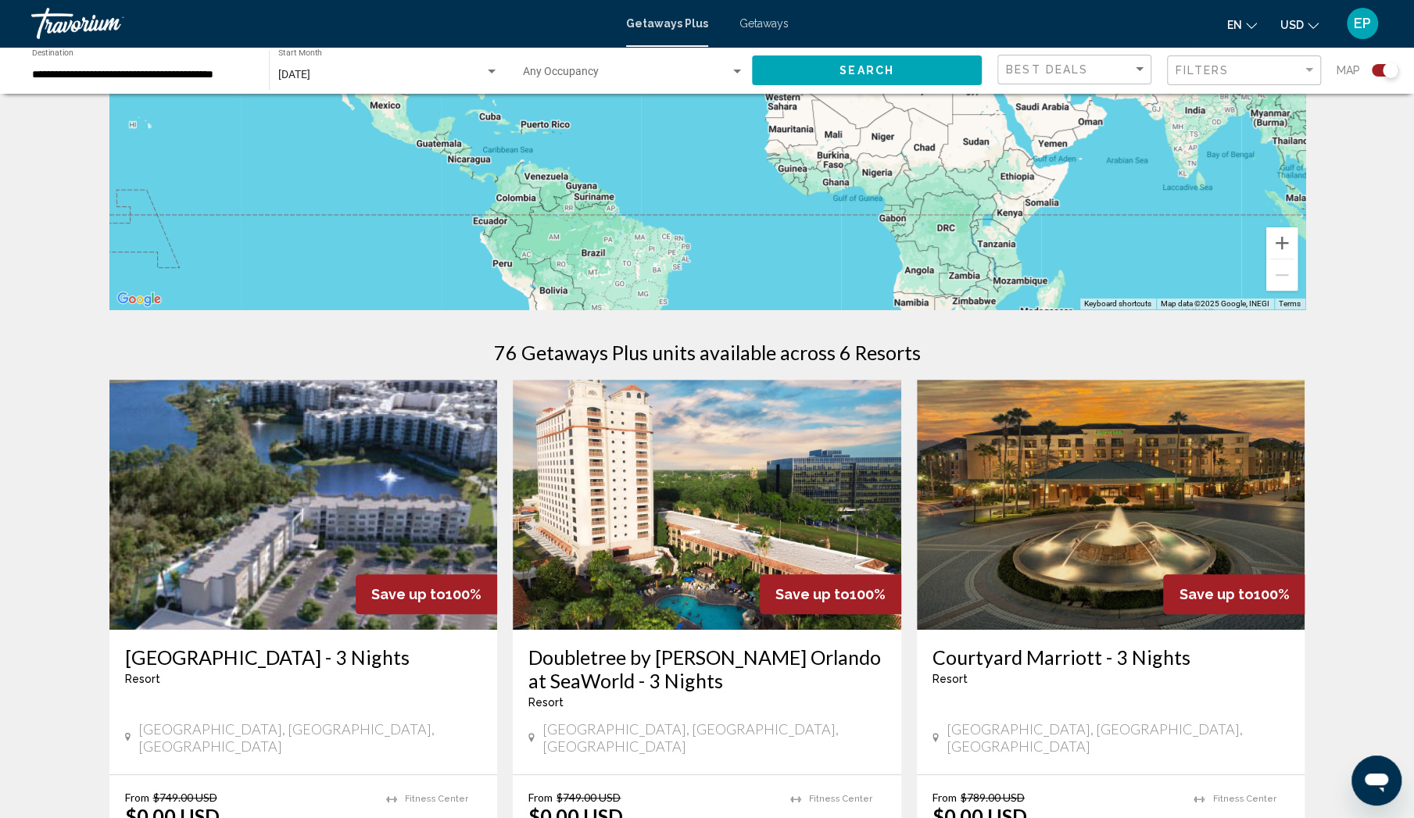
scroll to position [417, 0]
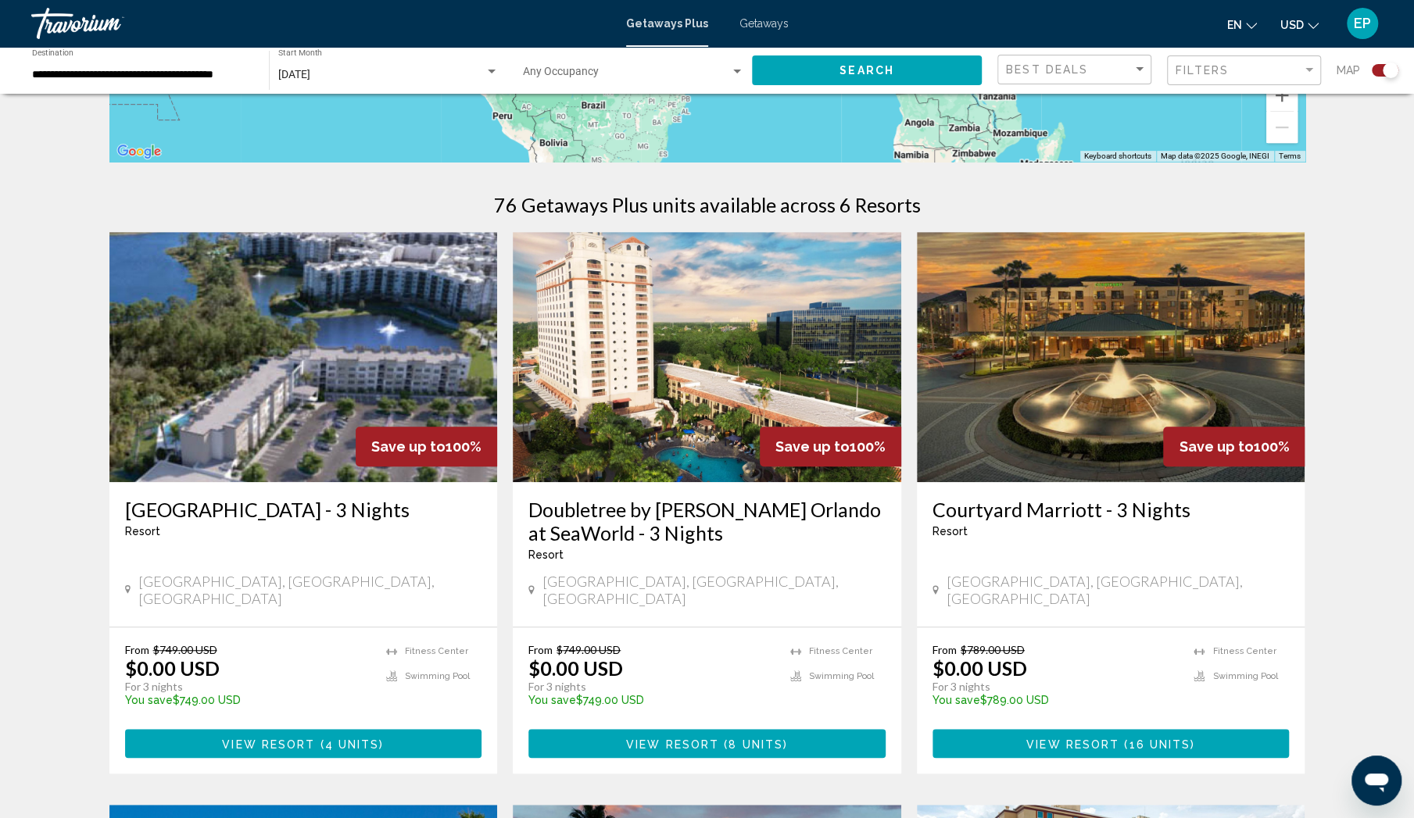
click at [336, 368] on img "Main content" at bounding box center [303, 357] width 388 height 250
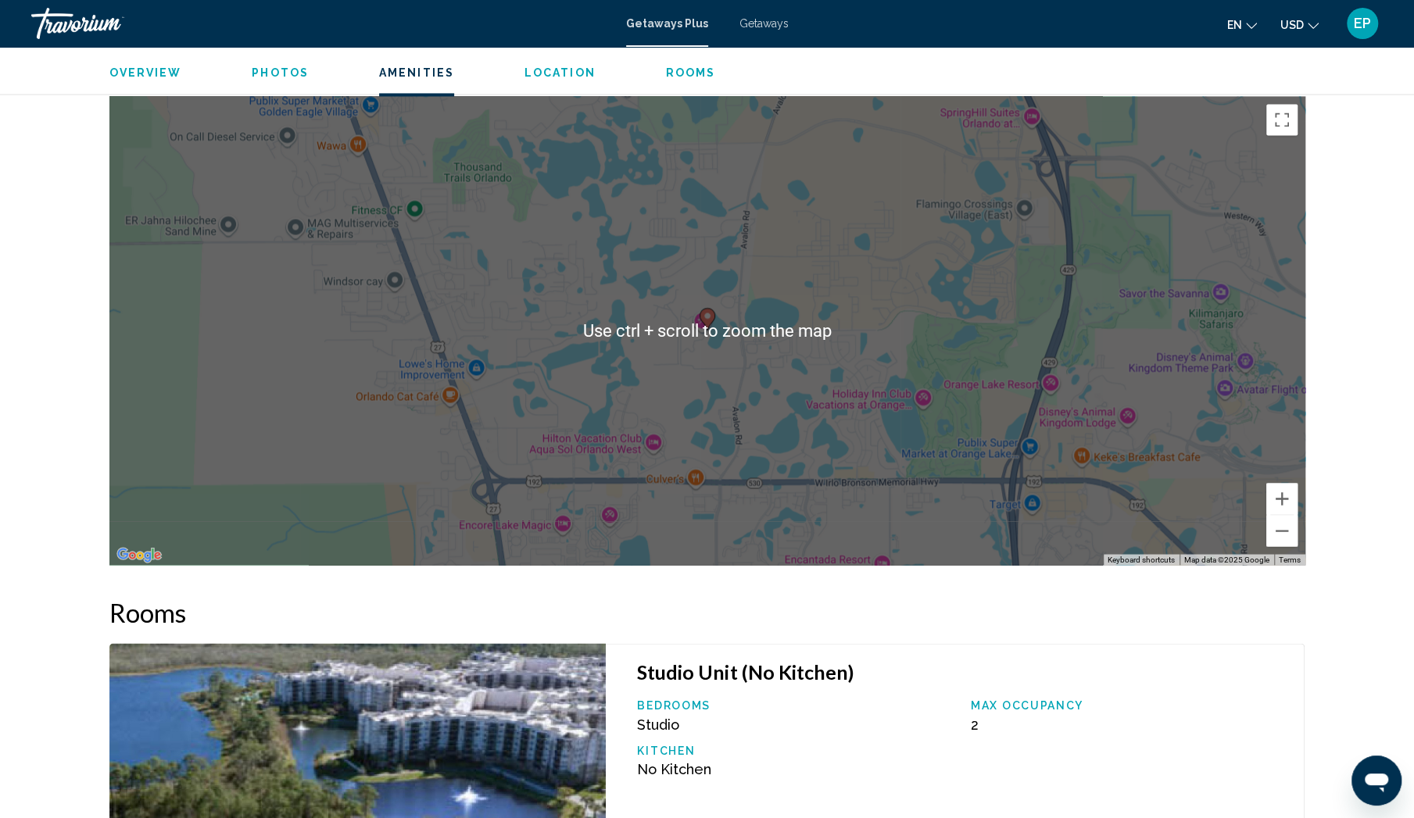
scroll to position [1667, 0]
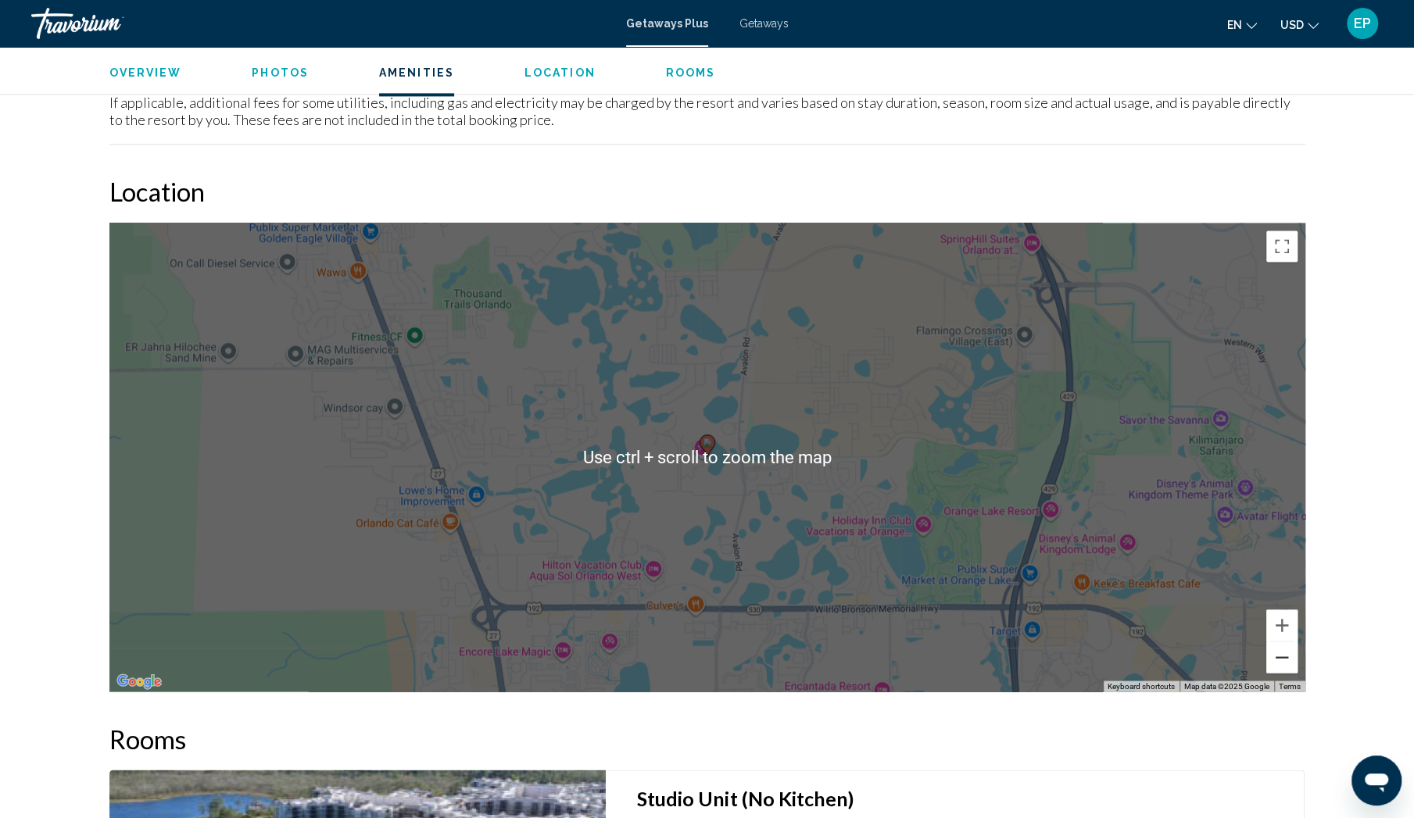
click at [1288, 648] on button "Zoom out" at bounding box center [1281, 657] width 31 height 31
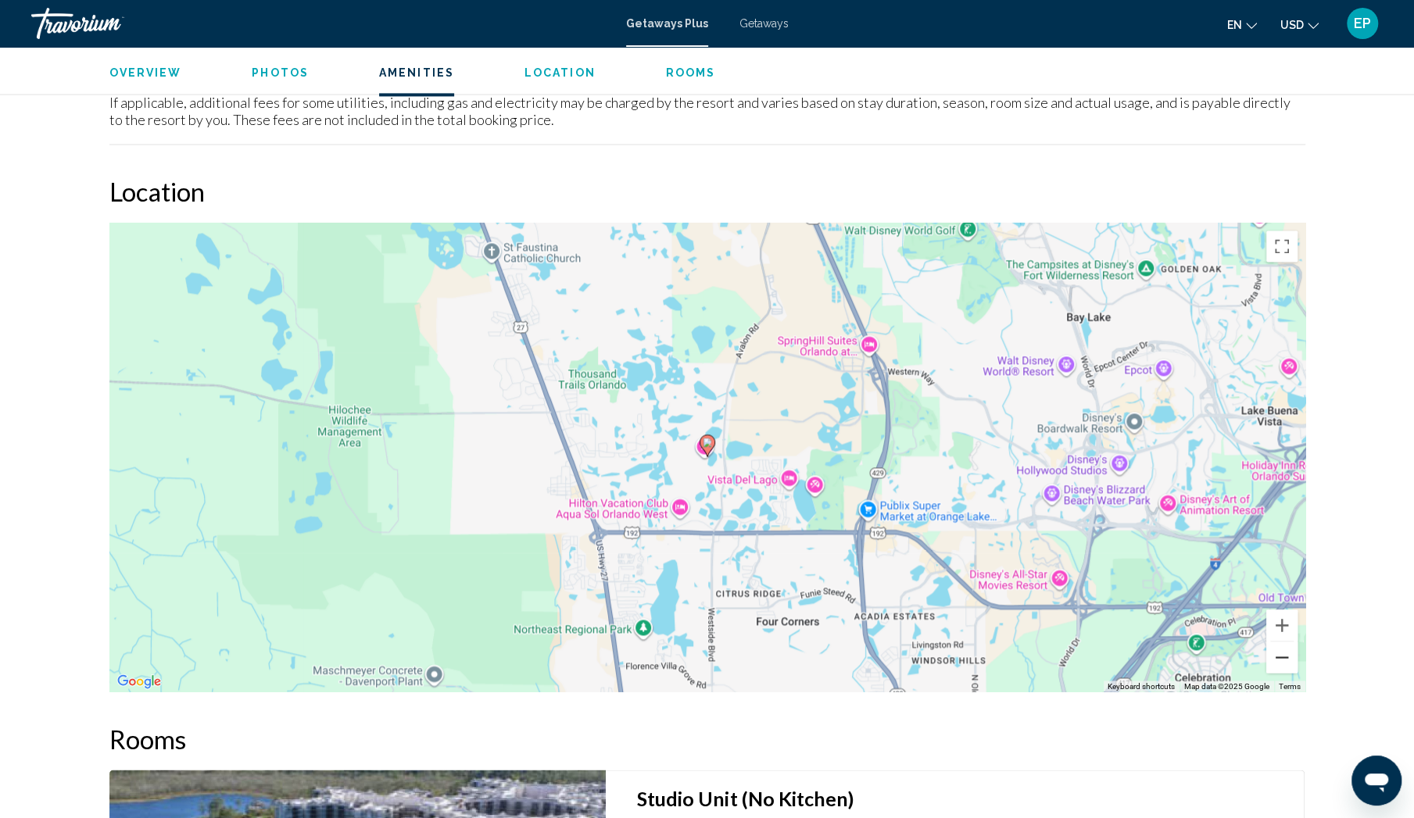
click at [1288, 648] on button "Zoom out" at bounding box center [1281, 657] width 31 height 31
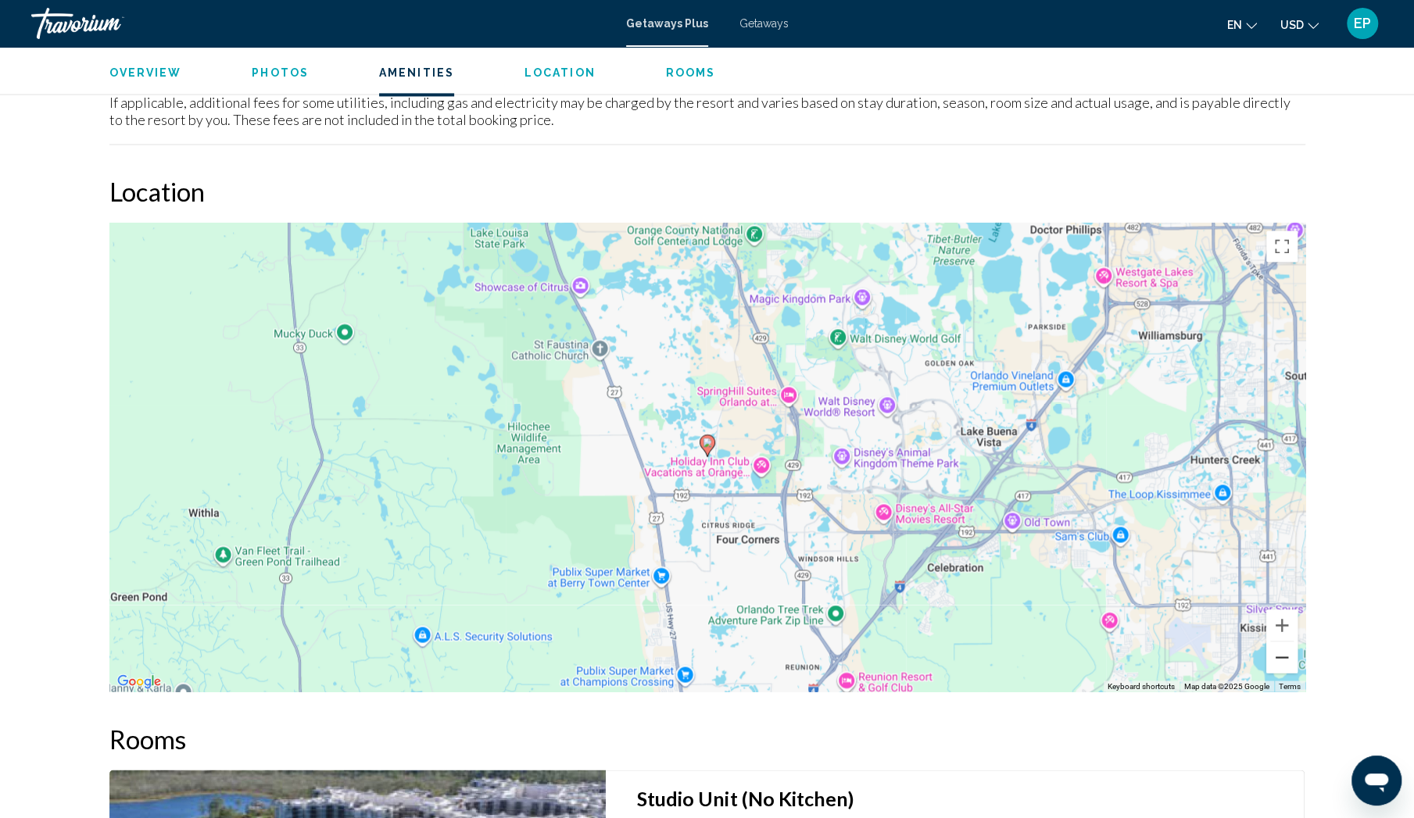
click at [1288, 648] on button "Zoom out" at bounding box center [1281, 657] width 31 height 31
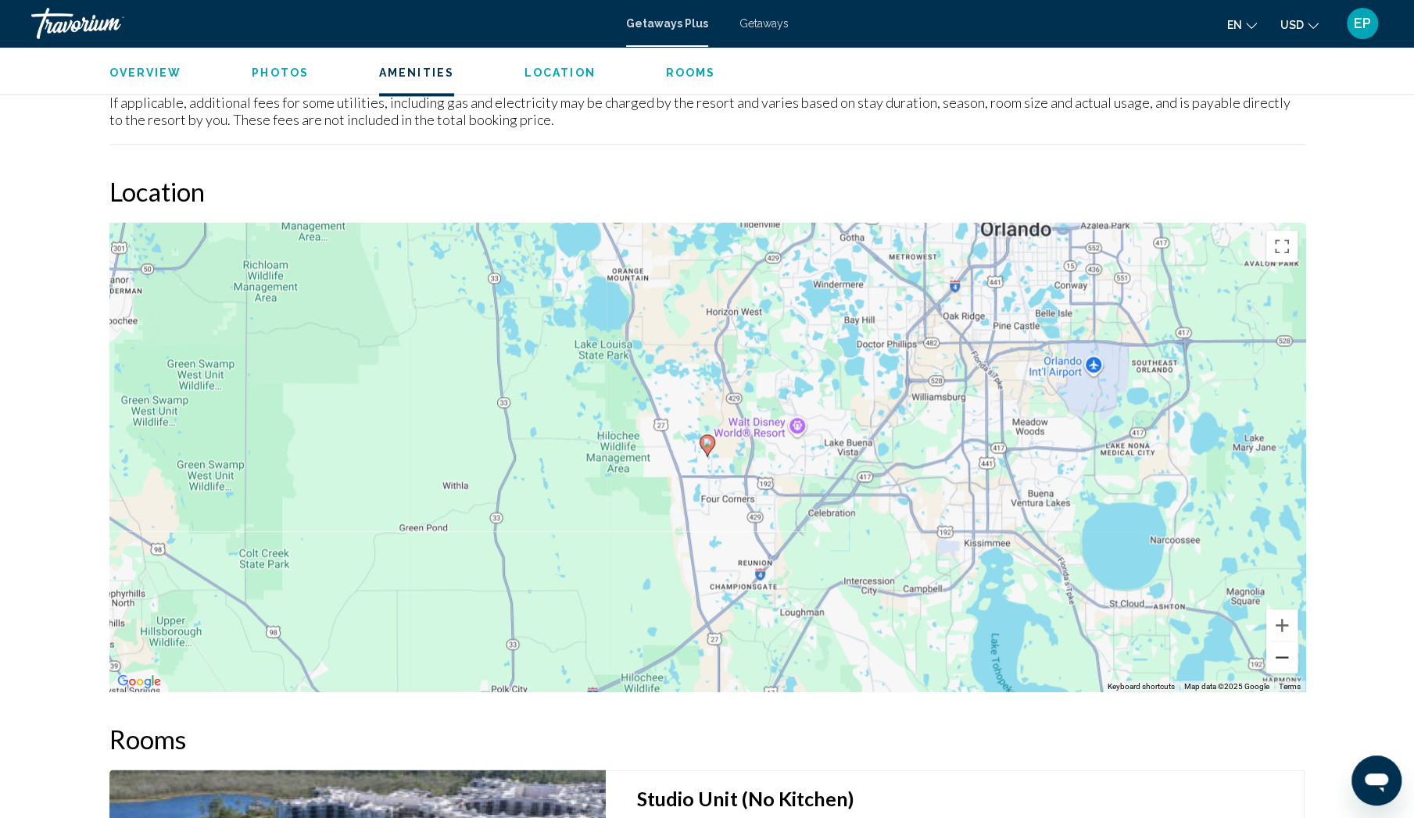
click at [1288, 648] on button "Zoom out" at bounding box center [1281, 657] width 31 height 31
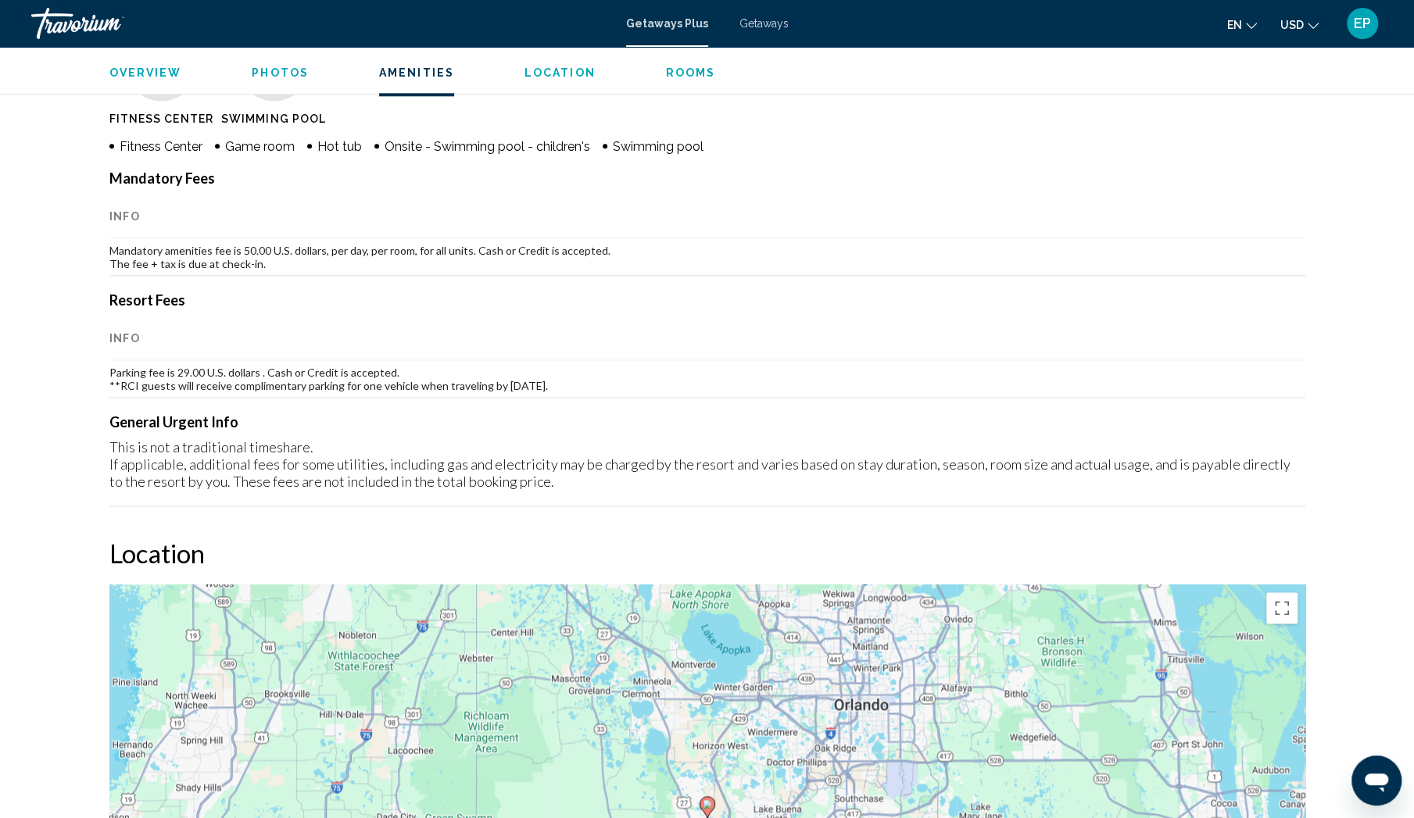
scroll to position [1282, 0]
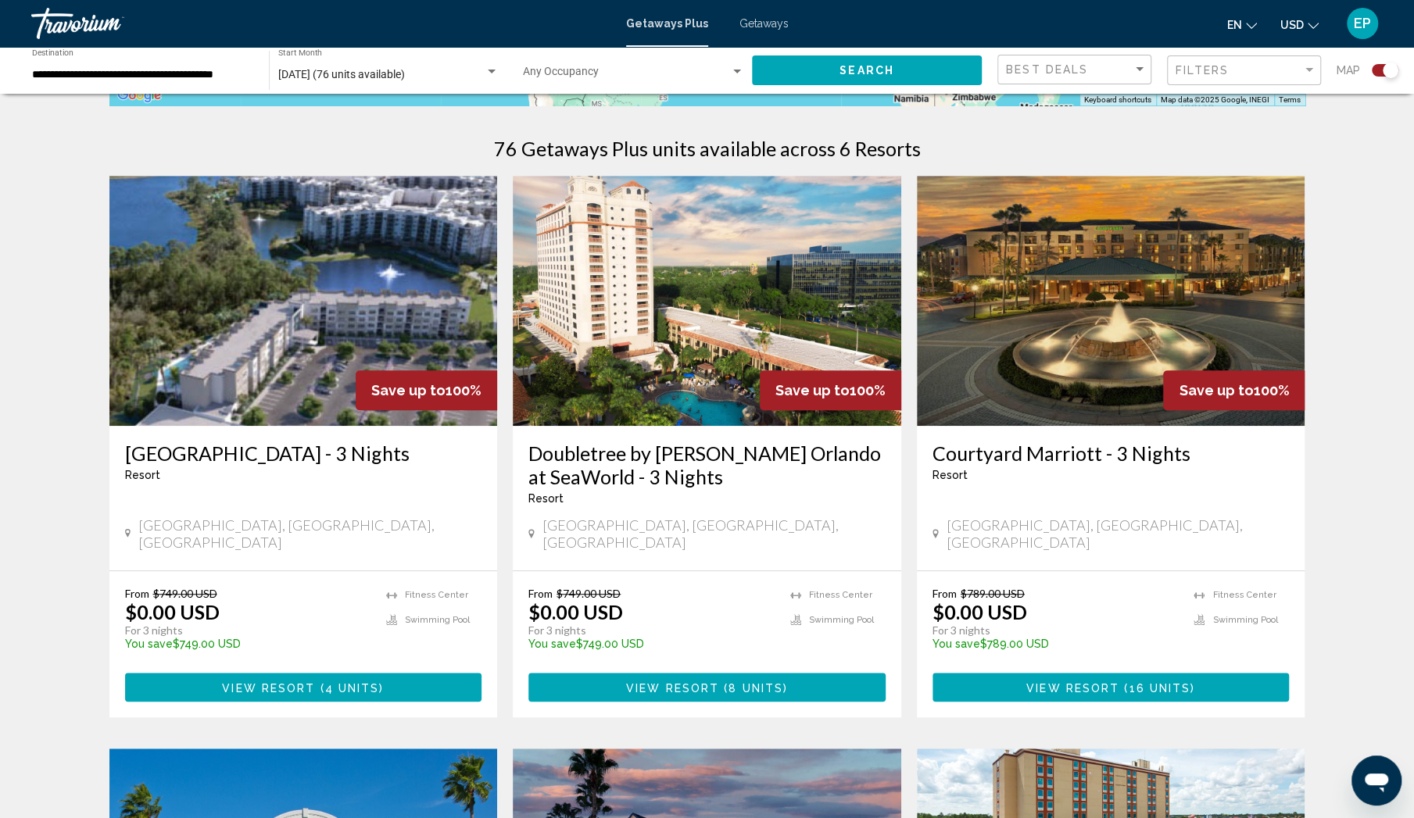
scroll to position [361, 0]
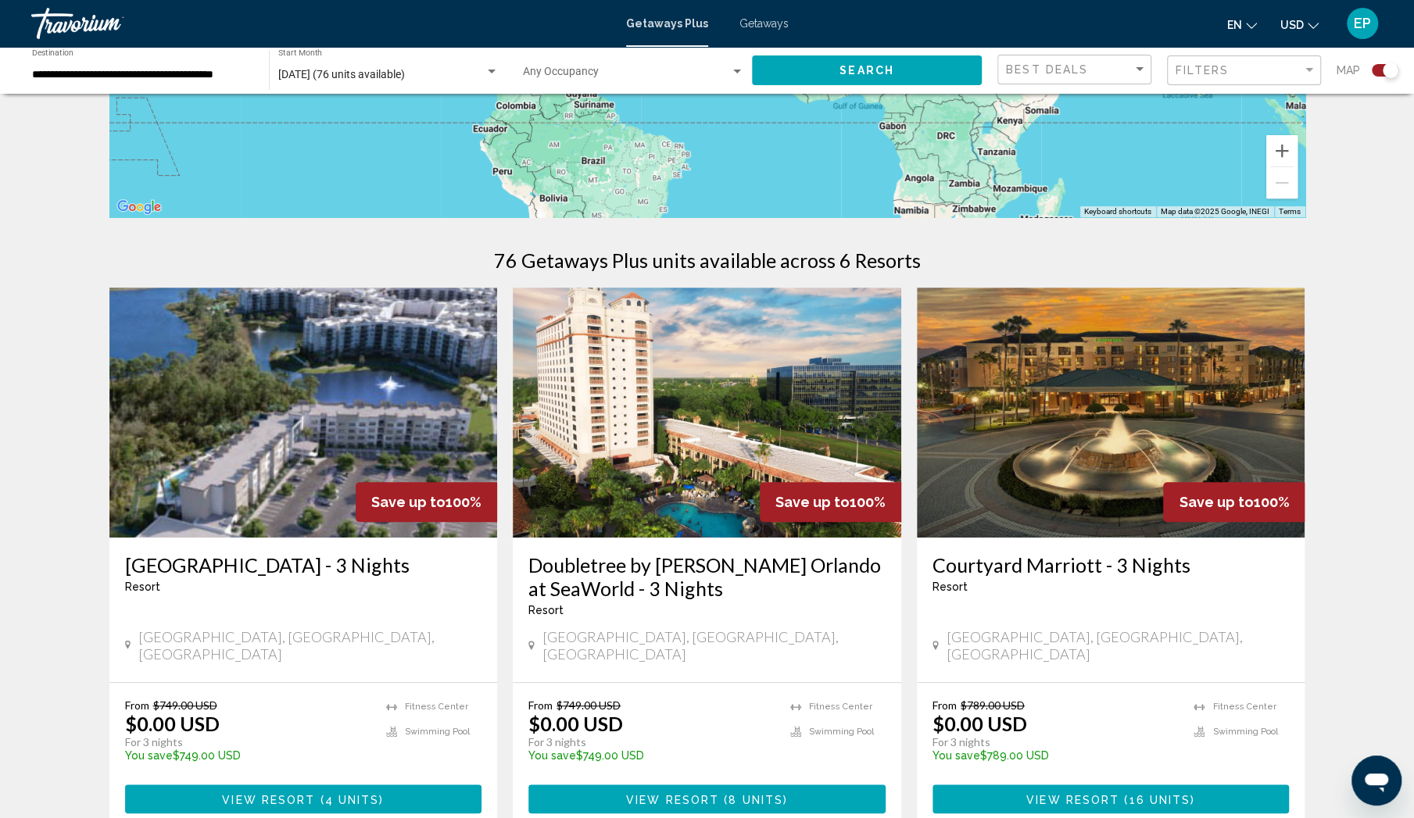
click at [674, 386] on img "Main content" at bounding box center [707, 413] width 388 height 250
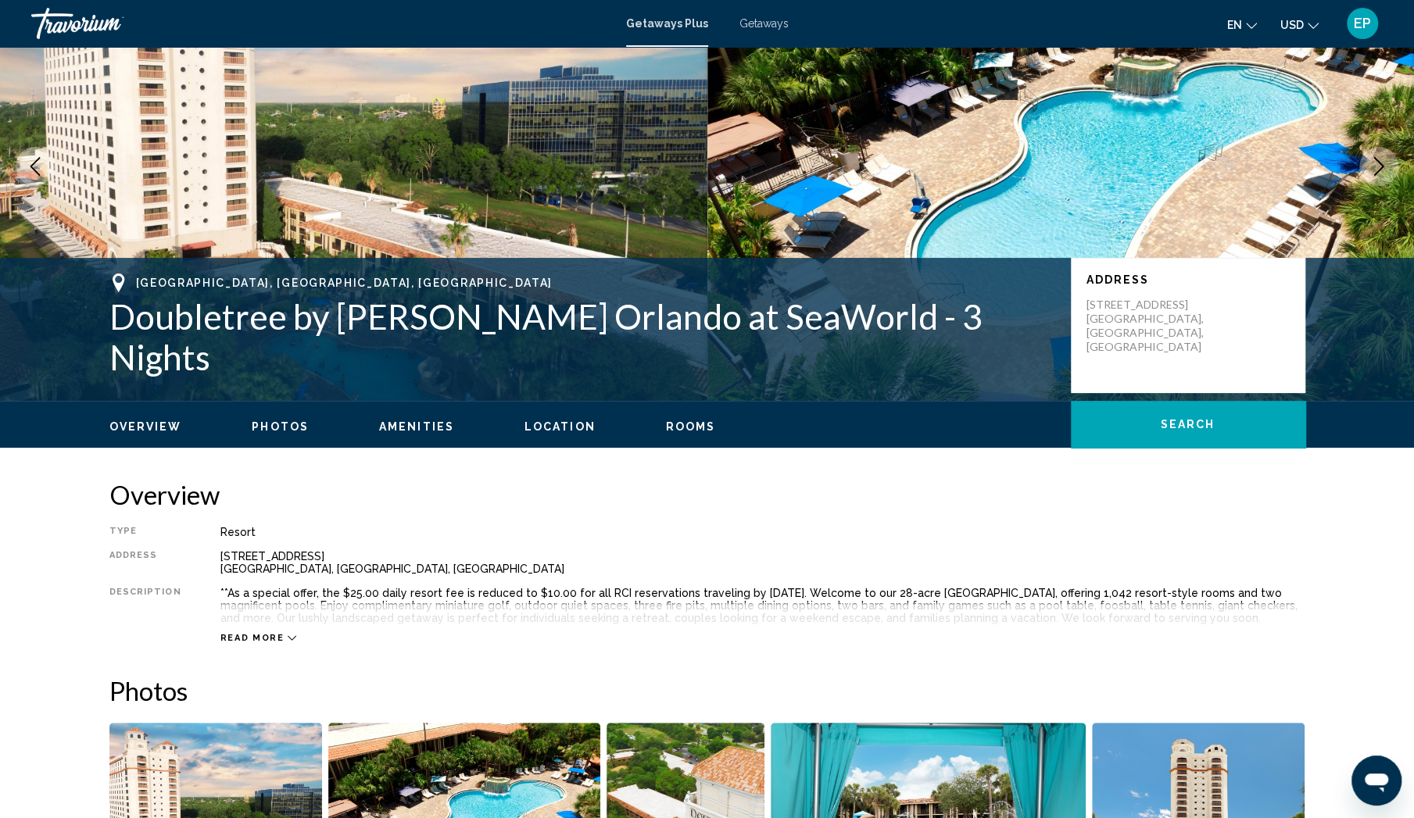
scroll to position [113, 0]
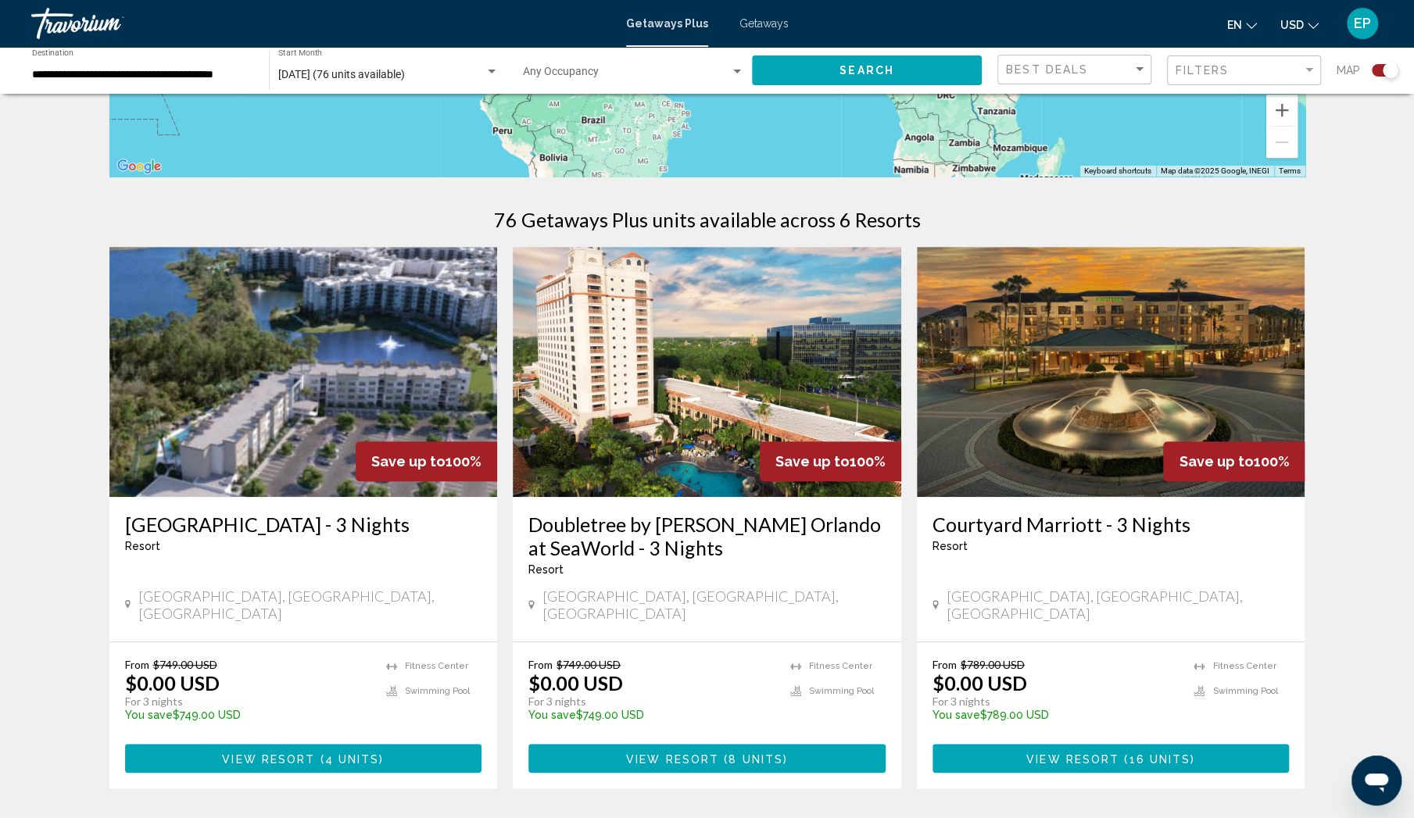
scroll to position [417, 0]
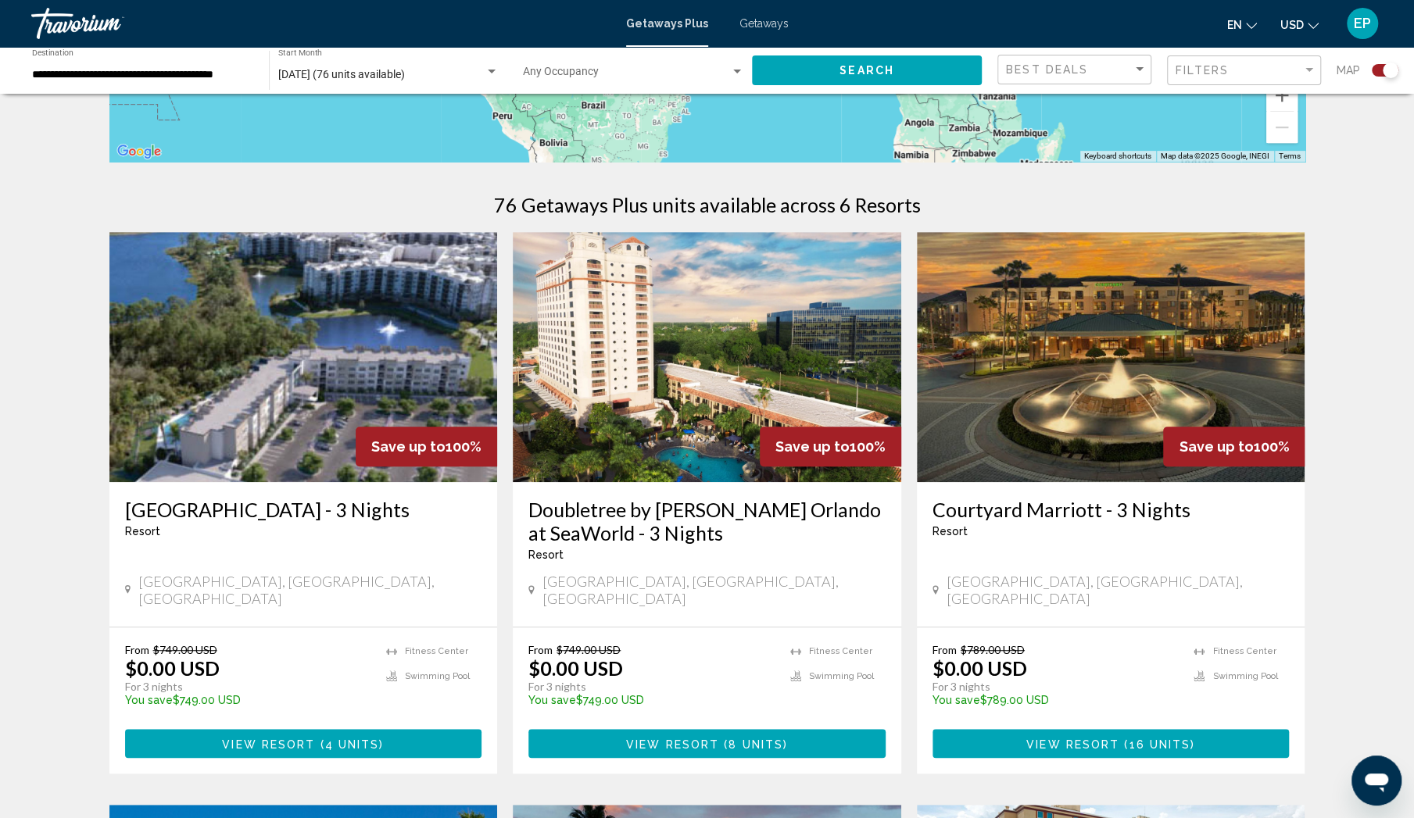
click at [1126, 315] on img "Main content" at bounding box center [1111, 357] width 388 height 250
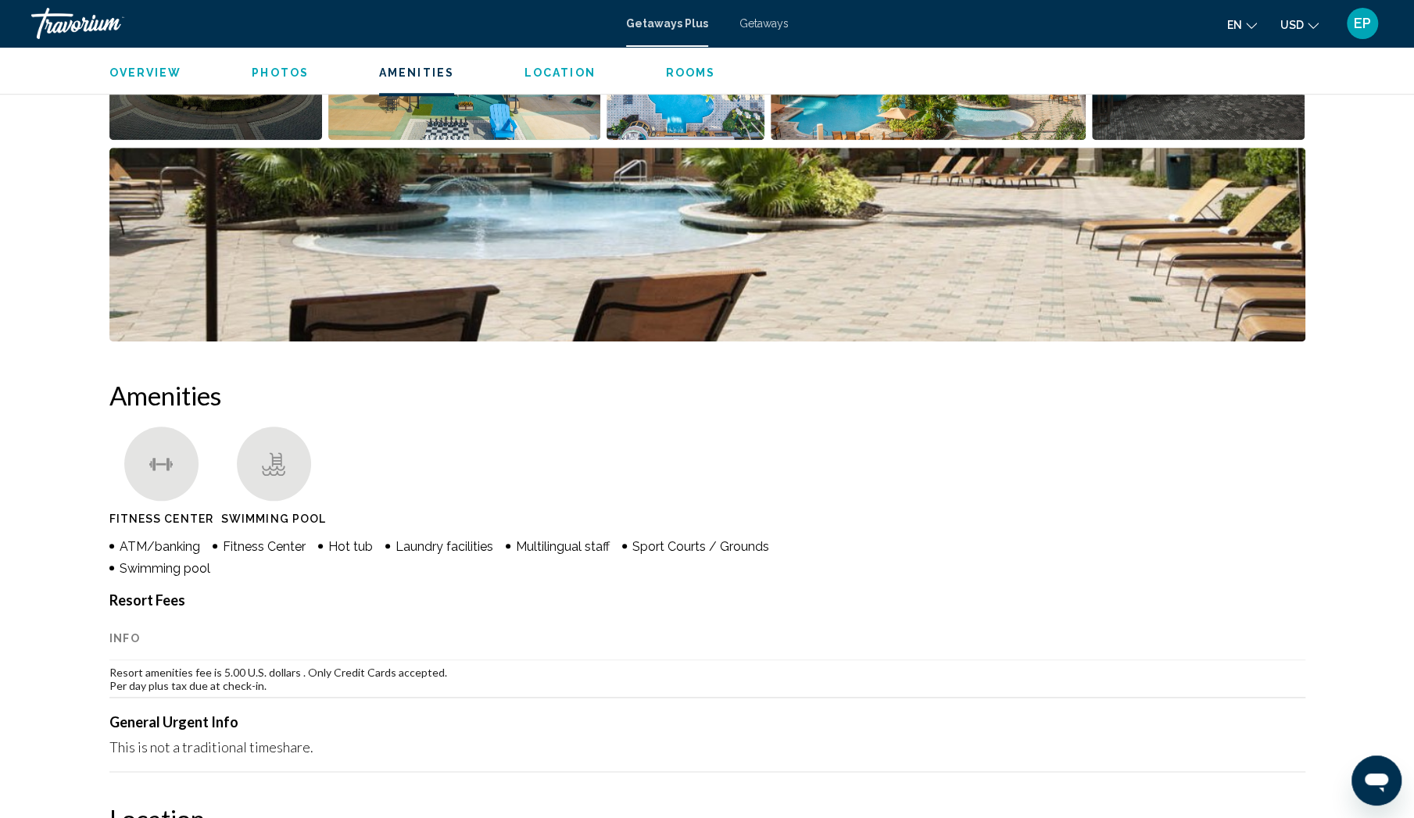
scroll to position [625, 0]
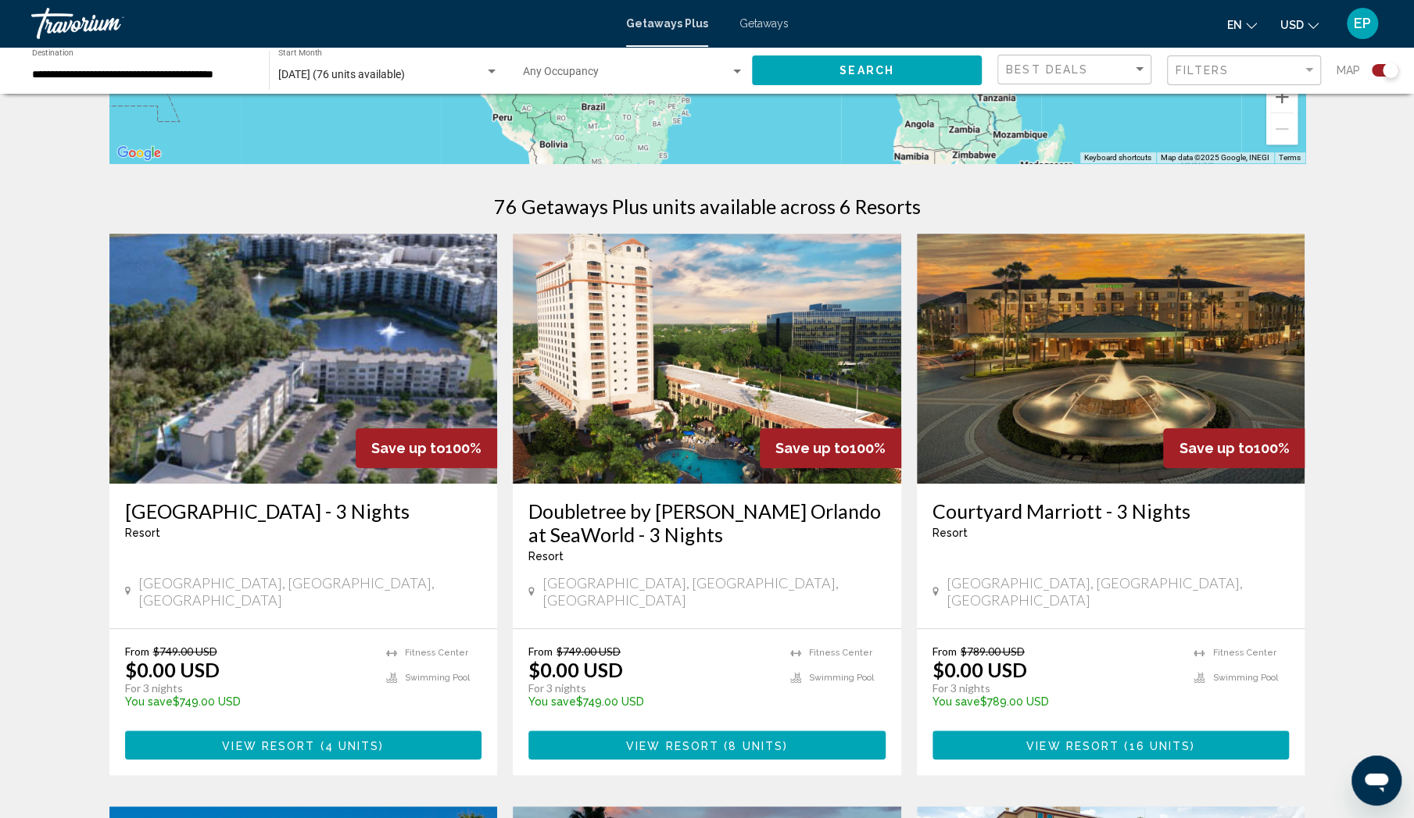
scroll to position [417, 0]
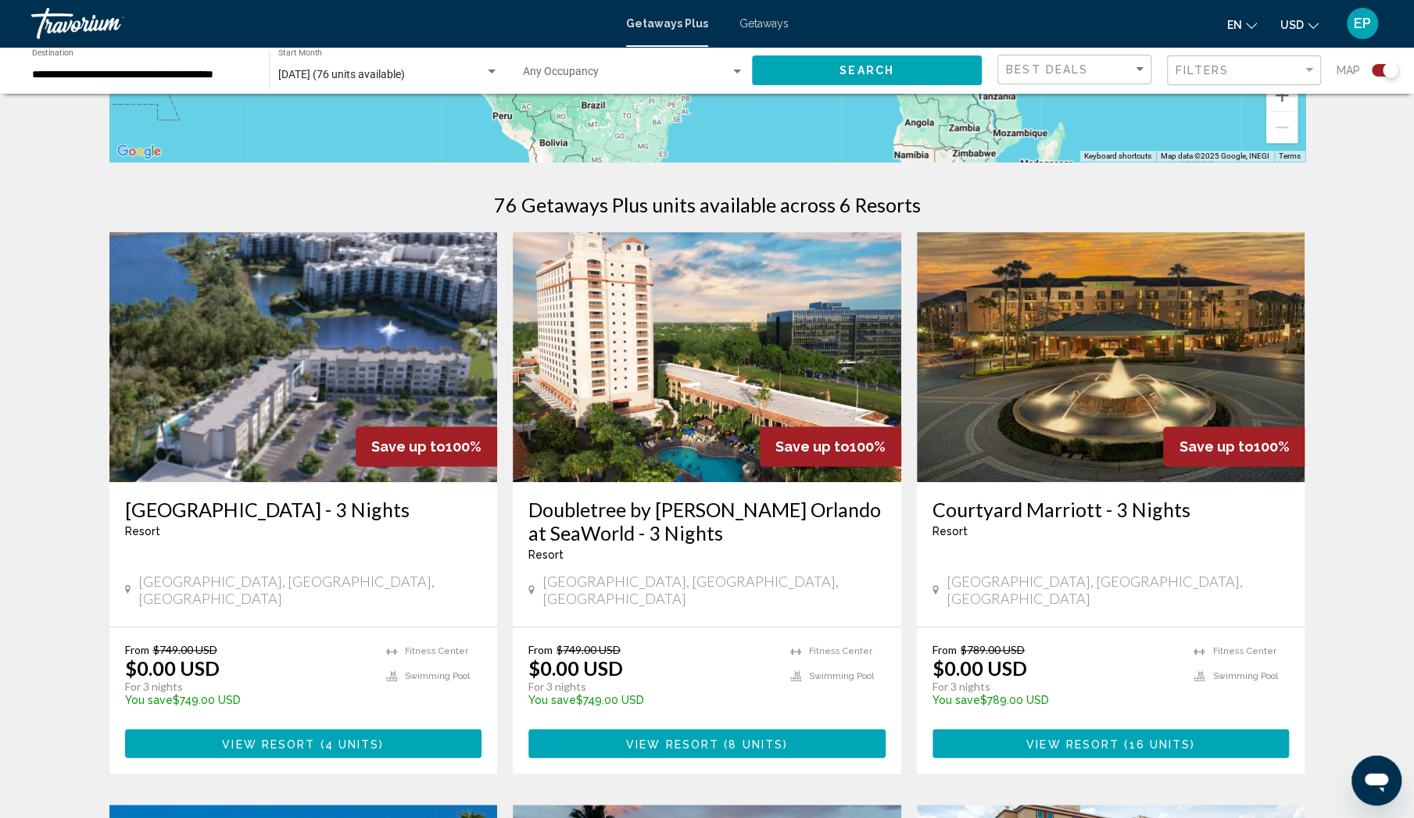
click at [1158, 360] on img "Main content" at bounding box center [1111, 357] width 388 height 250
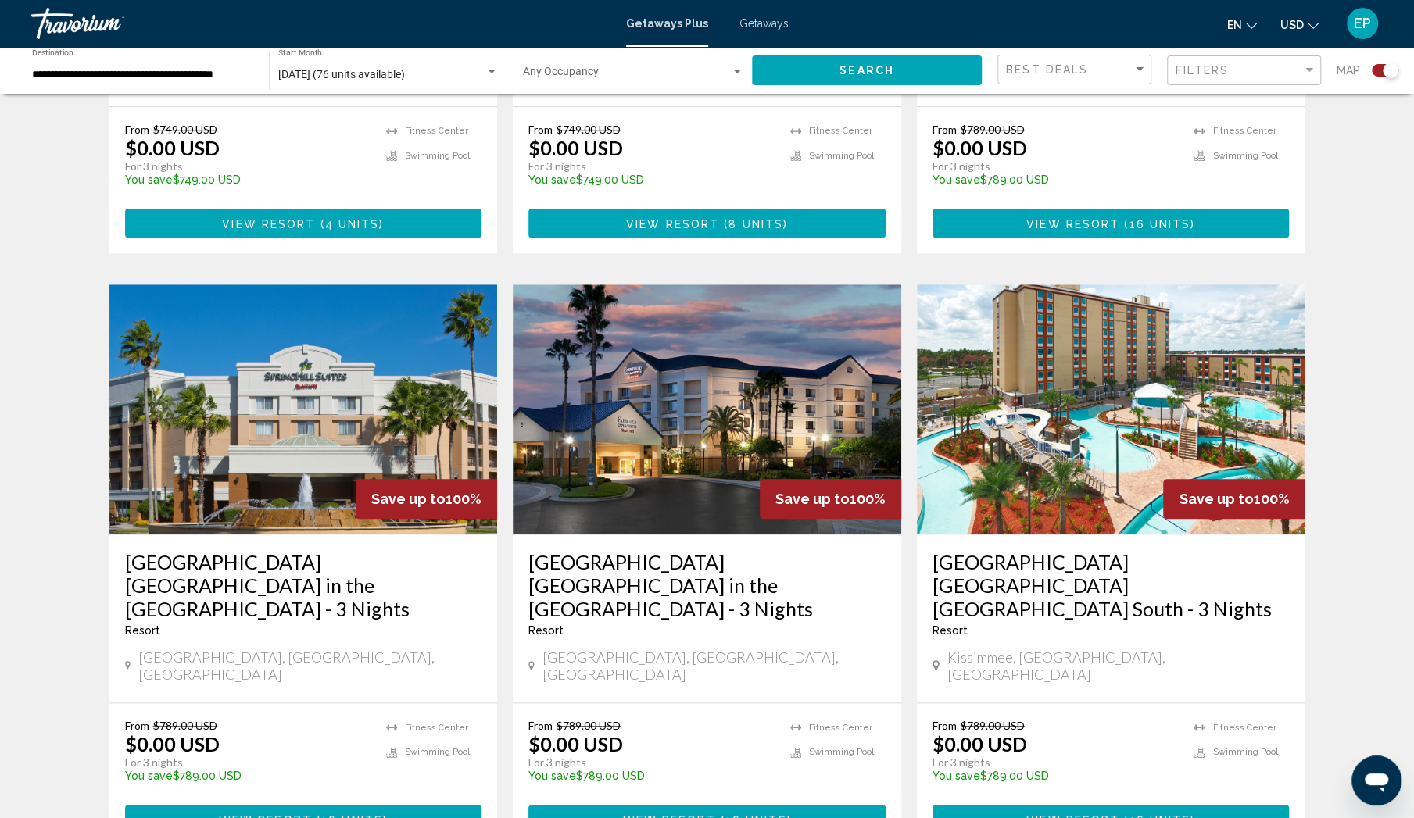
scroll to position [1042, 0]
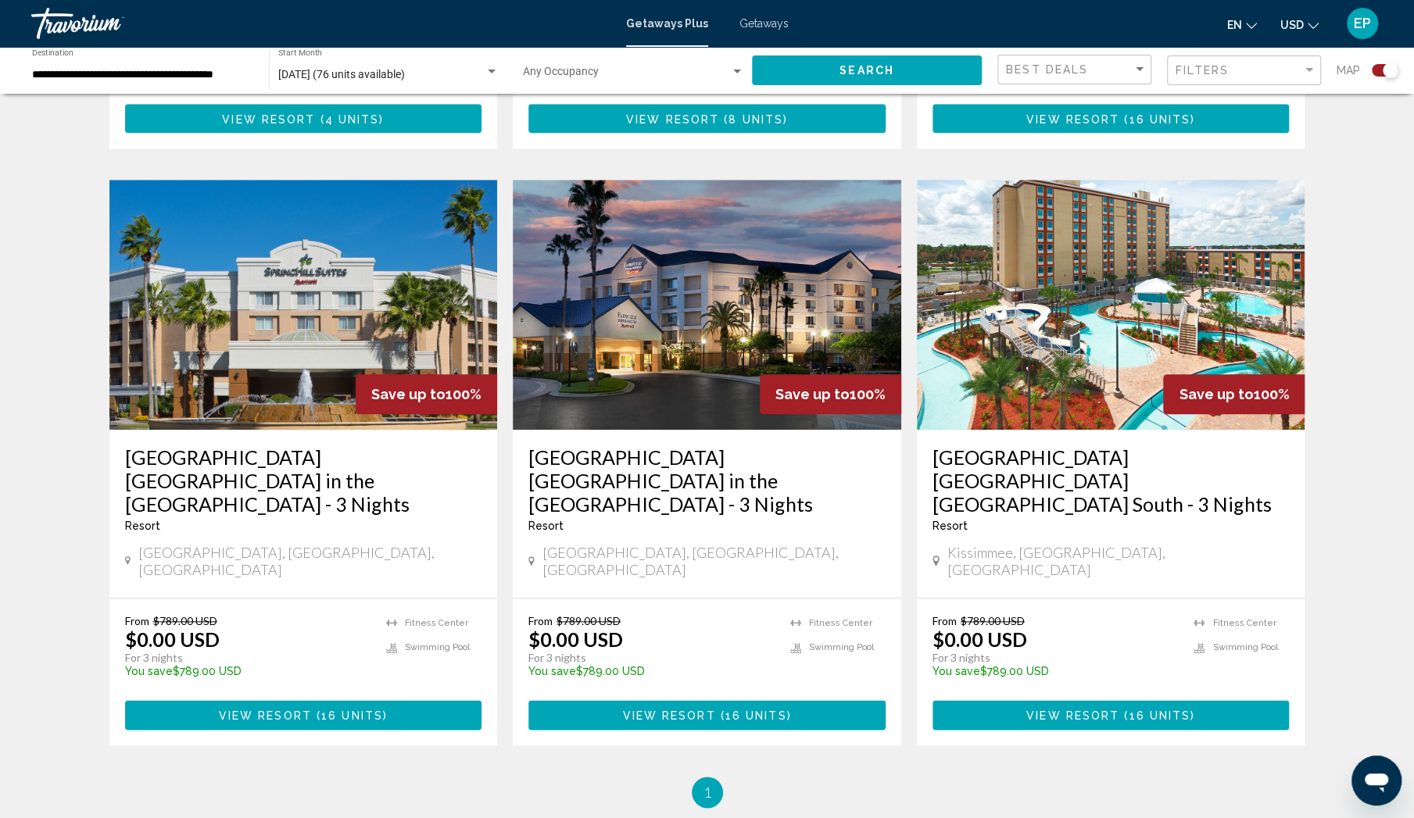
click at [235, 240] on img "Main content" at bounding box center [303, 305] width 388 height 250
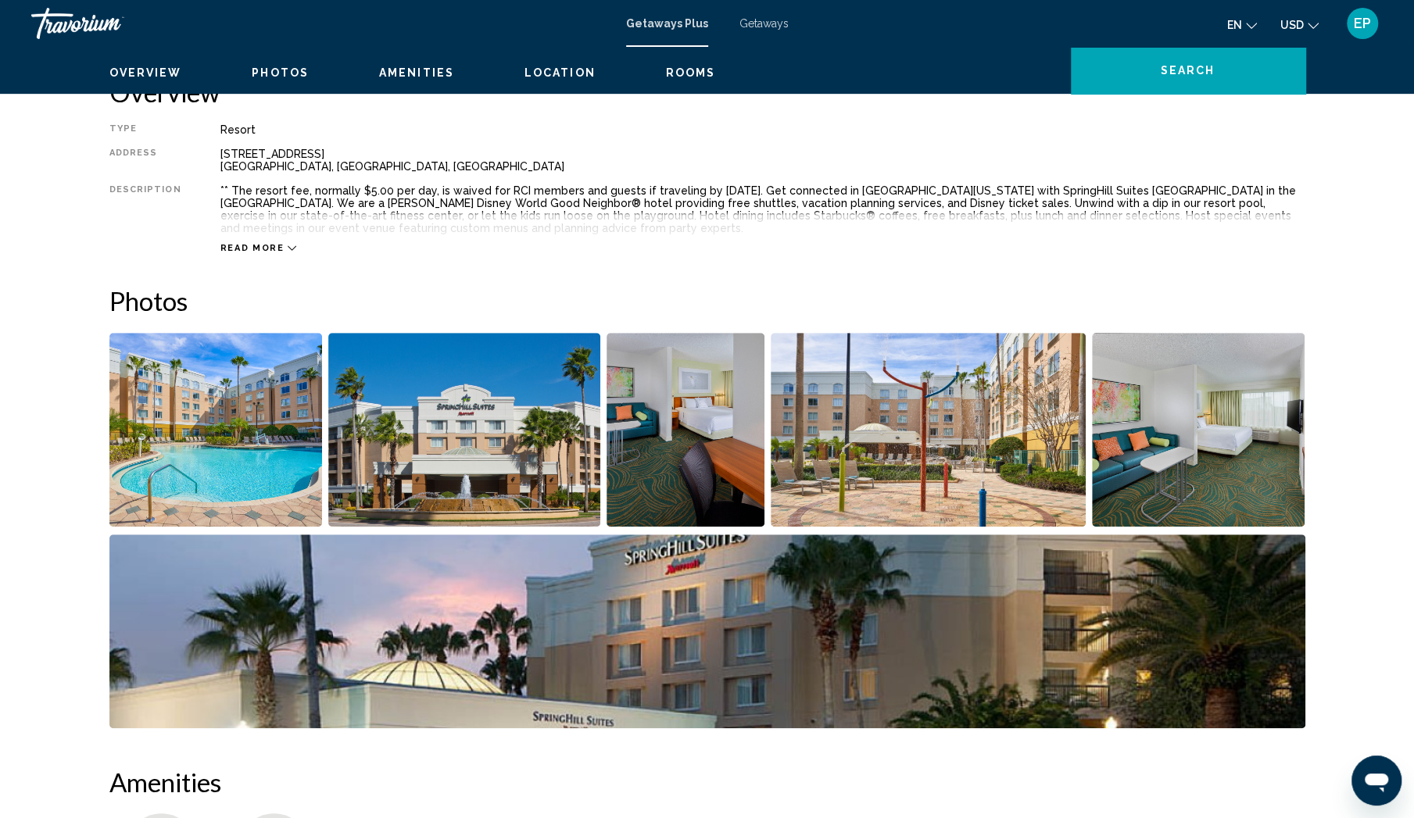
scroll to position [208, 0]
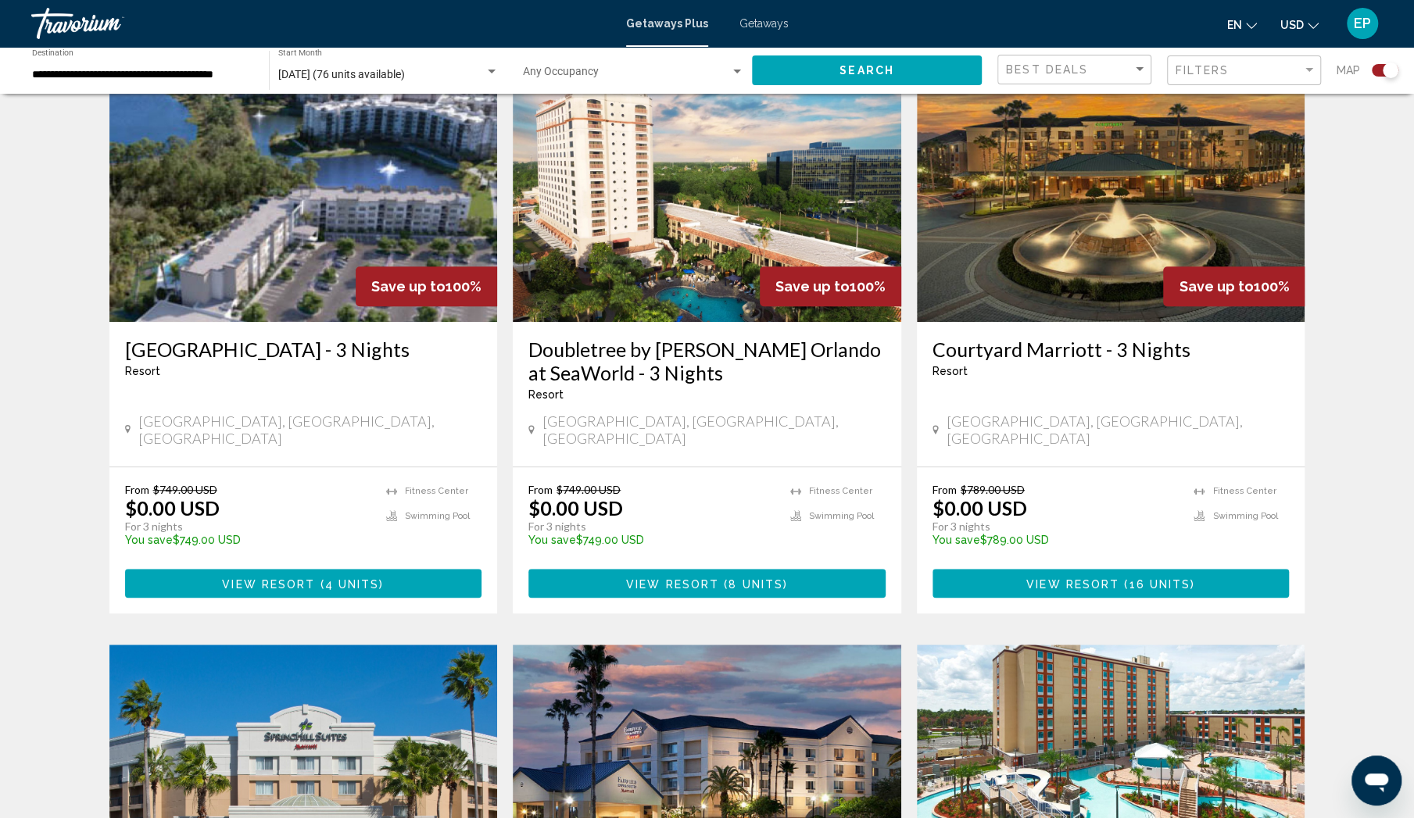
scroll to position [833, 0]
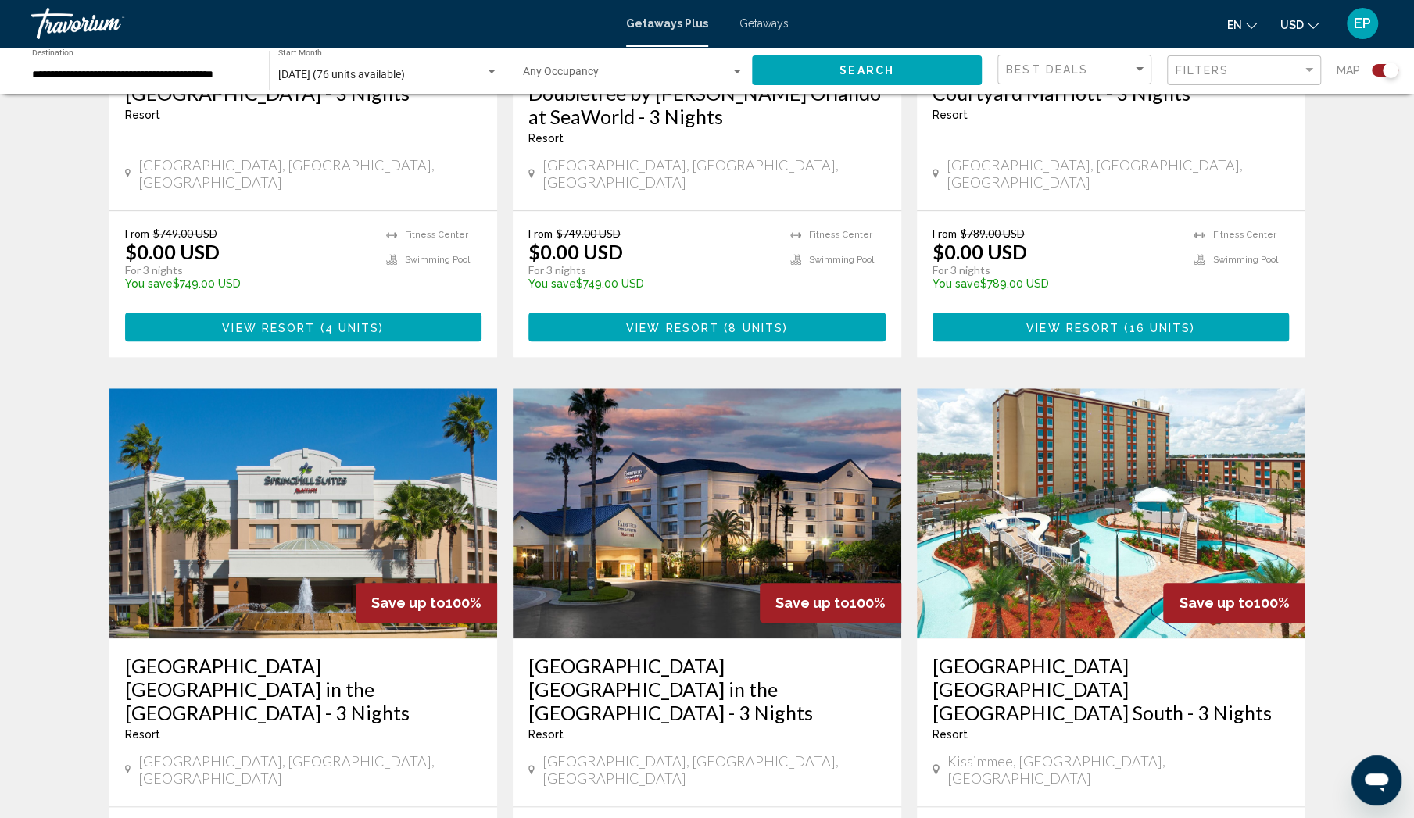
click at [739, 404] on img "Main content" at bounding box center [707, 513] width 388 height 250
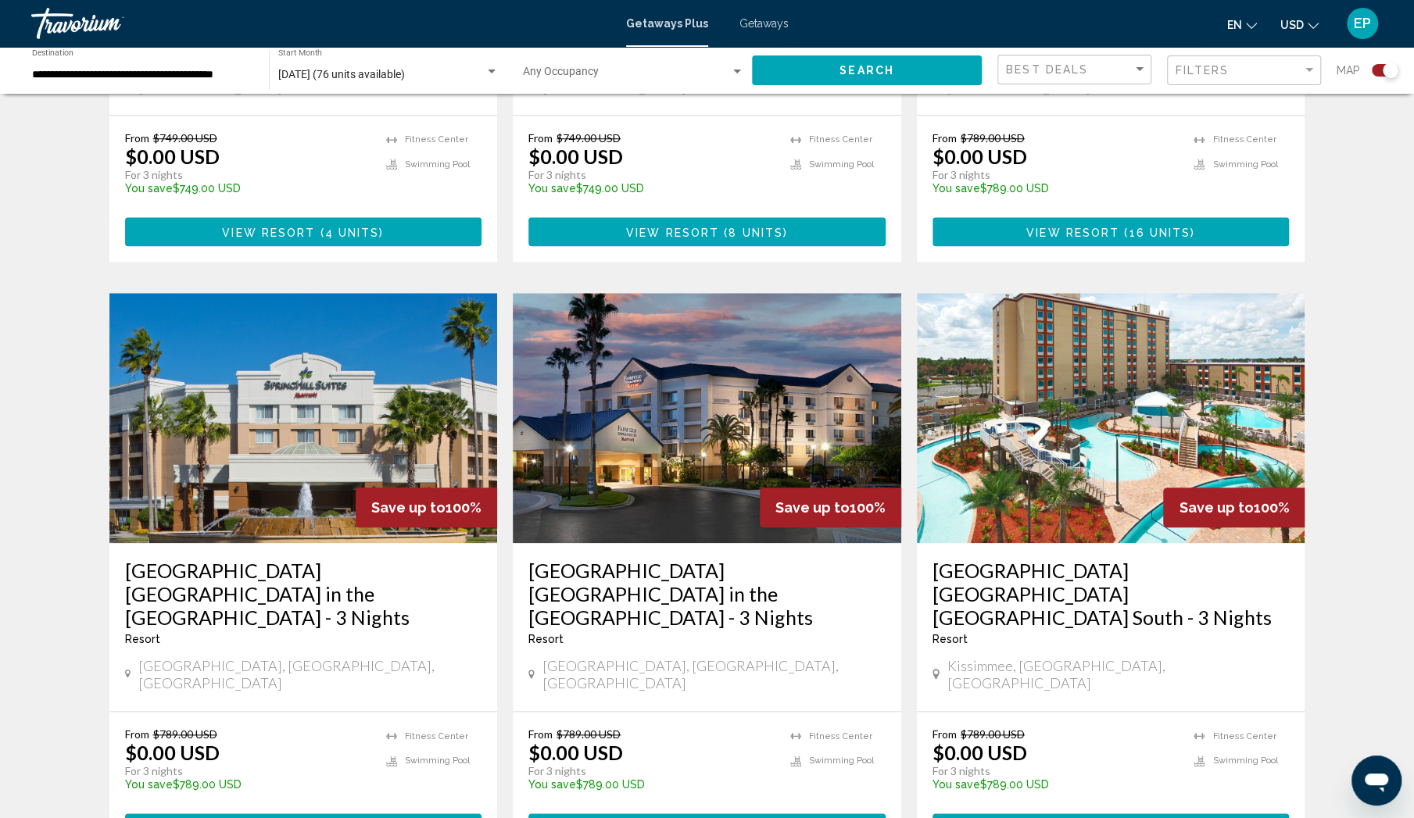
scroll to position [1042, 0]
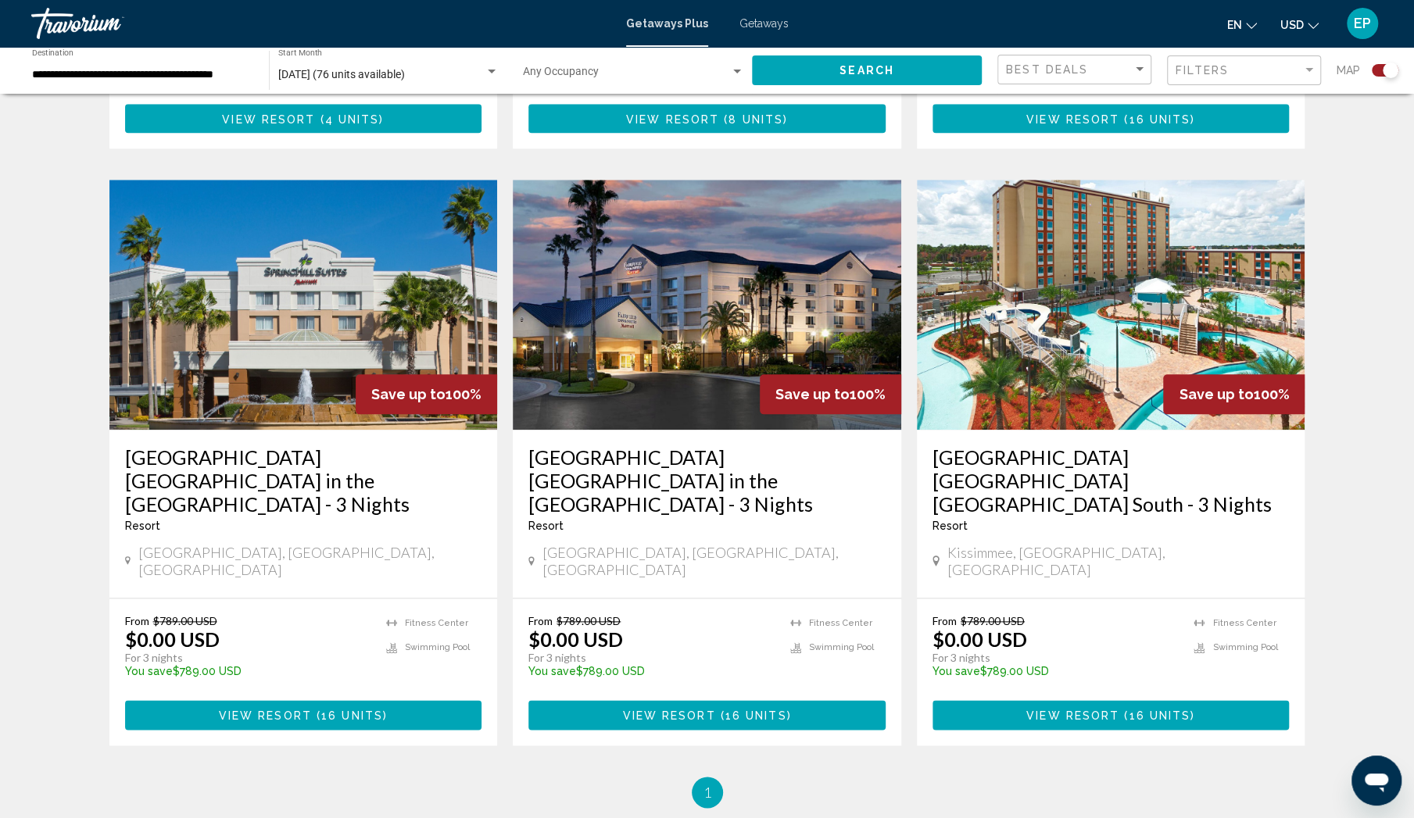
click at [1212, 277] on img "Main content" at bounding box center [1111, 305] width 388 height 250
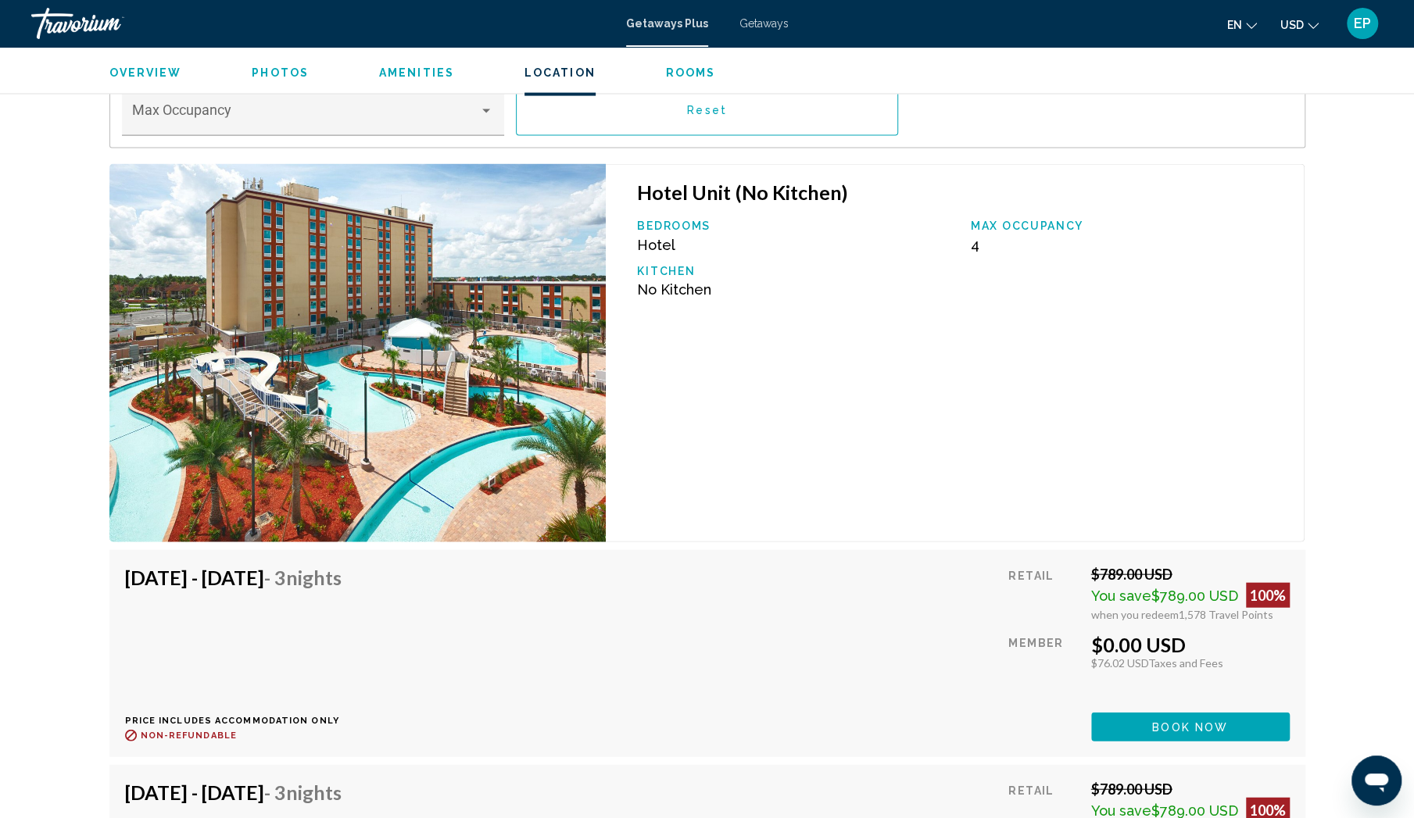
scroll to position [1958, 0]
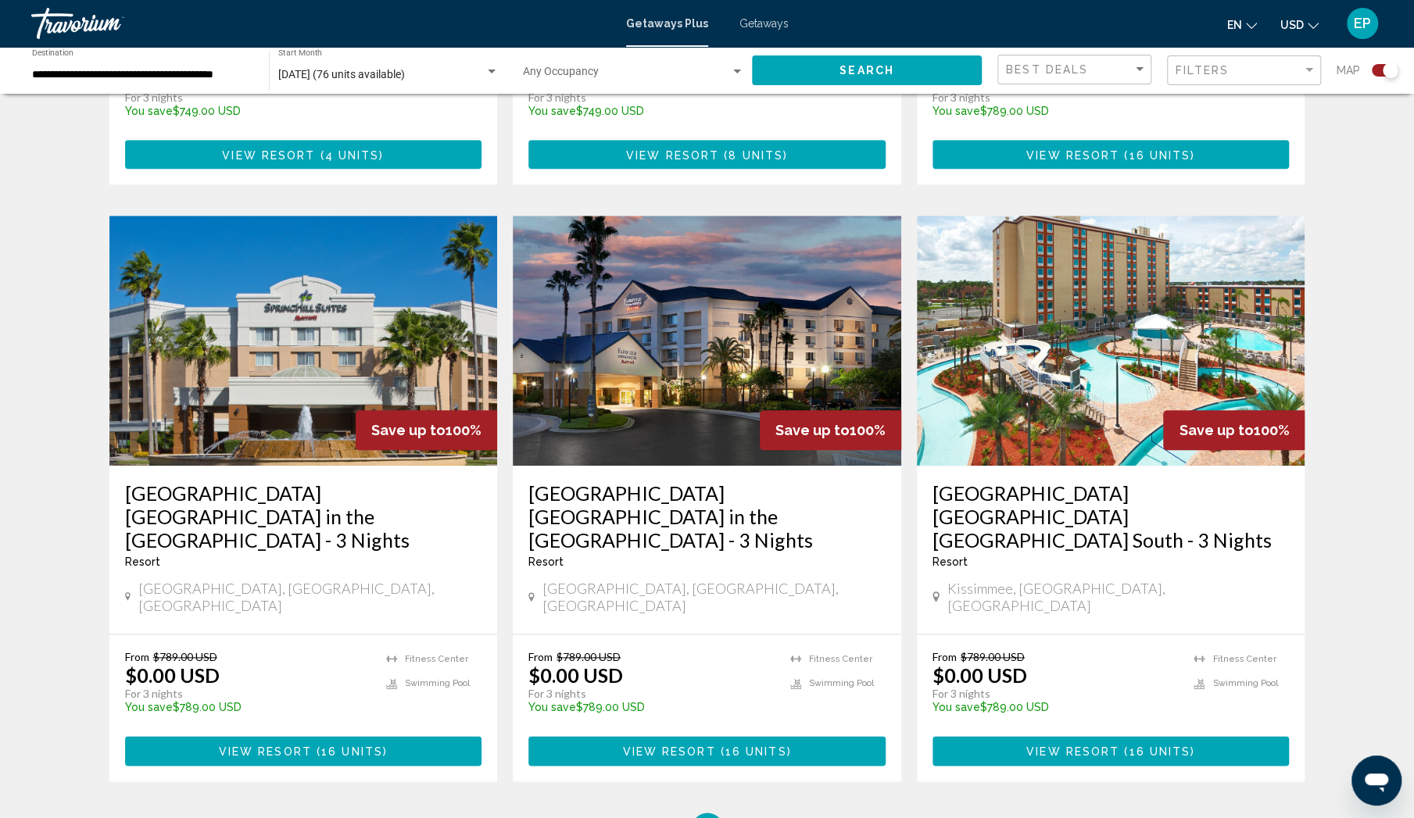
scroll to position [986, 0]
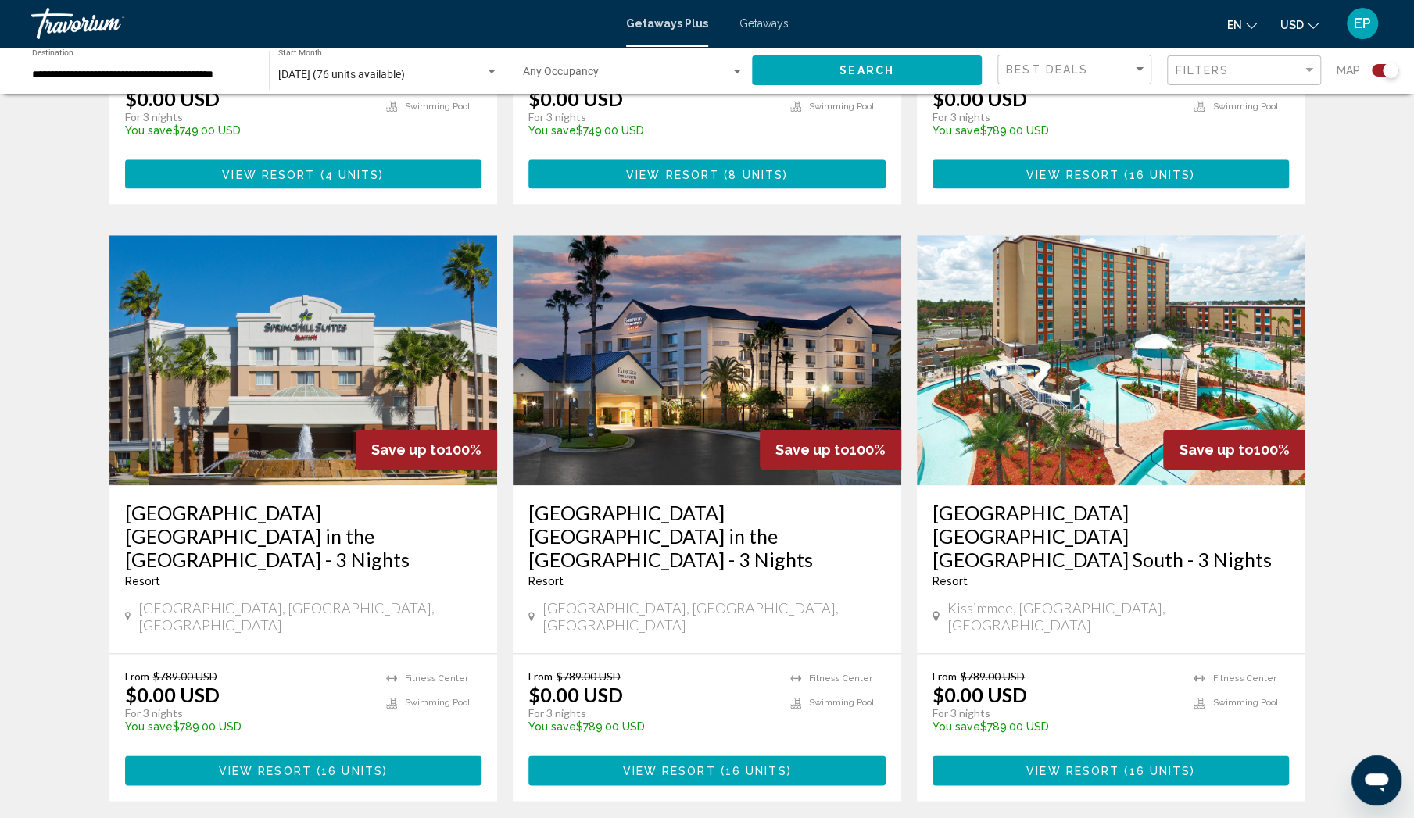
click at [1136, 350] on img "Main content" at bounding box center [1111, 360] width 388 height 250
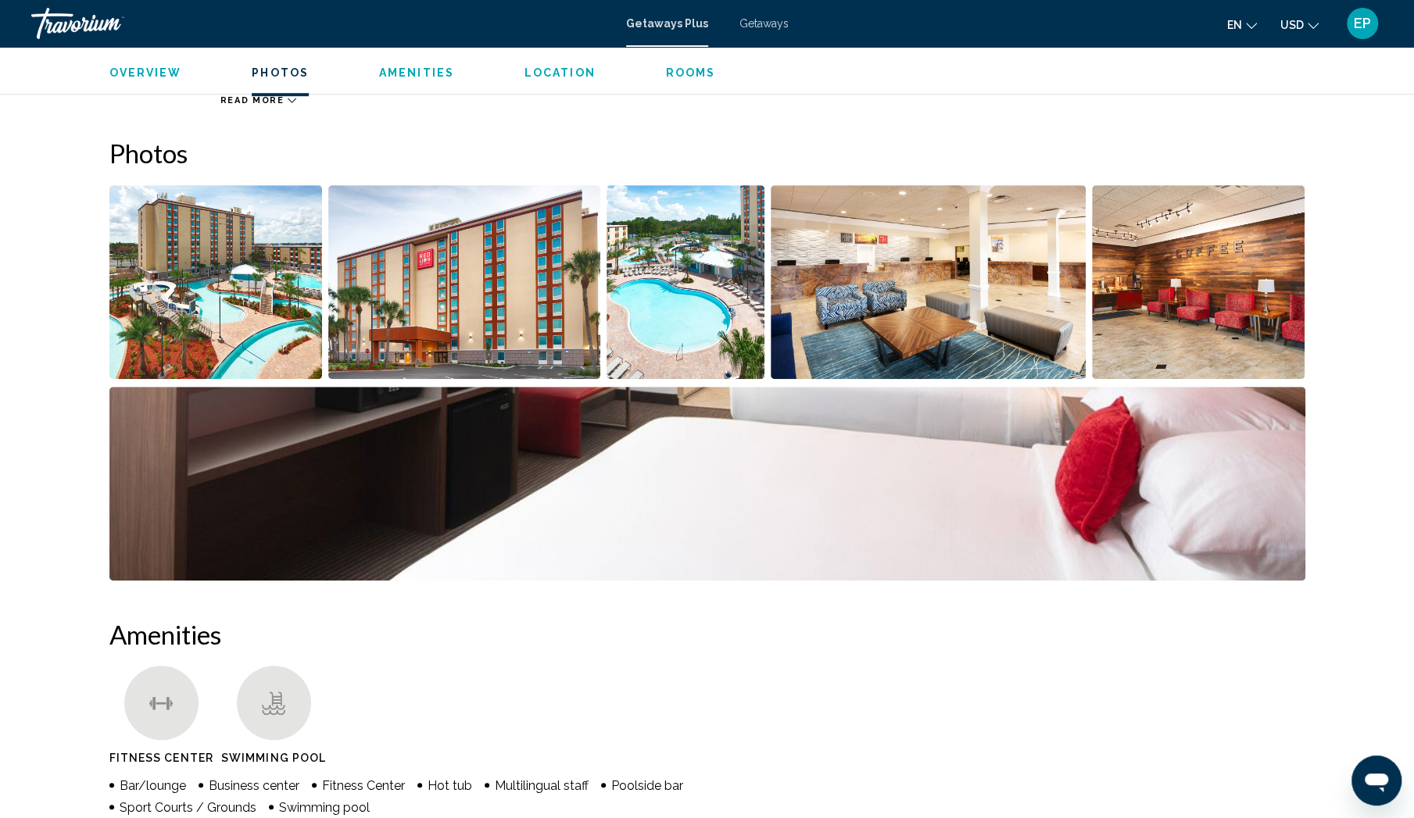
scroll to position [625, 0]
